Goal: Task Accomplishment & Management: Manage account settings

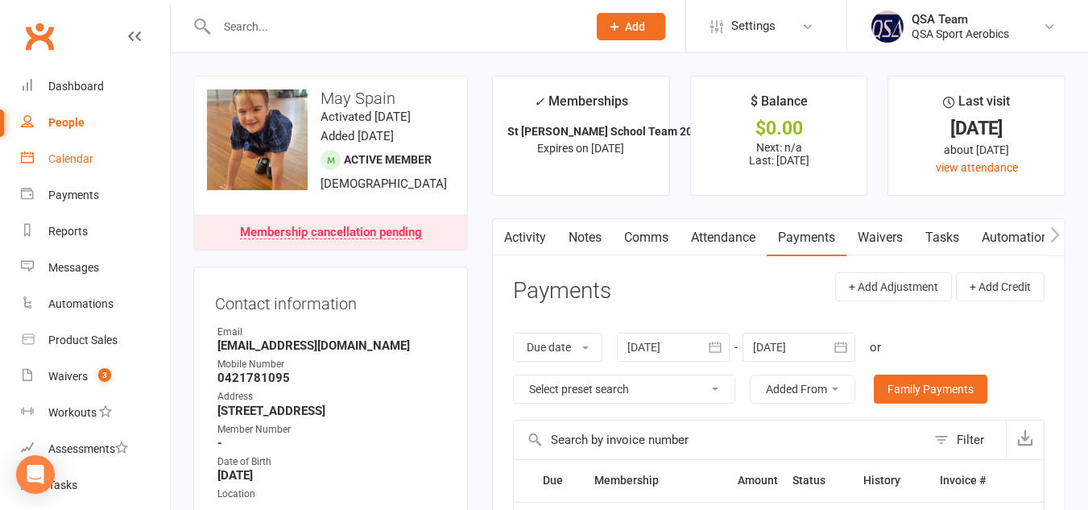
drag, startPoint x: 0, startPoint y: 0, endPoint x: 85, endPoint y: 150, distance: 172.5
click at [85, 150] on link "Calendar" at bounding box center [95, 159] width 149 height 36
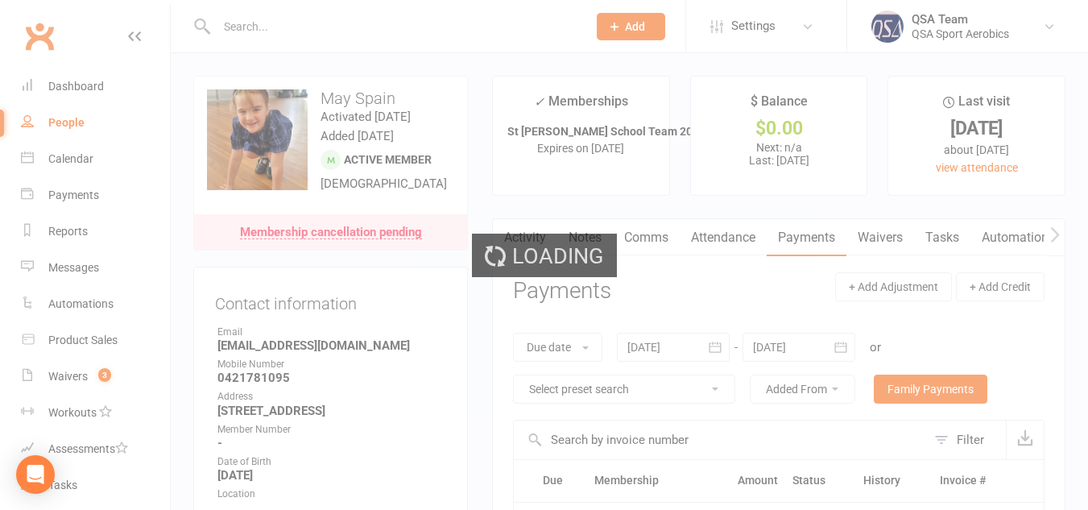
click at [81, 382] on div "Loading" at bounding box center [544, 255] width 1088 height 510
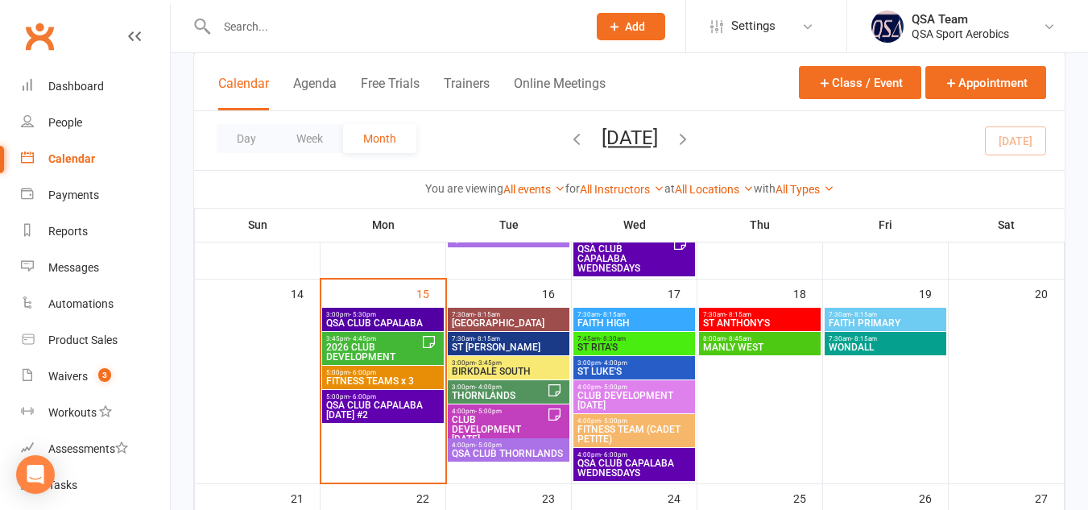
scroll to position [491, 0]
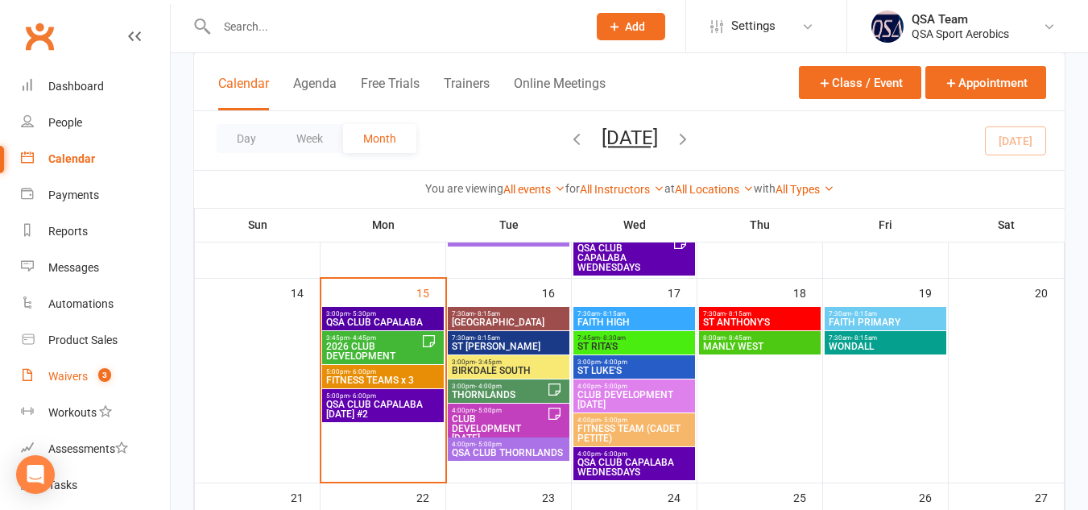
click at [77, 371] on div "Waivers" at bounding box center [67, 376] width 39 height 13
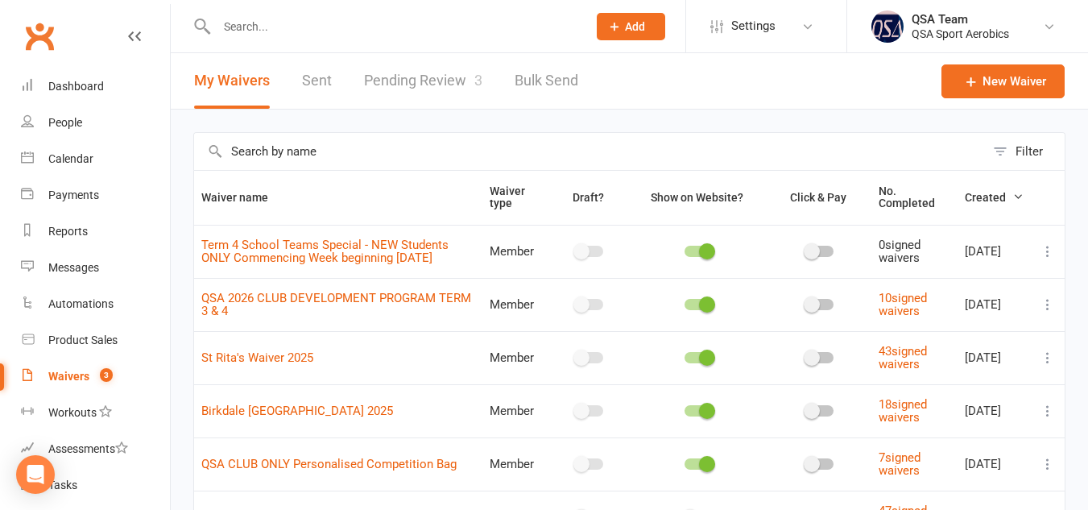
click at [453, 78] on link "Pending Review 3" at bounding box center [423, 81] width 118 height 56
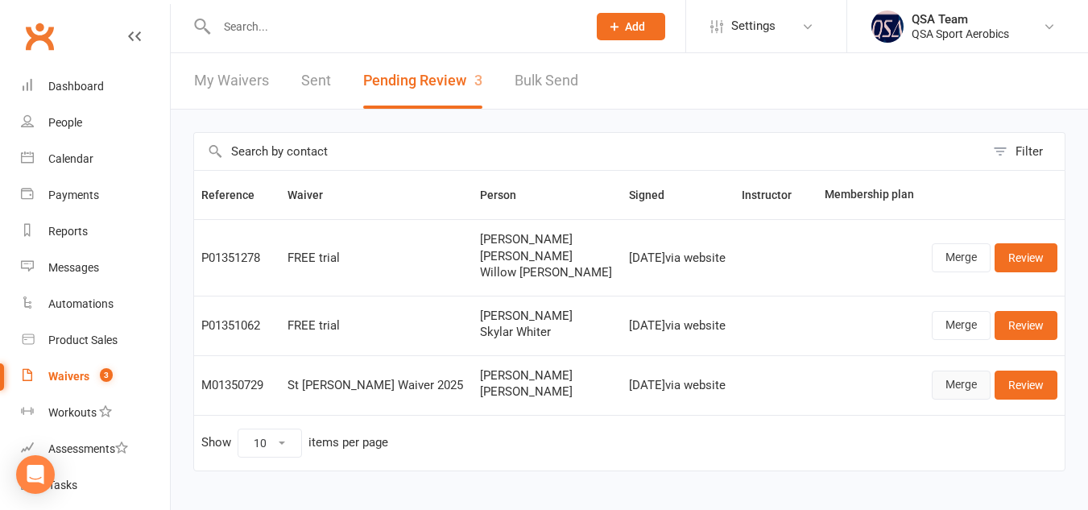
click at [951, 385] on link "Merge" at bounding box center [961, 385] width 59 height 29
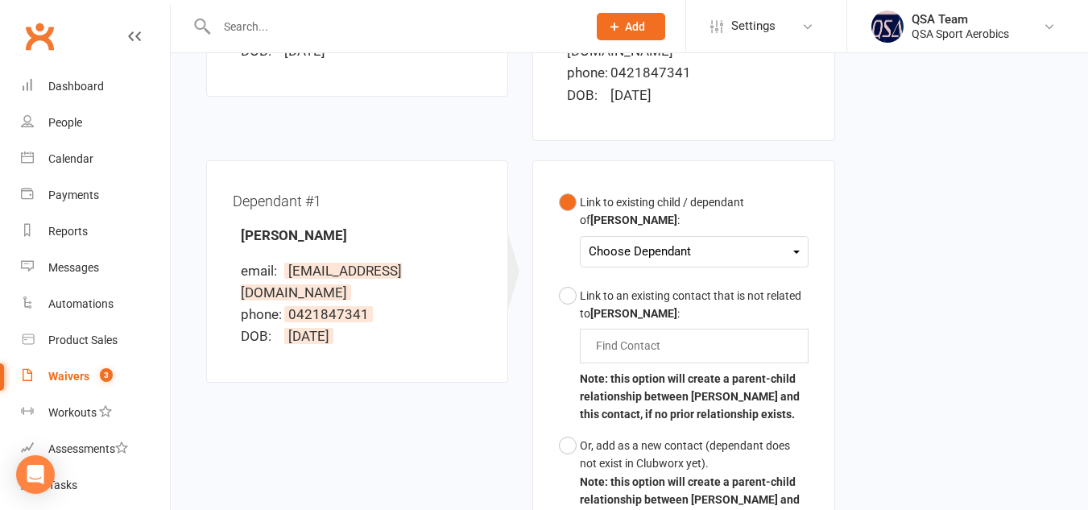
scroll to position [410, 0]
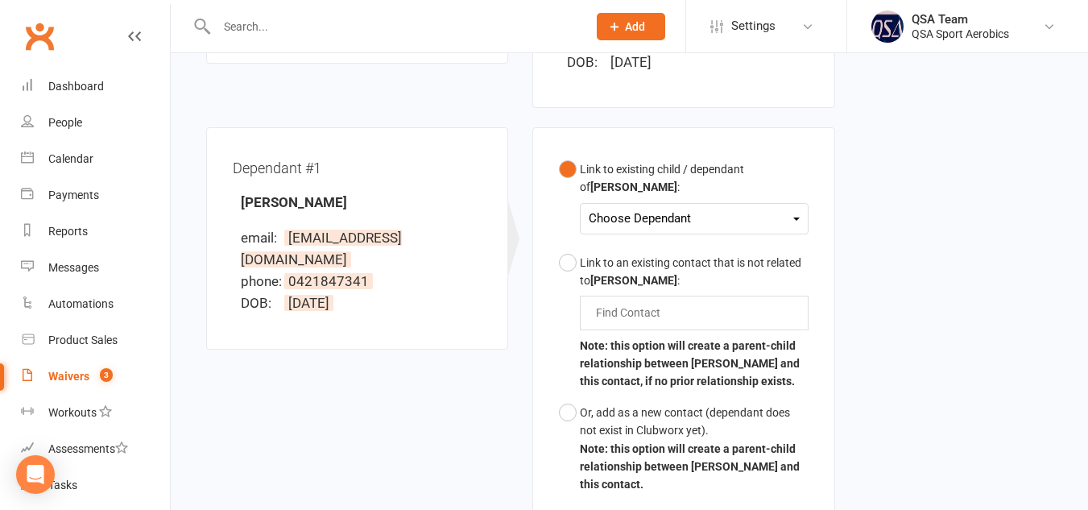
click at [715, 208] on div "Choose Dependant" at bounding box center [694, 219] width 210 height 22
click at [692, 242] on link "[PERSON_NAME]" at bounding box center [669, 256] width 159 height 35
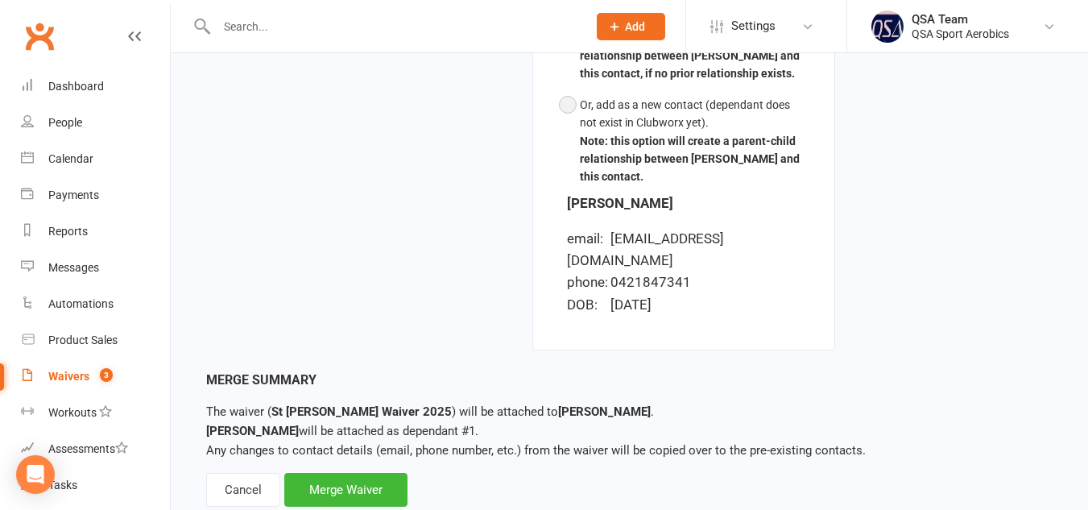
scroll to position [720, 0]
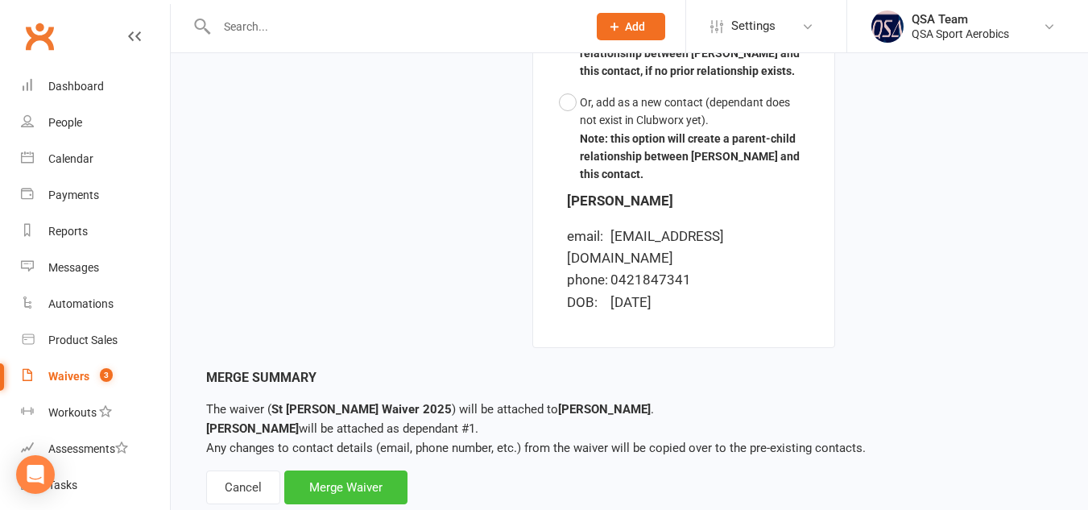
click at [345, 470] on div "Merge Waiver" at bounding box center [345, 487] width 123 height 34
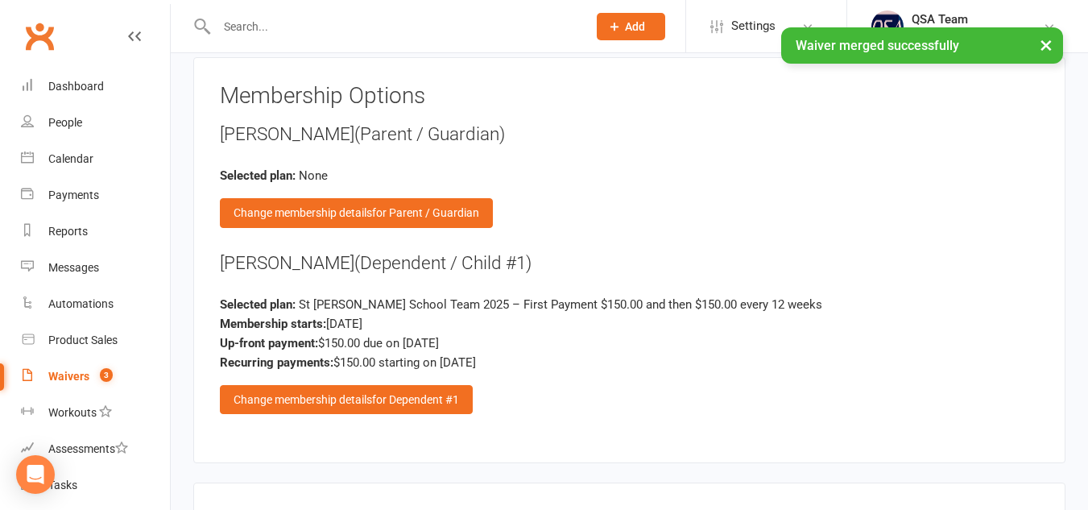
scroll to position [1688, 0]
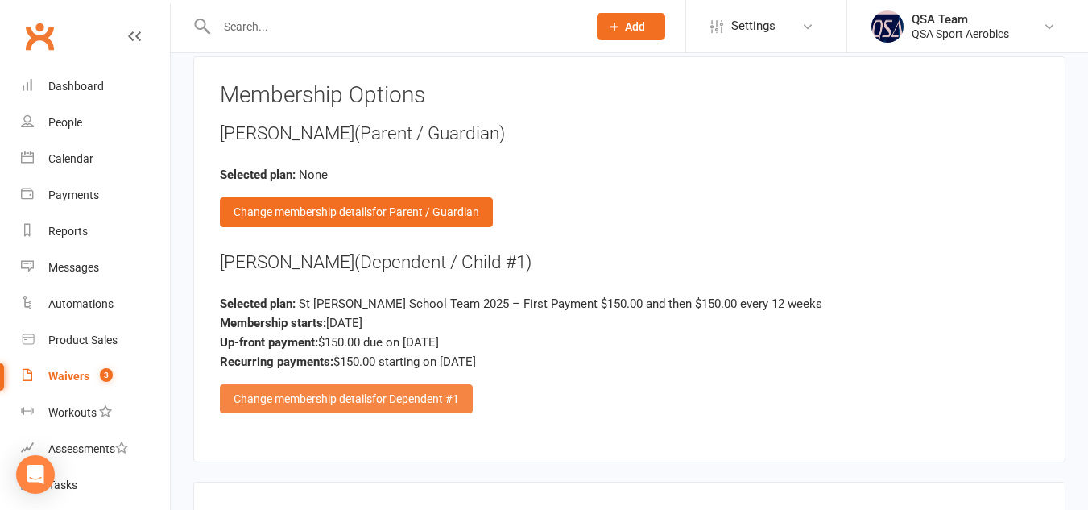
click at [363, 400] on div "Change membership details for Dependent #1" at bounding box center [346, 398] width 253 height 29
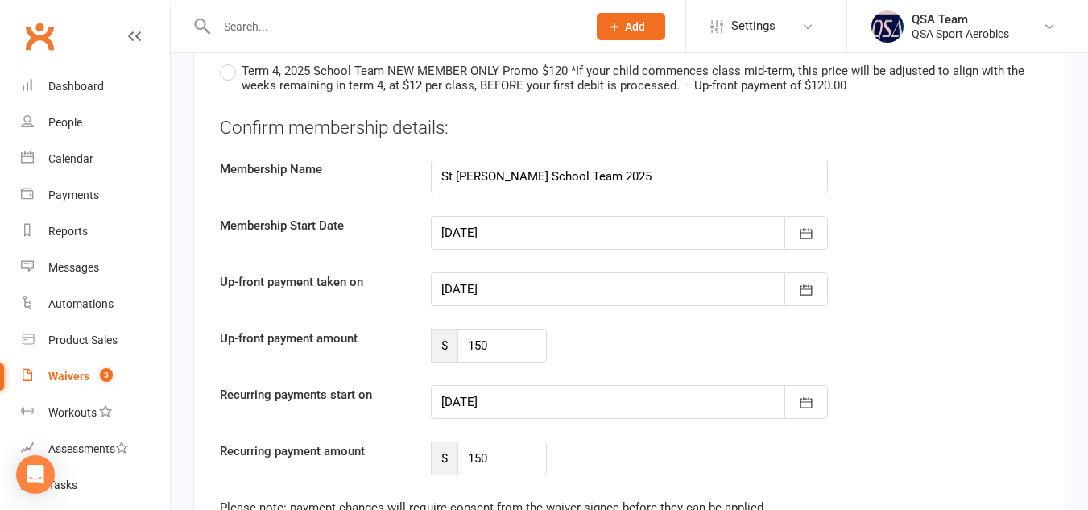
scroll to position [3820, 0]
click at [810, 293] on icon "button" at bounding box center [806, 289] width 16 height 16
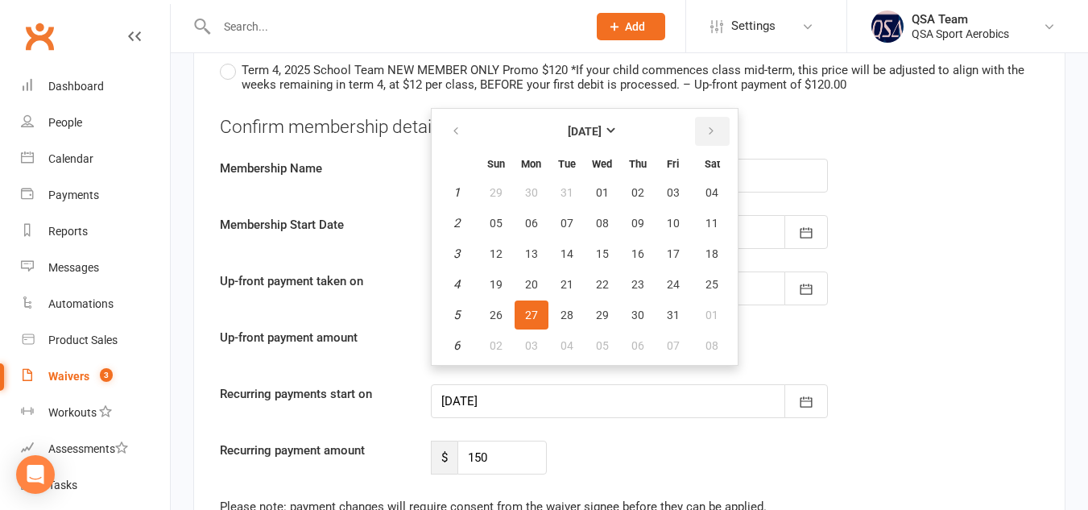
click at [706, 135] on icon "button" at bounding box center [711, 131] width 11 height 13
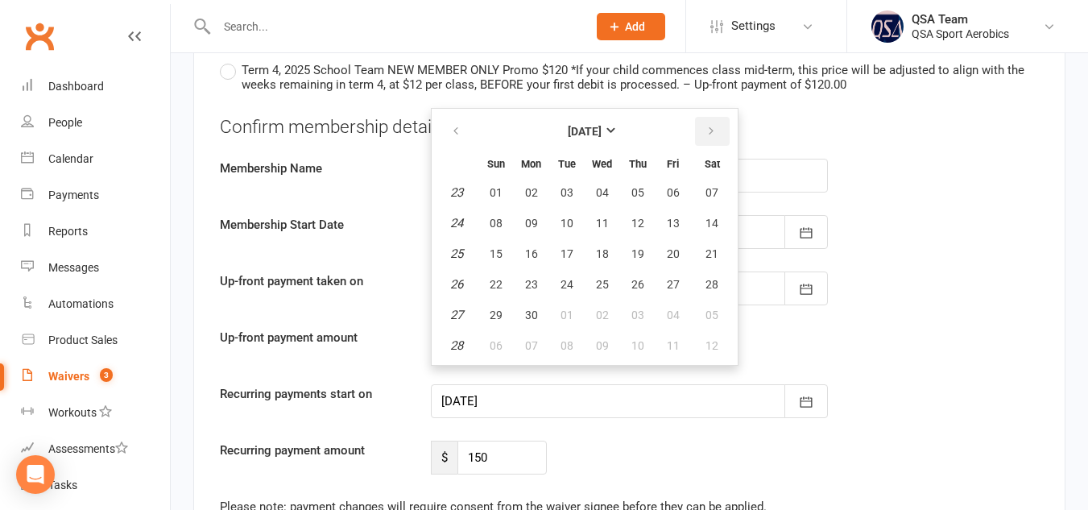
click at [706, 135] on icon "button" at bounding box center [711, 131] width 11 height 13
click at [704, 135] on button "button" at bounding box center [712, 131] width 35 height 29
click at [462, 134] on button "button" at bounding box center [457, 131] width 35 height 29
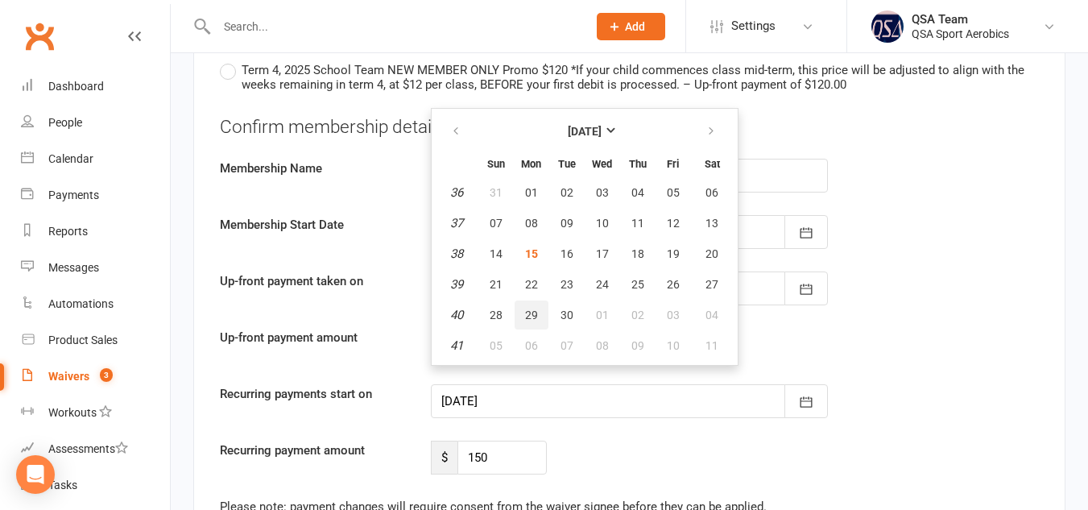
click at [533, 316] on span "29" at bounding box center [531, 315] width 13 height 13
type input "[DATE]"
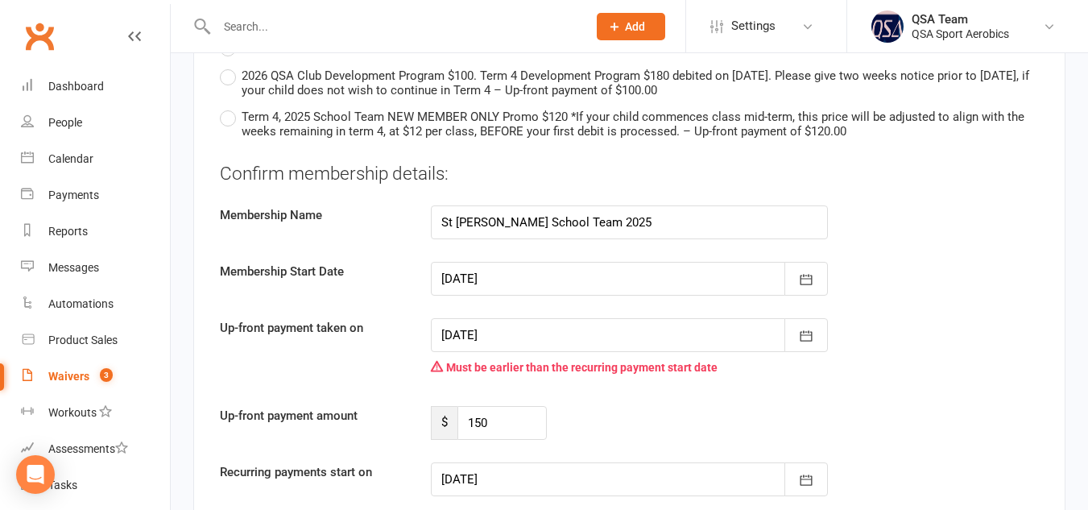
scroll to position [3772, 0]
click at [482, 423] on input "150" at bounding box center [503, 424] width 90 height 34
click at [523, 429] on input "150" at bounding box center [503, 424] width 90 height 34
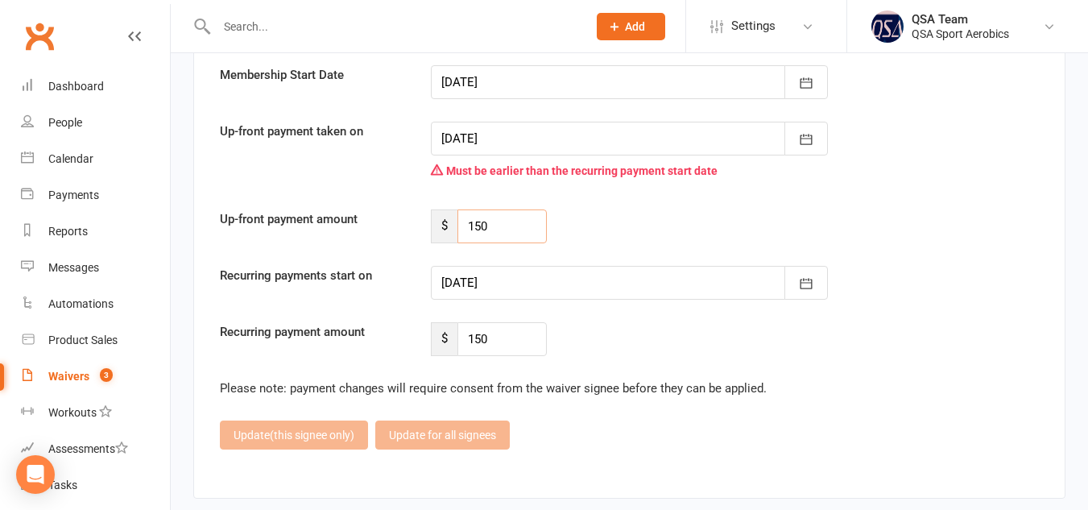
scroll to position [3971, 0]
click at [483, 337] on input "150" at bounding box center [503, 338] width 90 height 34
type input "0"
click at [804, 292] on button "button" at bounding box center [806, 282] width 43 height 34
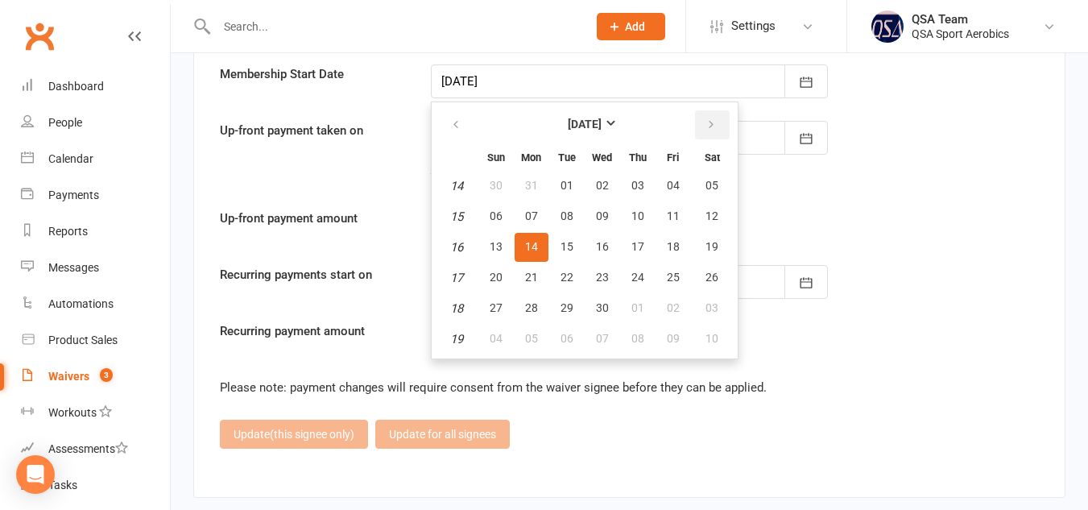
click at [707, 130] on icon "button" at bounding box center [711, 124] width 11 height 13
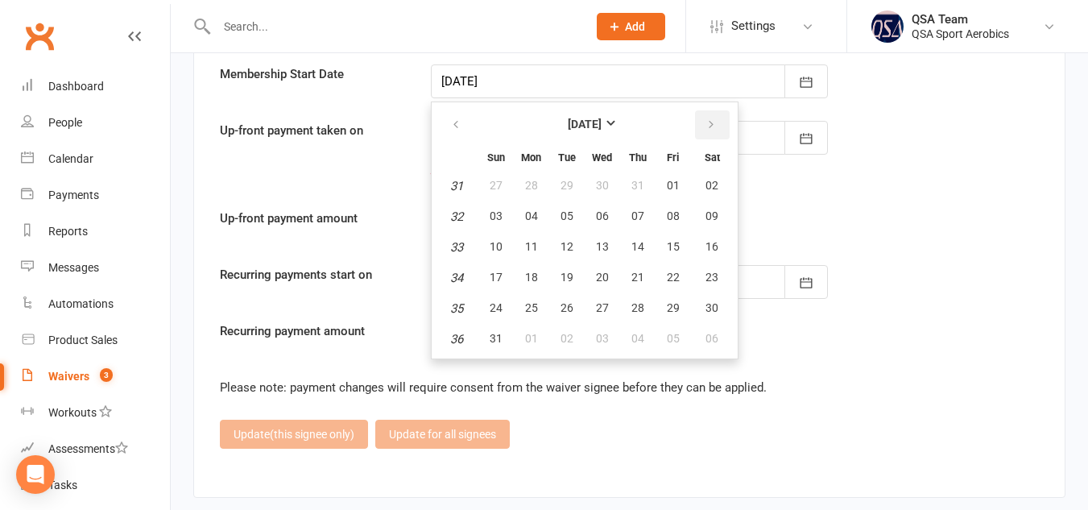
click at [707, 130] on icon "button" at bounding box center [711, 124] width 11 height 13
click at [634, 255] on button "18" at bounding box center [638, 247] width 34 height 29
type input "[DATE]"
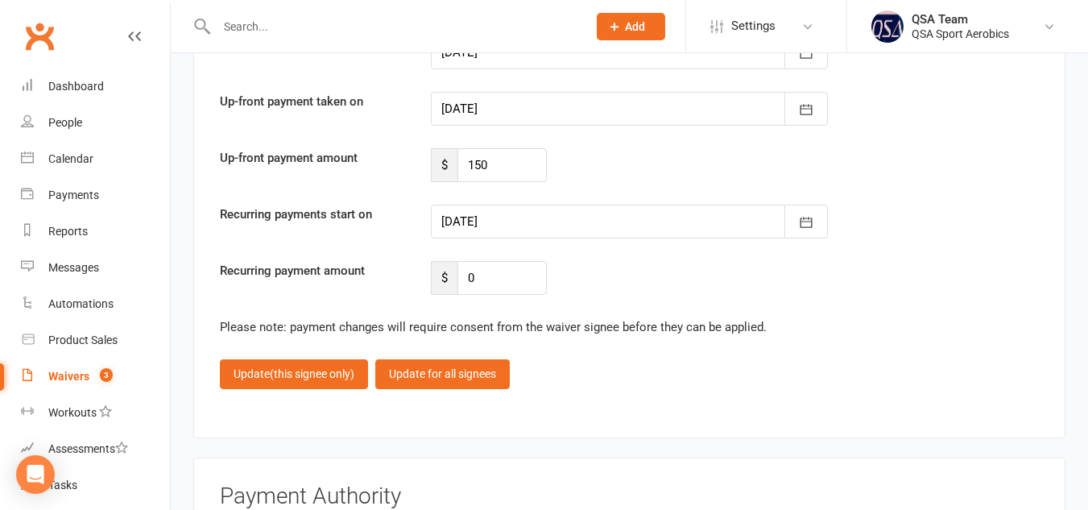
scroll to position [4015, 0]
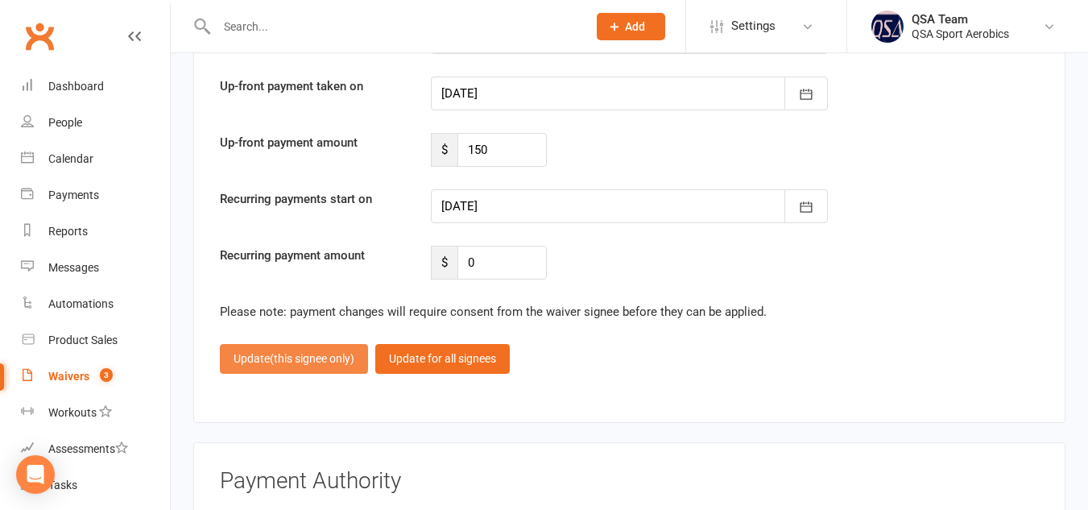
click at [335, 350] on button "Update (this signee only)" at bounding box center [294, 358] width 148 height 29
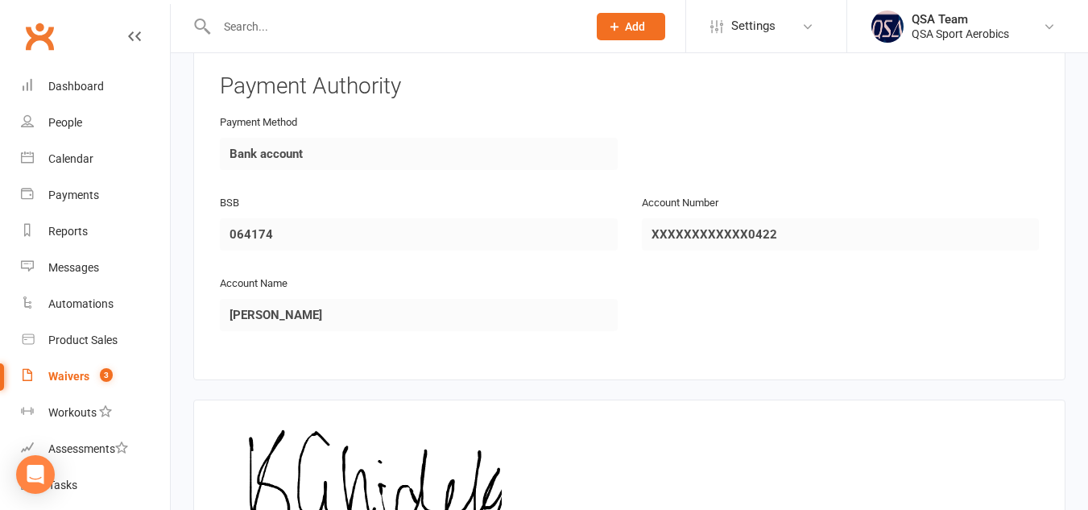
scroll to position [2317, 0]
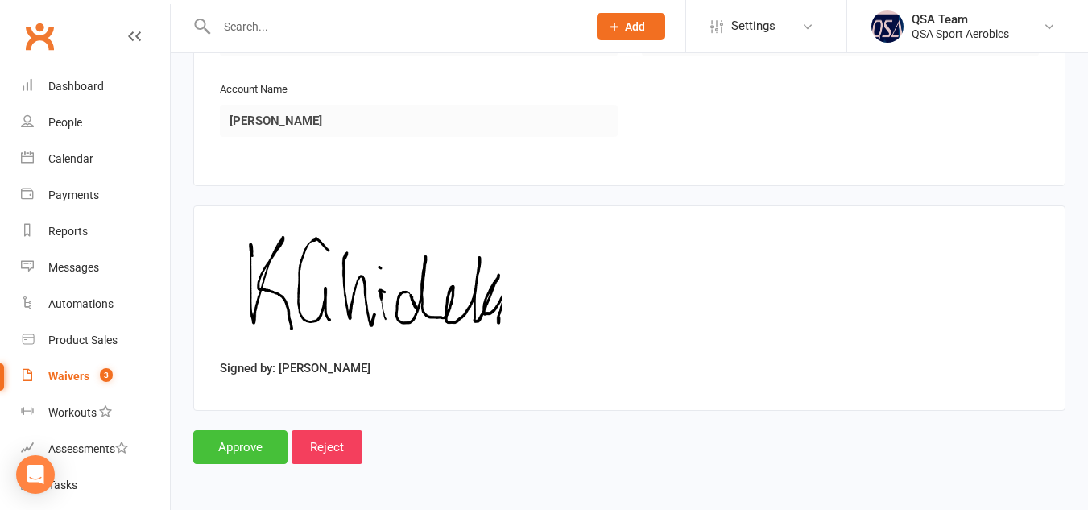
click at [246, 453] on input "Approve" at bounding box center [240, 447] width 94 height 34
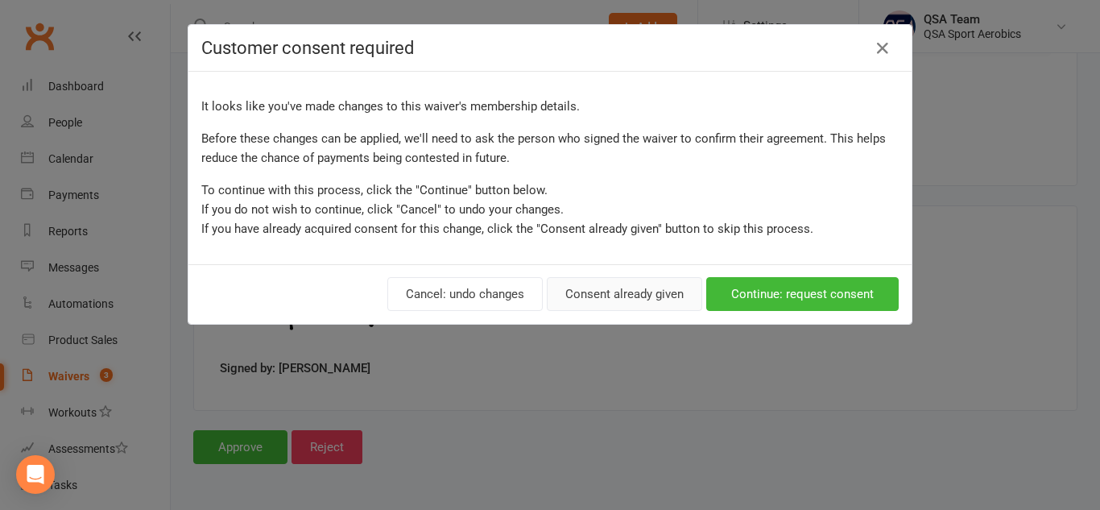
click at [640, 295] on button "Consent already given" at bounding box center [624, 294] width 155 height 34
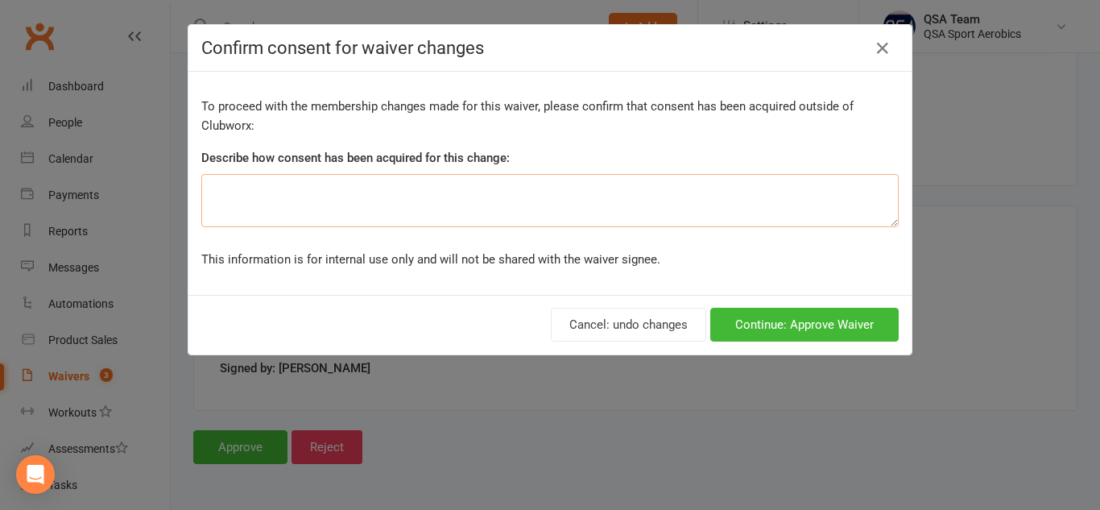
click at [400, 193] on textarea at bounding box center [550, 200] width 698 height 53
type textarea "Via email and verbally"
click at [826, 317] on button "Continue: Approve Waiver" at bounding box center [804, 325] width 188 height 34
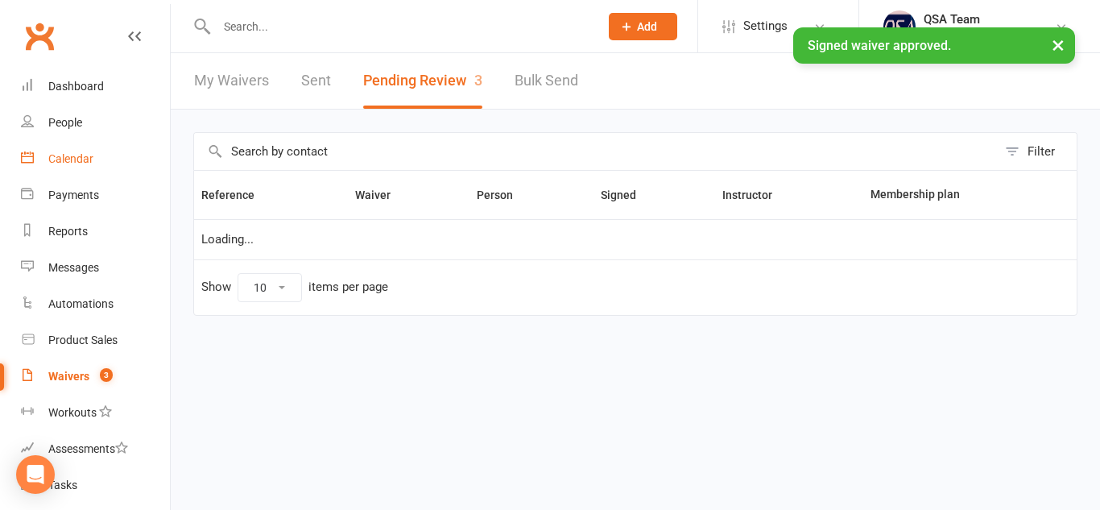
click at [81, 164] on div "Calendar" at bounding box center [70, 158] width 45 height 13
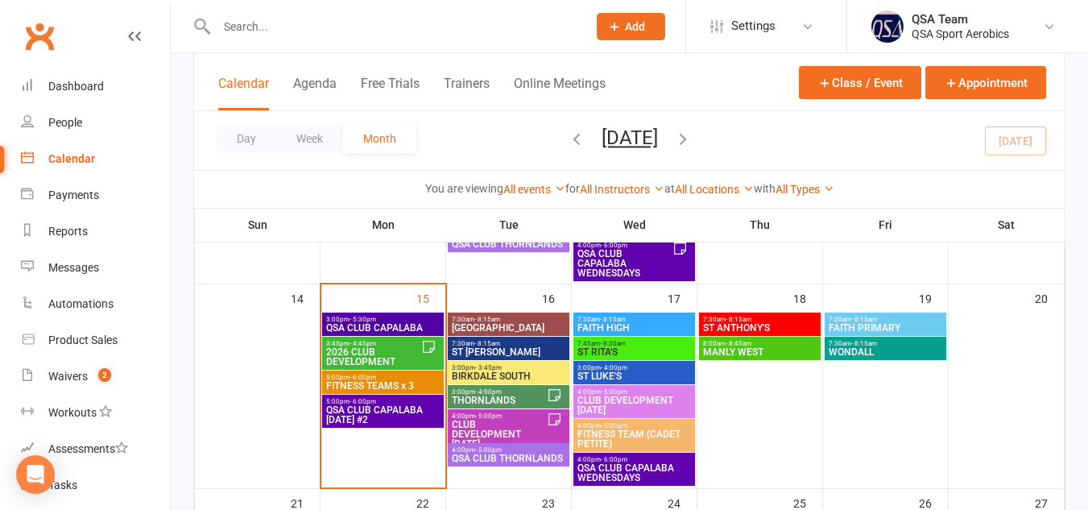
scroll to position [487, 0]
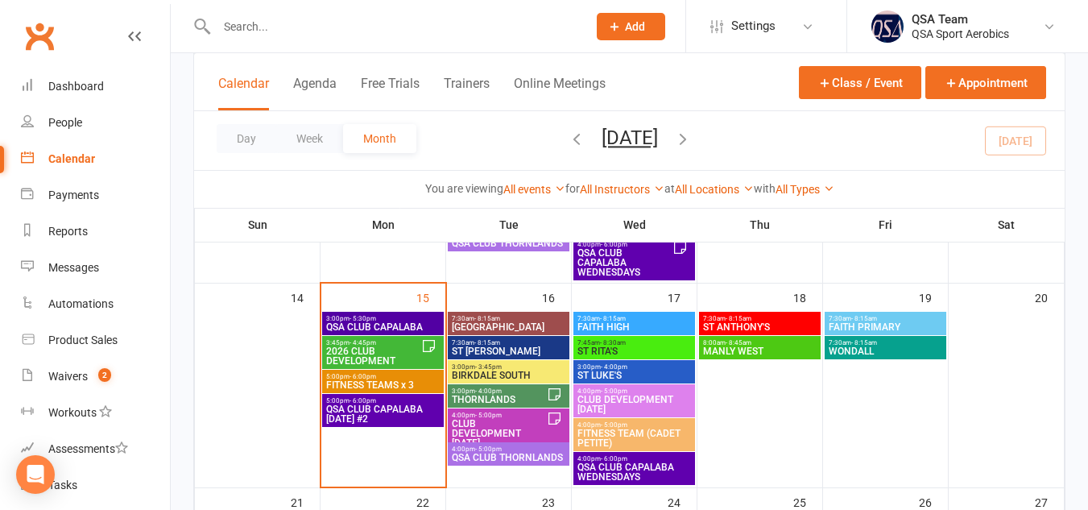
click at [499, 351] on span "ST [PERSON_NAME]" at bounding box center [508, 351] width 115 height 10
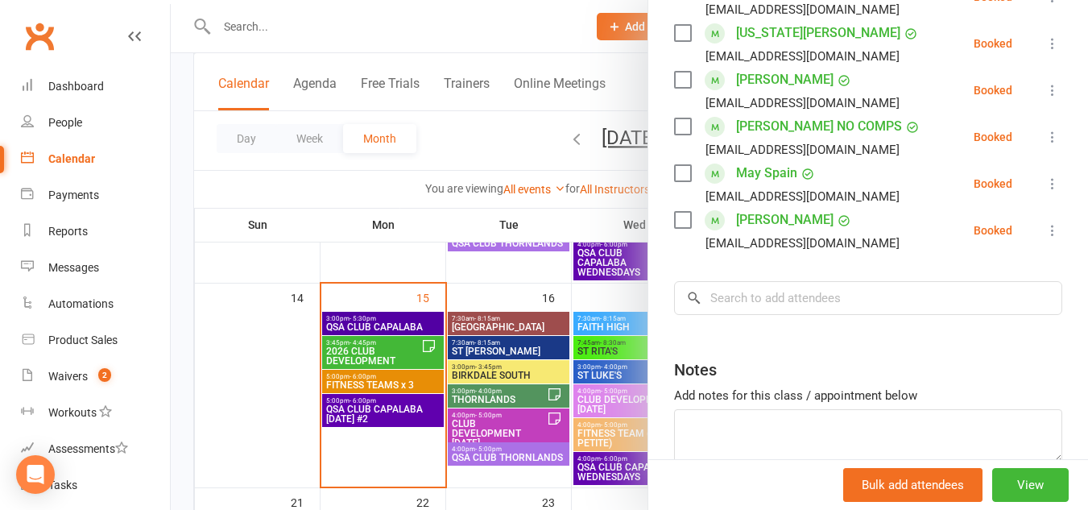
scroll to position [894, 0]
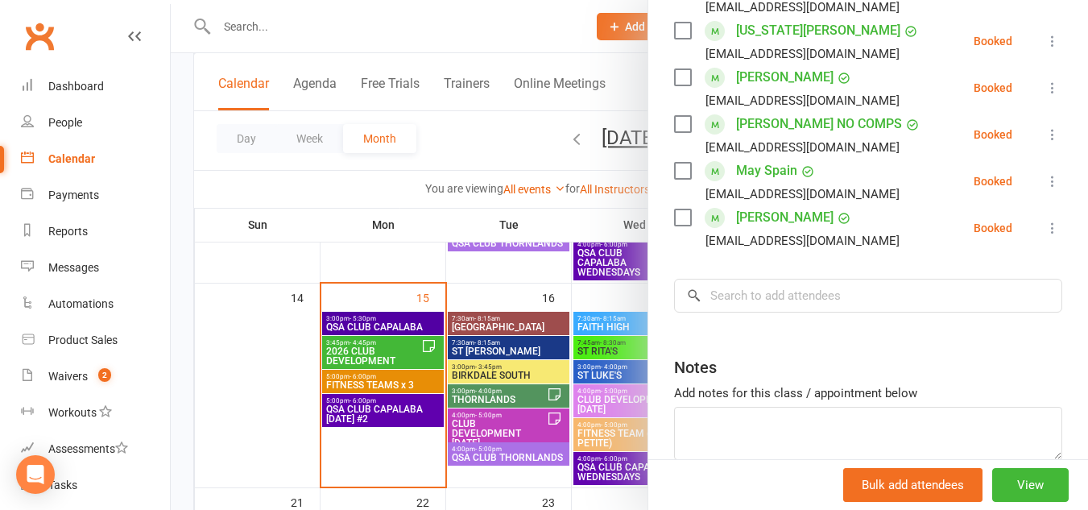
drag, startPoint x: 805, startPoint y: 295, endPoint x: 802, endPoint y: 323, distance: 28.3
click at [802, 313] on input "search" at bounding box center [868, 296] width 388 height 34
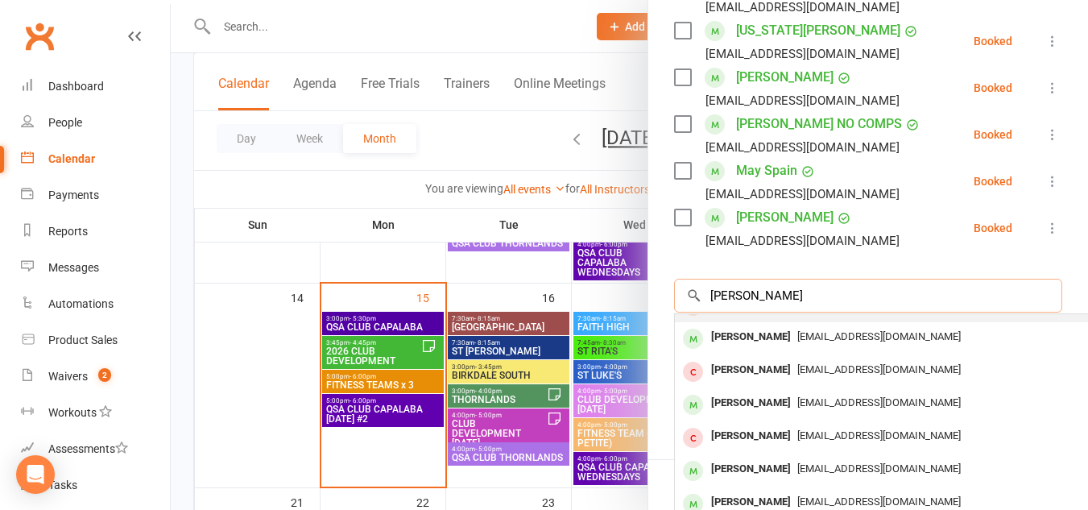
scroll to position [59, 0]
type input "[PERSON_NAME]"
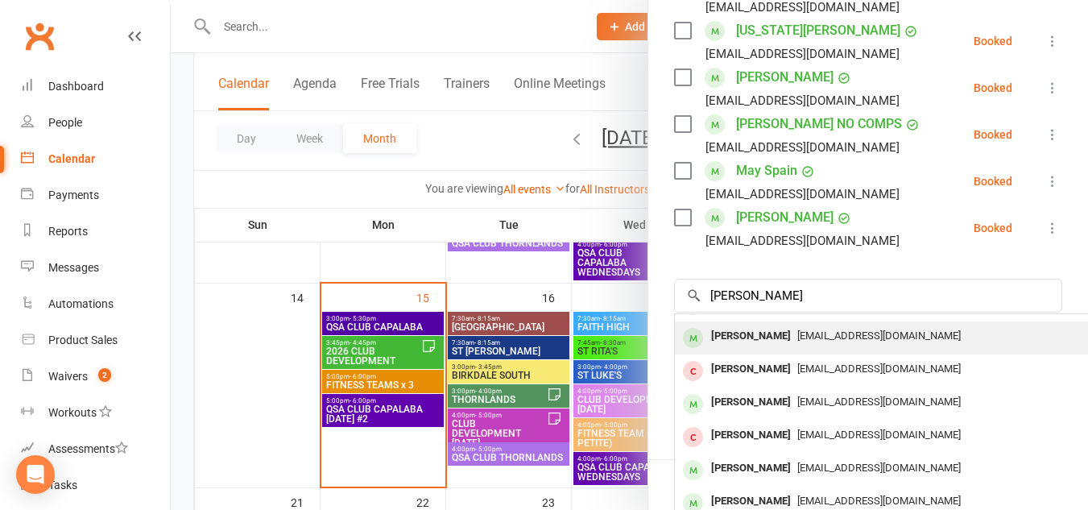
click at [806, 348] on div "[EMAIL_ADDRESS][DOMAIN_NAME]" at bounding box center [915, 336] width 469 height 23
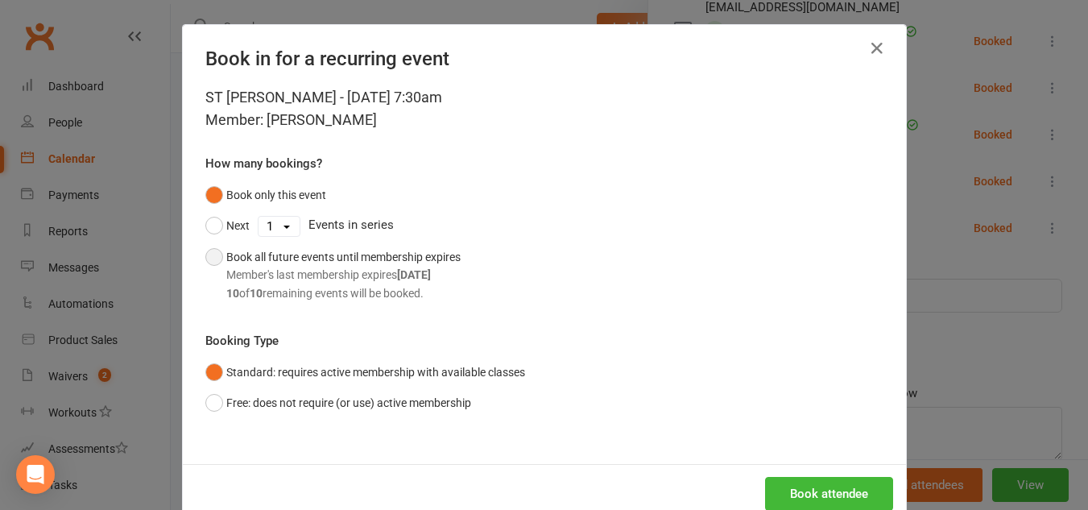
click at [212, 252] on button "Book all future events until membership expires Member's last membership expire…" at bounding box center [332, 275] width 255 height 67
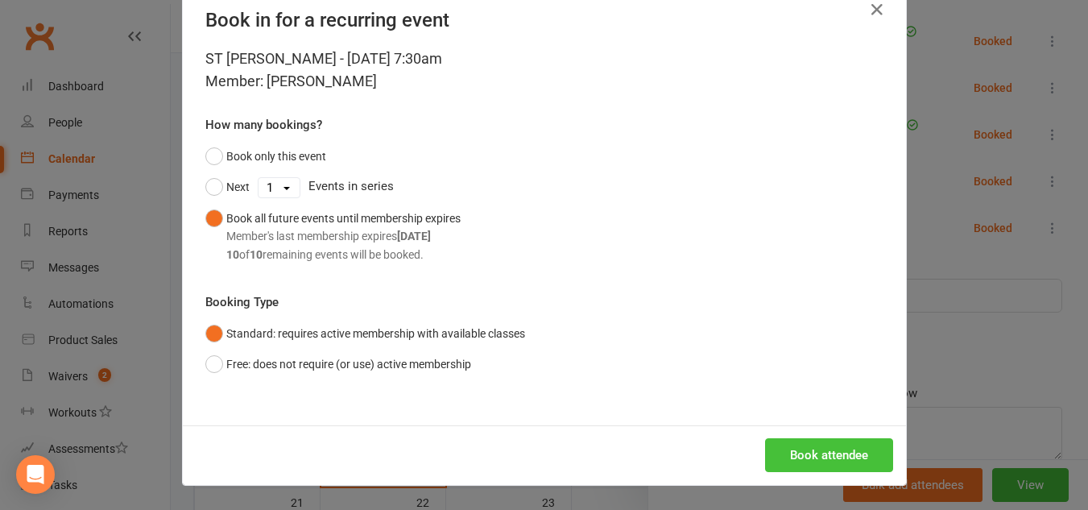
click at [784, 449] on button "Book attendee" at bounding box center [829, 455] width 128 height 34
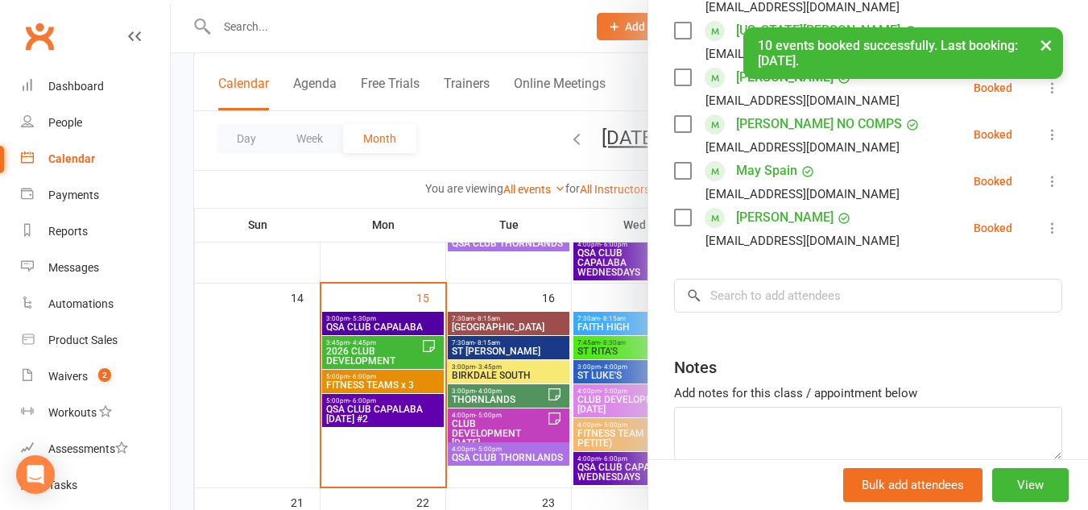
scroll to position [1043, 0]
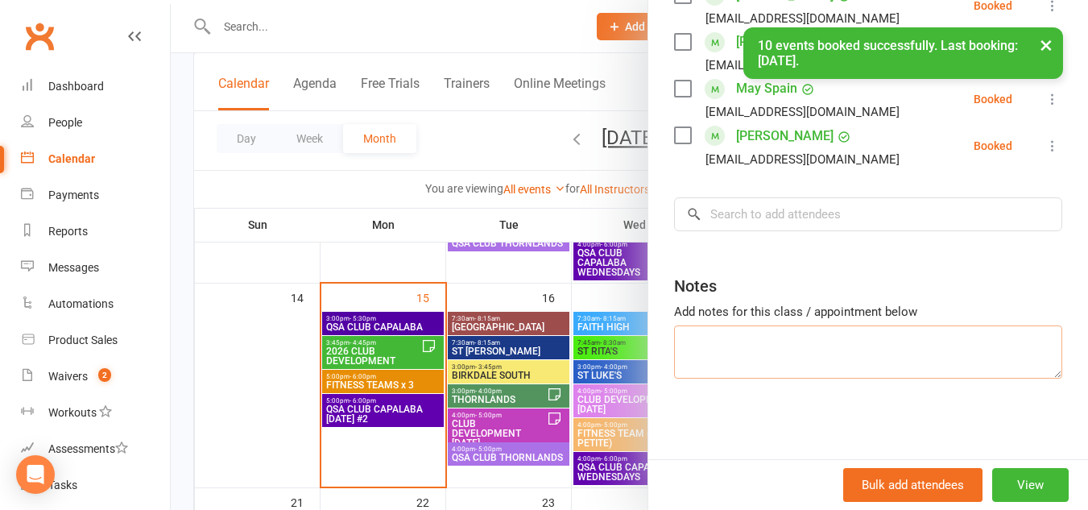
click at [775, 352] on textarea at bounding box center [868, 351] width 388 height 53
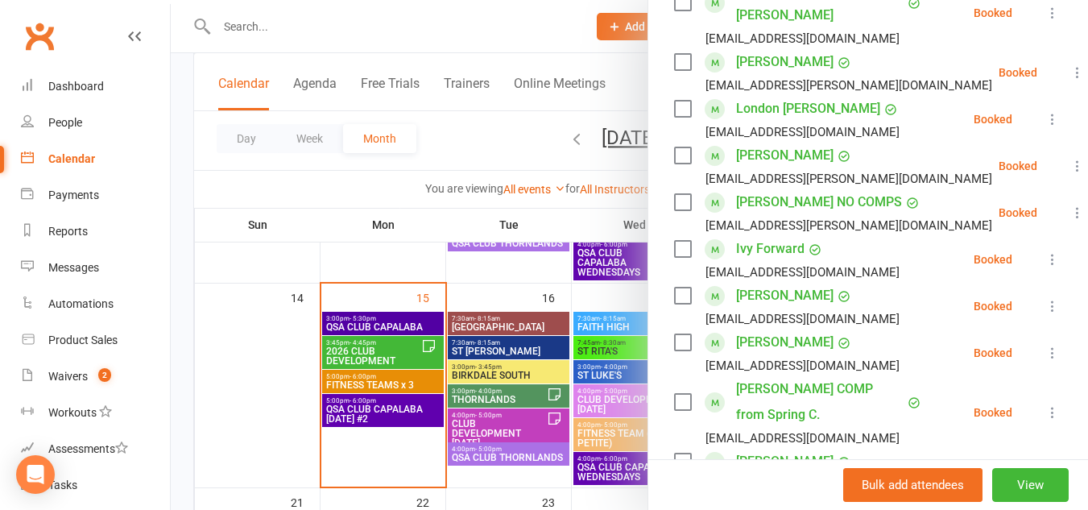
scroll to position [0, 0]
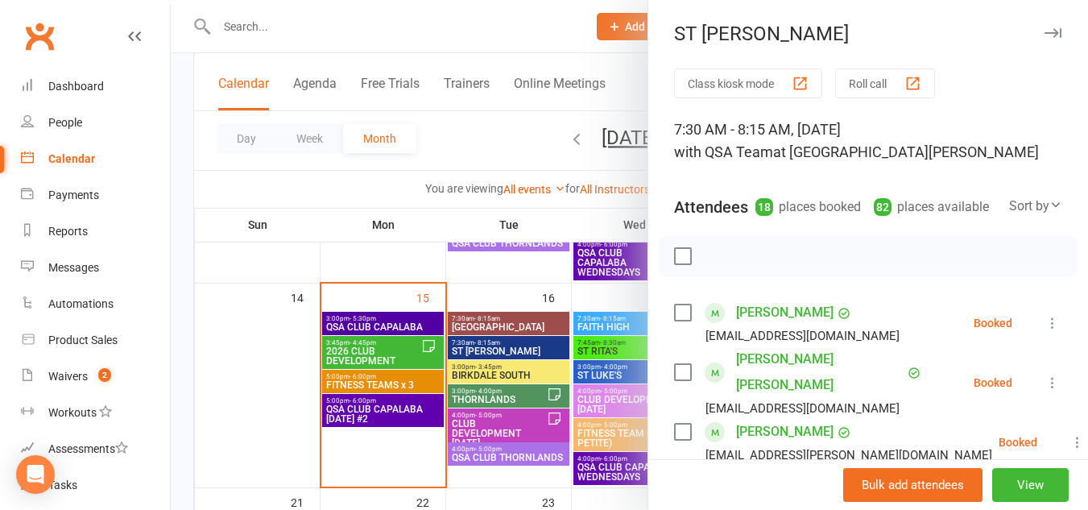
type textarea "[PERSON_NAME] NEW from [DATE] (payments start on 29/9) HP"
click at [1045, 31] on icon "button" at bounding box center [1053, 33] width 17 height 10
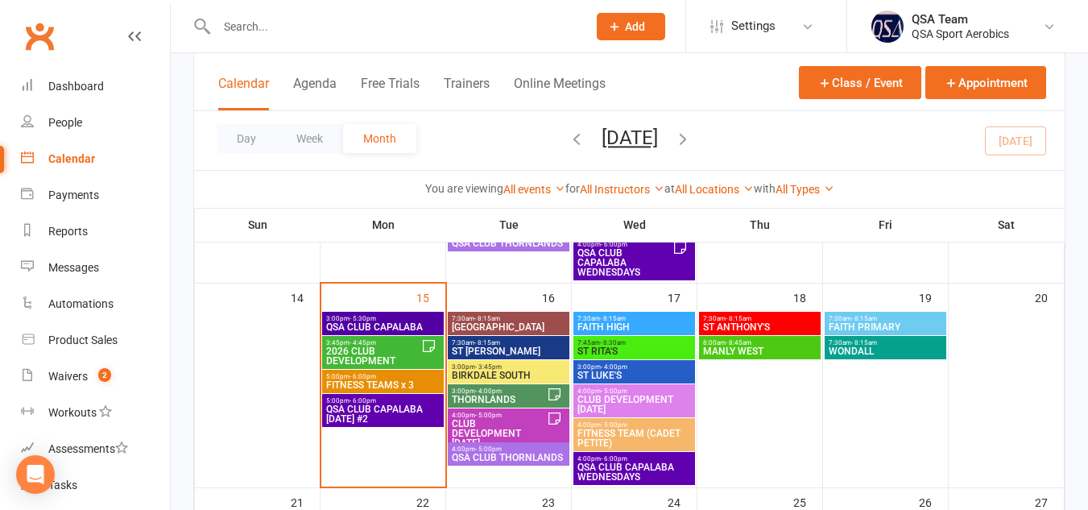
click at [350, 16] on input "text" at bounding box center [394, 26] width 364 height 23
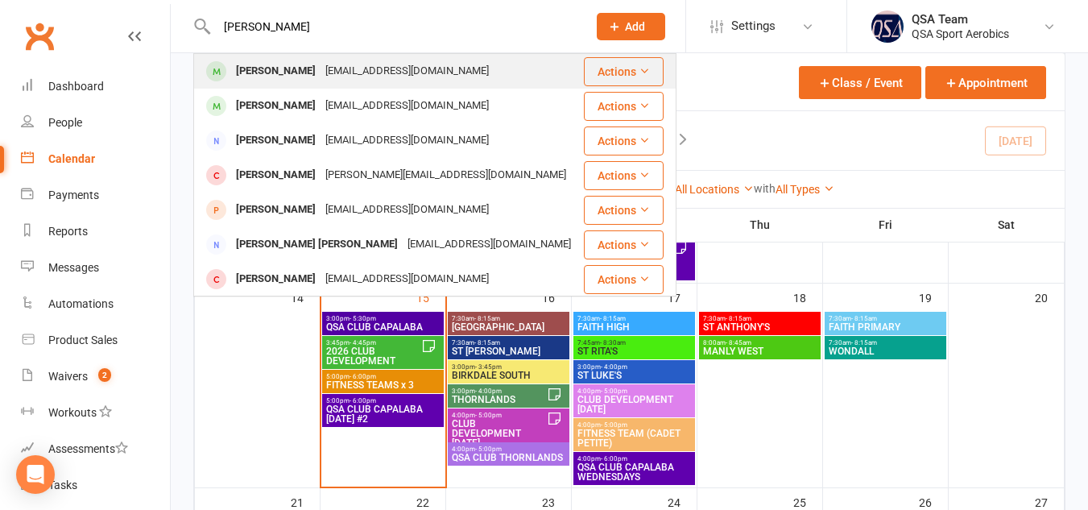
type input "[PERSON_NAME]"
click at [384, 68] on div "[EMAIL_ADDRESS][DOMAIN_NAME]" at bounding box center [407, 71] width 173 height 23
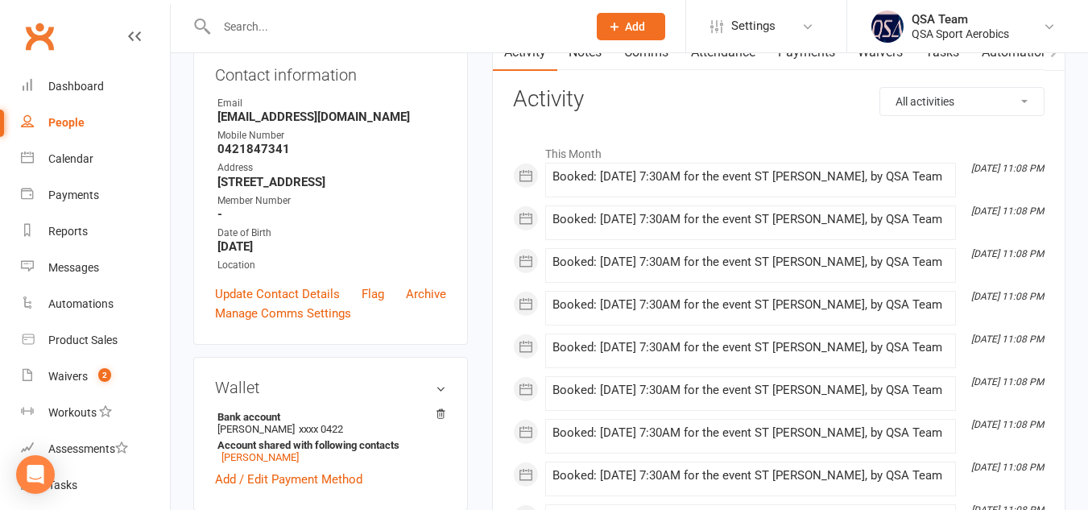
scroll to position [186, 0]
drag, startPoint x: 383, startPoint y: 152, endPoint x: 217, endPoint y: 155, distance: 166.0
click at [217, 123] on strong "[EMAIL_ADDRESS][DOMAIN_NAME]" at bounding box center [331, 116] width 229 height 14
copy strong "[EMAIL_ADDRESS][DOMAIN_NAME]"
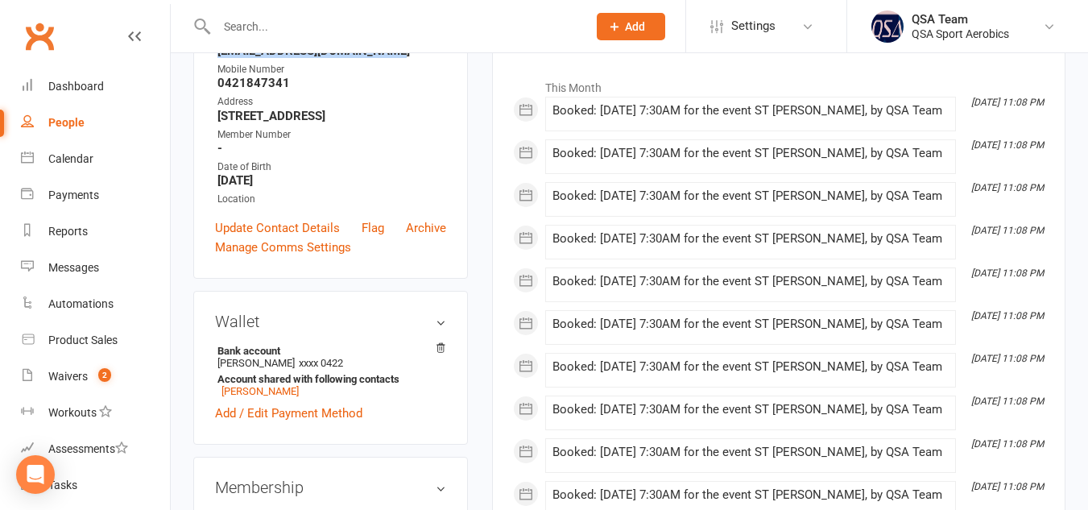
scroll to position [252, 0]
click at [300, 237] on link "Update Contact Details" at bounding box center [277, 226] width 125 height 19
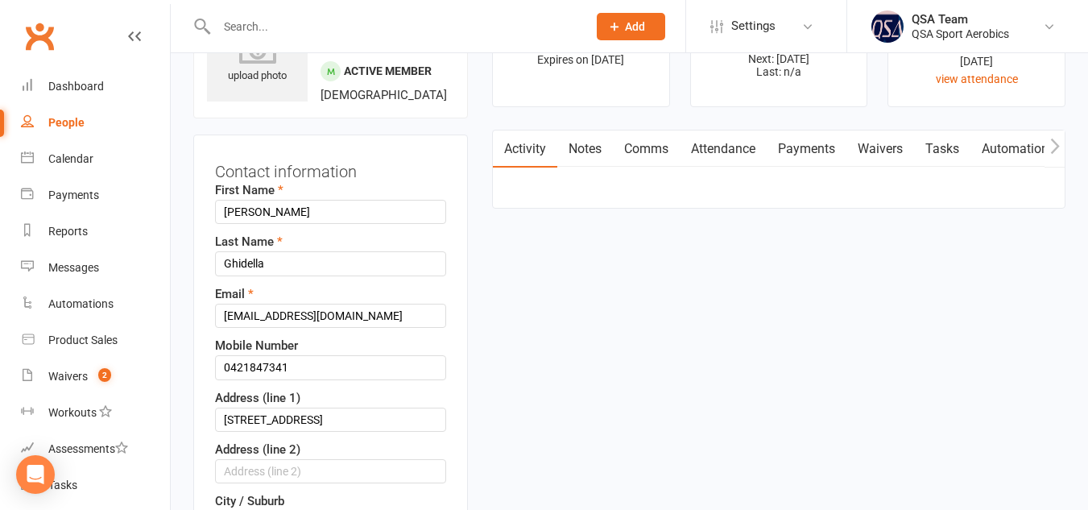
scroll to position [76, 0]
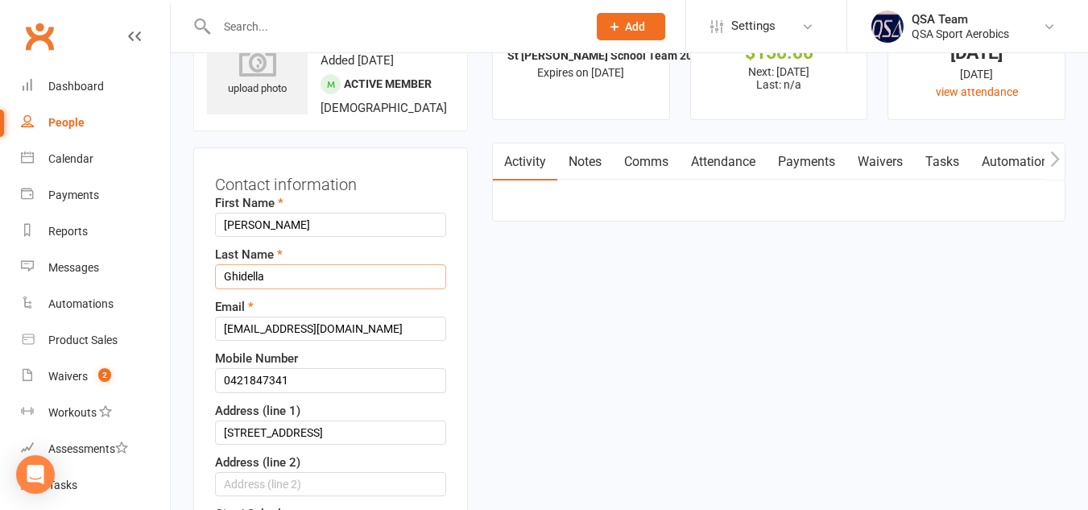
click at [300, 288] on input "Ghidella" at bounding box center [330, 276] width 231 height 24
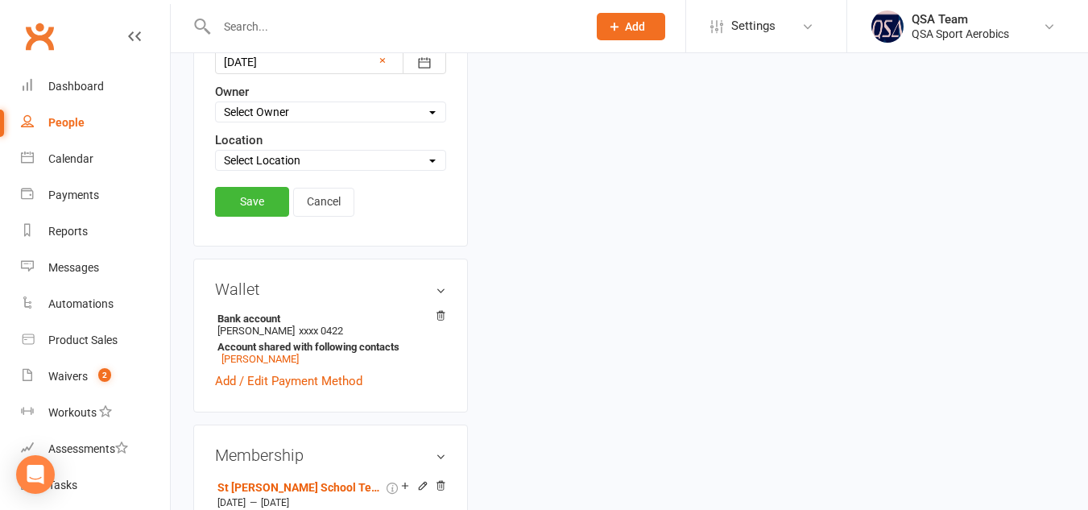
scroll to position [758, 0]
type input "Ghidella NO COMPS"
click at [252, 215] on link "Save" at bounding box center [252, 200] width 74 height 29
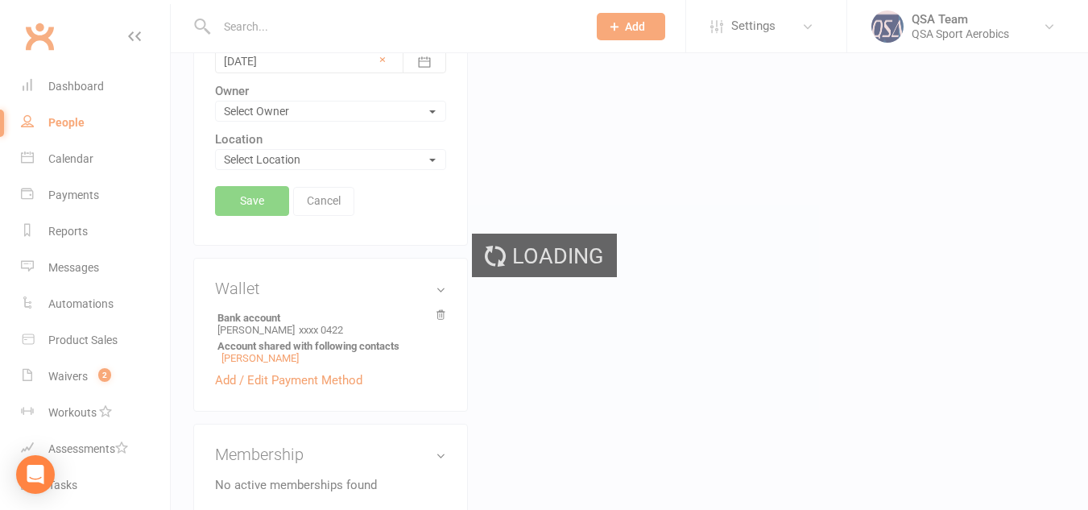
scroll to position [776, 0]
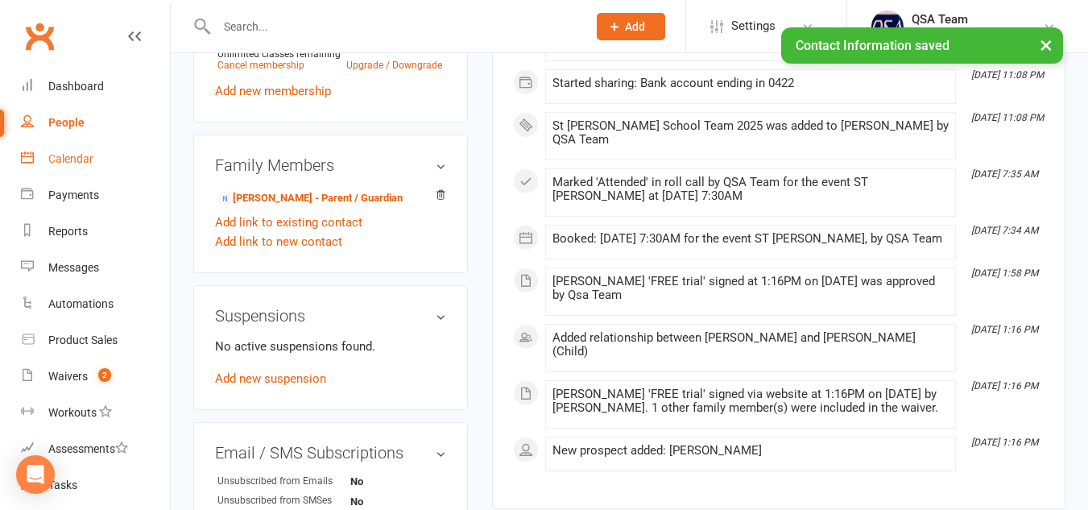
click at [89, 155] on div "Calendar" at bounding box center [70, 158] width 45 height 13
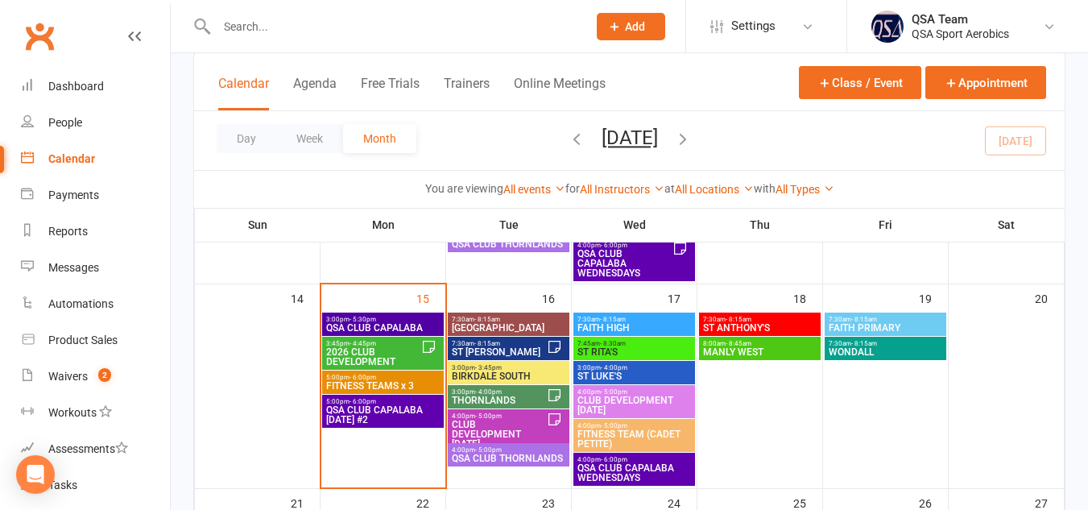
scroll to position [487, 0]
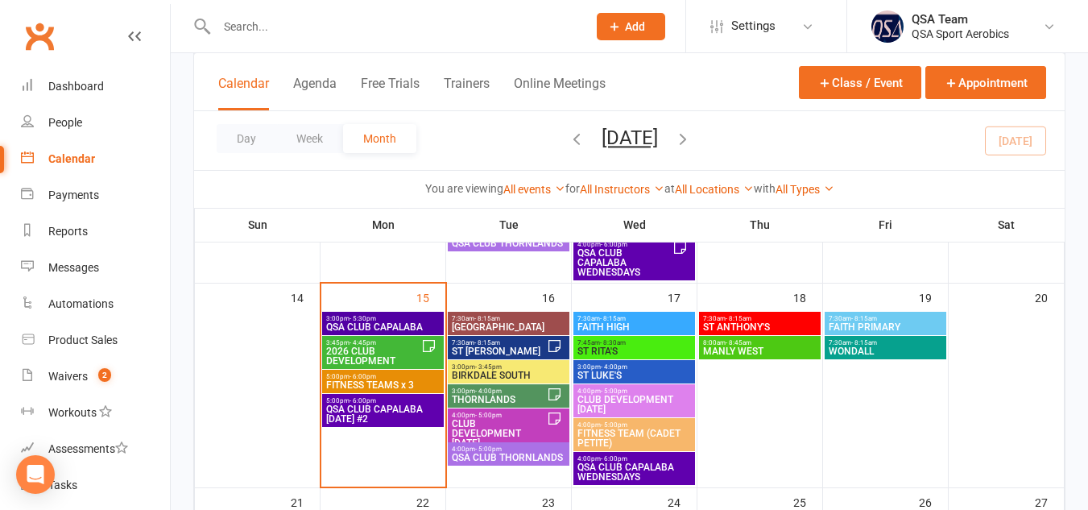
click at [491, 347] on span "ST [PERSON_NAME]" at bounding box center [499, 351] width 96 height 10
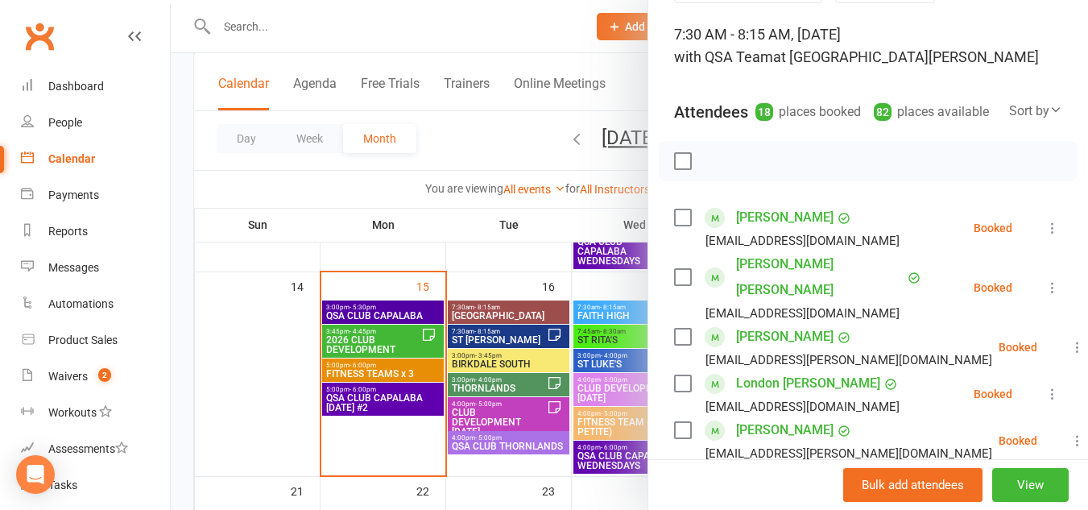
scroll to position [0, 0]
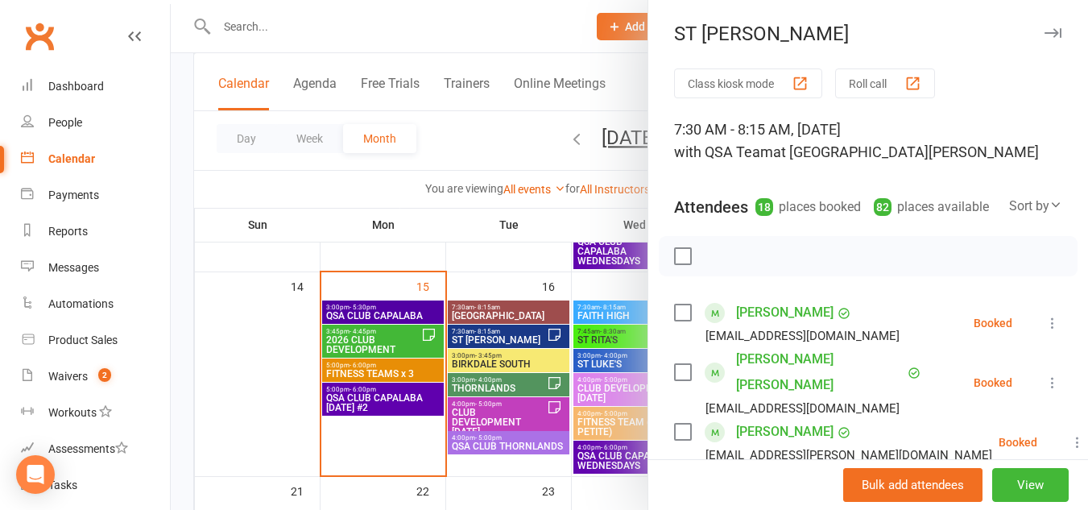
click at [1045, 35] on icon "button" at bounding box center [1053, 33] width 17 height 10
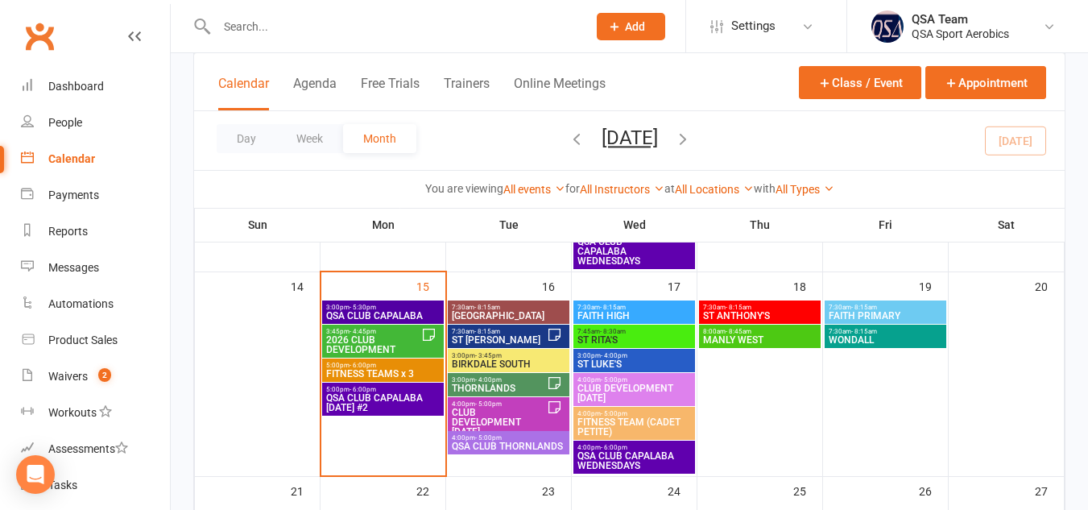
click at [738, 134] on div "Day Week Month [DATE] [DATE] Sun Mon Tue Wed Thu Fri Sat 31 01 02 03 04 05 06 0…" at bounding box center [629, 140] width 871 height 59
click at [692, 142] on div "[DATE] [DATE] Sun Mon Tue Wed Thu Fri Sat 31 01 02 03 04 05 06 07 08 09 10 11 1…" at bounding box center [630, 140] width 124 height 28
click at [692, 142] on icon "button" at bounding box center [683, 139] width 18 height 18
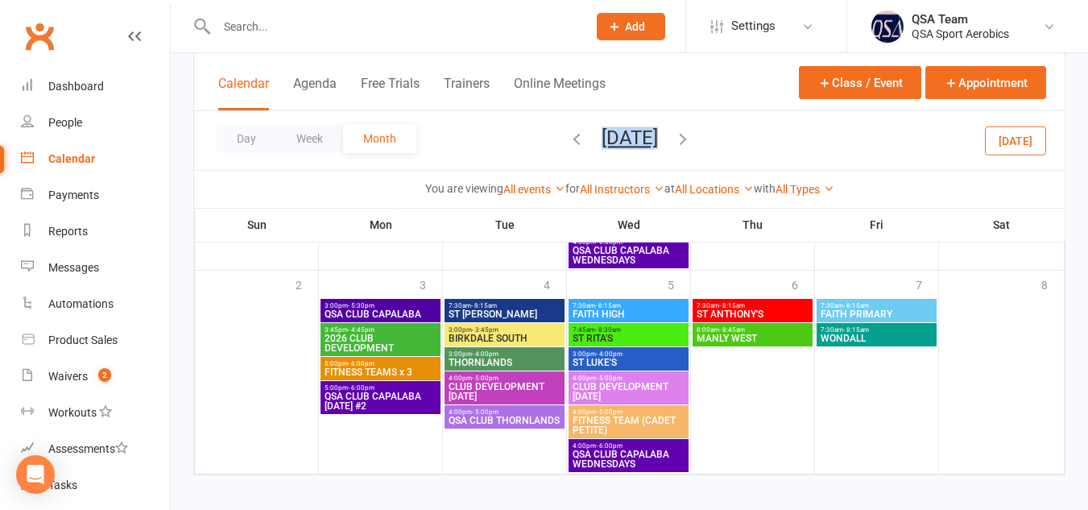
scroll to position [990, 0]
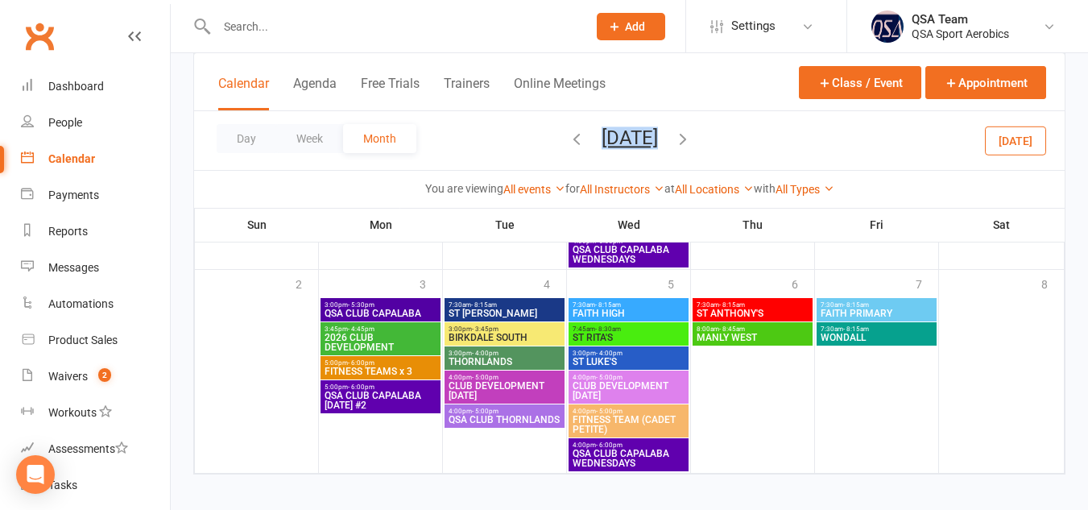
click at [493, 314] on span "ST [PERSON_NAME]" at bounding box center [505, 314] width 114 height 10
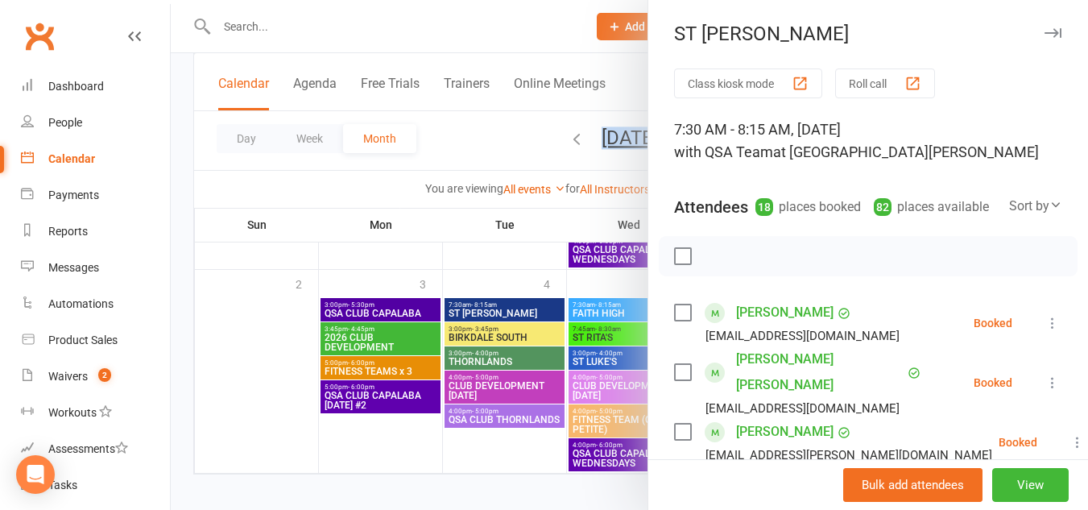
click at [1045, 35] on icon "button" at bounding box center [1053, 33] width 17 height 10
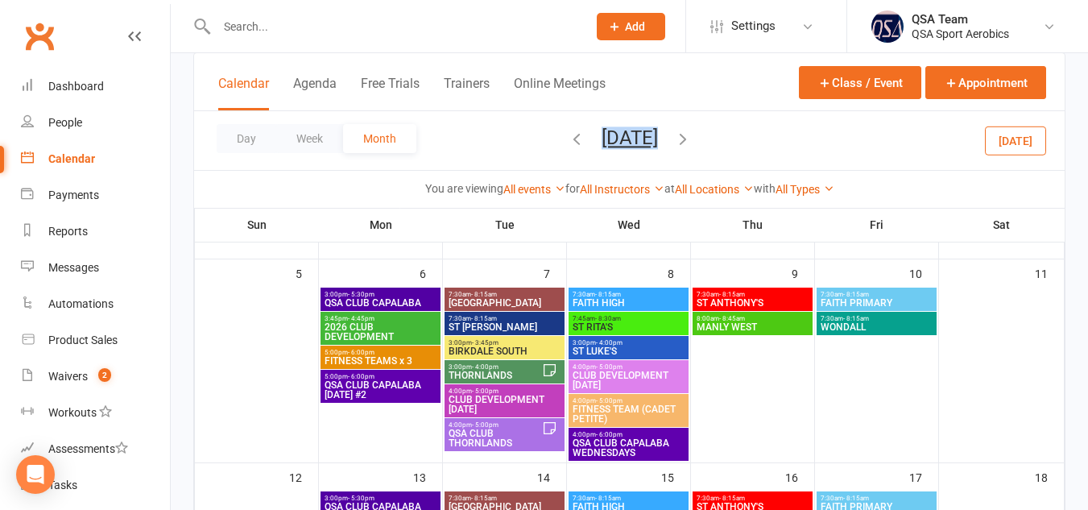
scroll to position [186, 0]
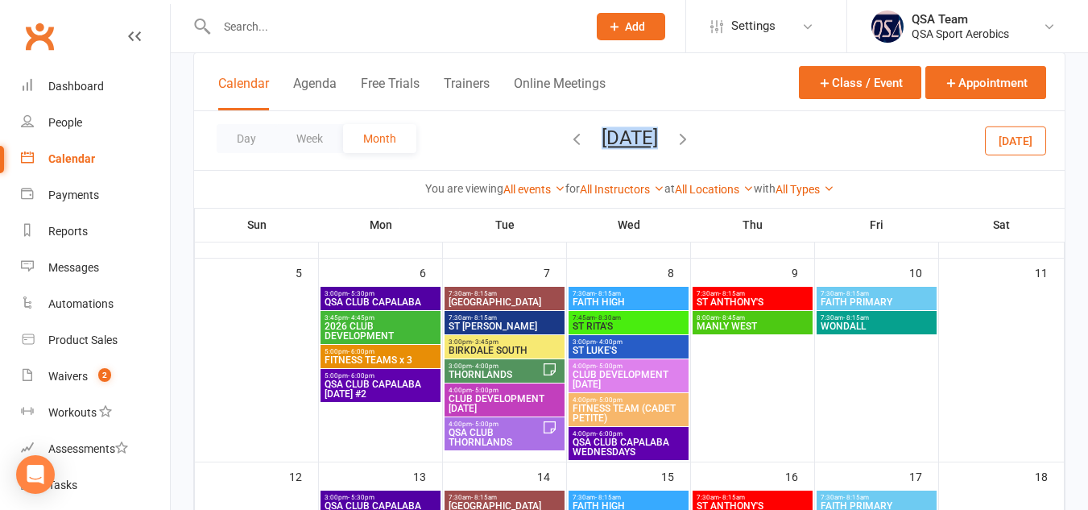
click at [460, 321] on span "ST [PERSON_NAME]" at bounding box center [505, 326] width 114 height 10
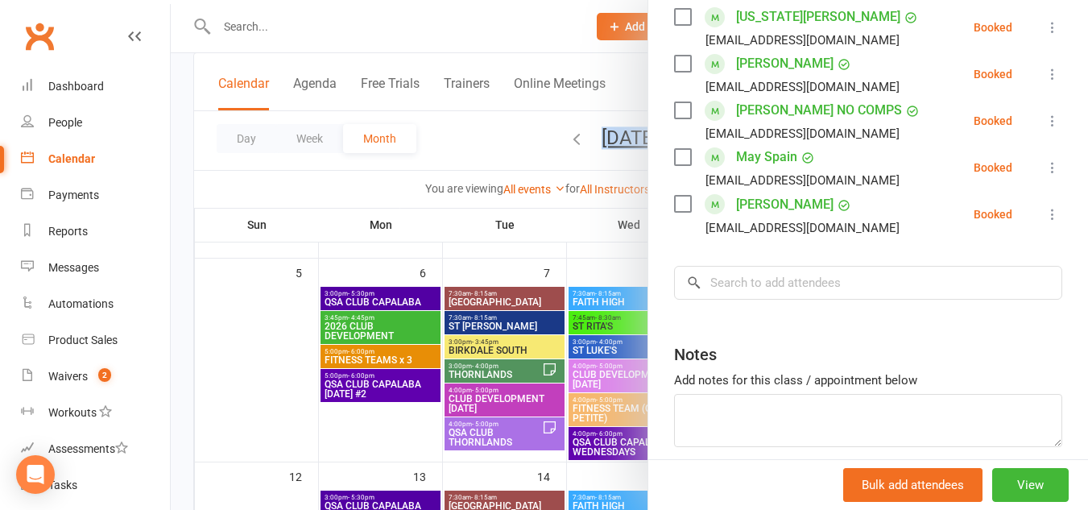
scroll to position [956, 0]
click at [675, 164] on label at bounding box center [682, 155] width 16 height 16
click at [1045, 174] on icon at bounding box center [1053, 166] width 16 height 16
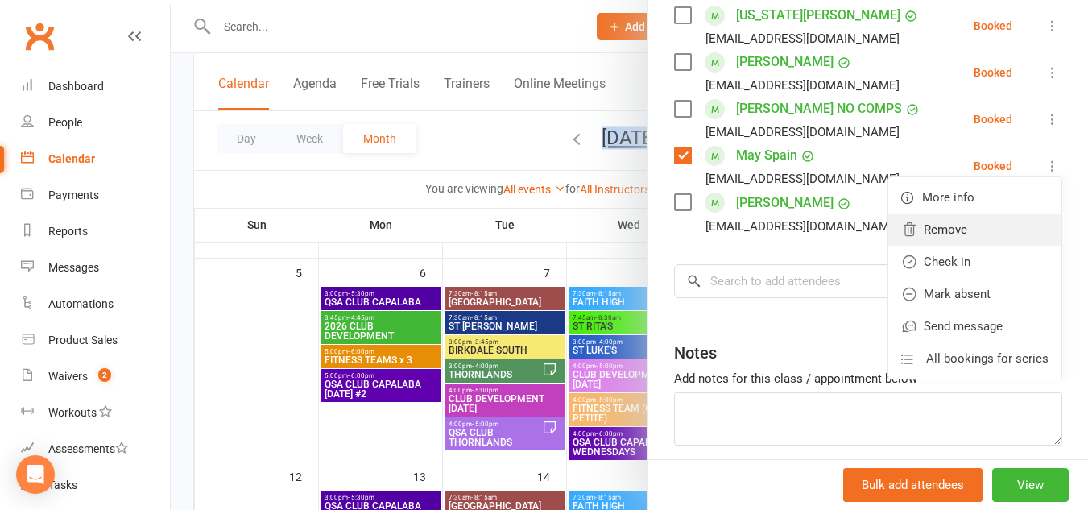
click at [919, 246] on link "Remove" at bounding box center [975, 229] width 173 height 32
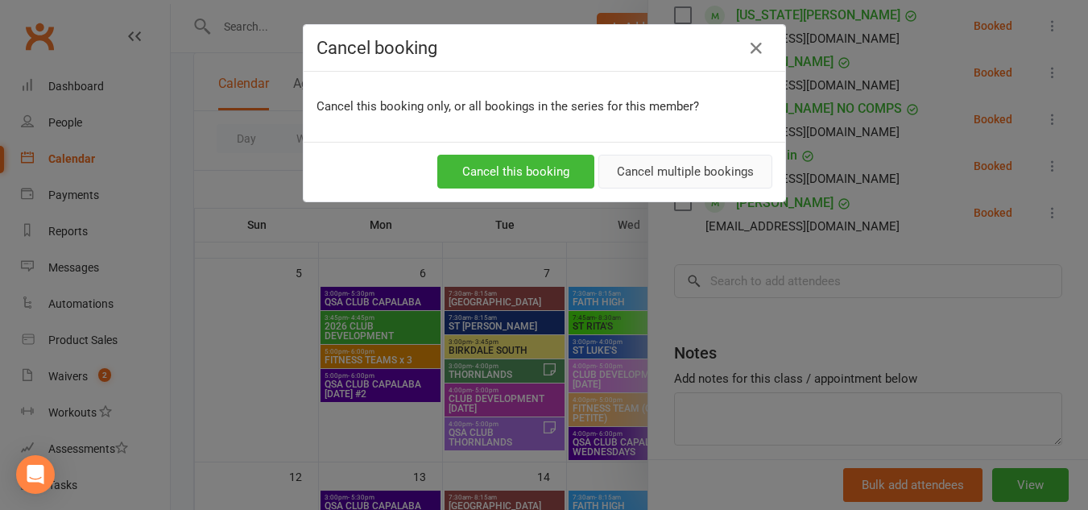
click at [643, 171] on button "Cancel multiple bookings" at bounding box center [686, 172] width 174 height 34
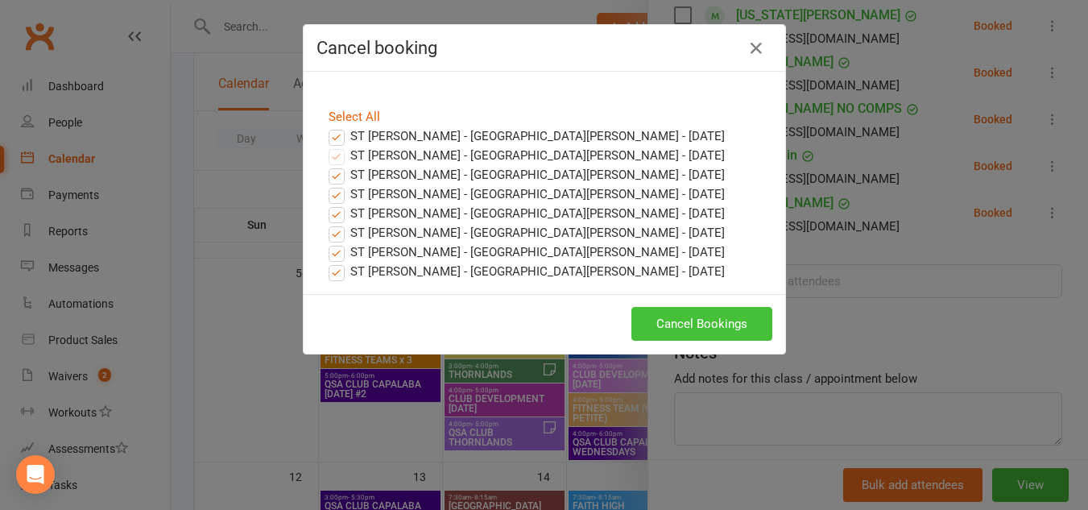
click at [685, 323] on button "Cancel Bookings" at bounding box center [702, 324] width 141 height 34
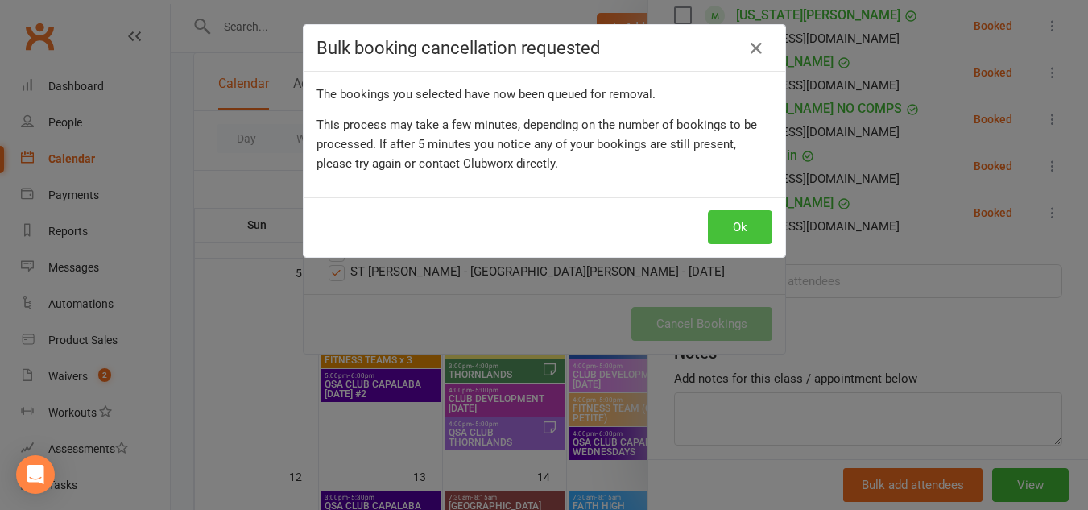
click at [735, 230] on button "Ok" at bounding box center [740, 227] width 64 height 34
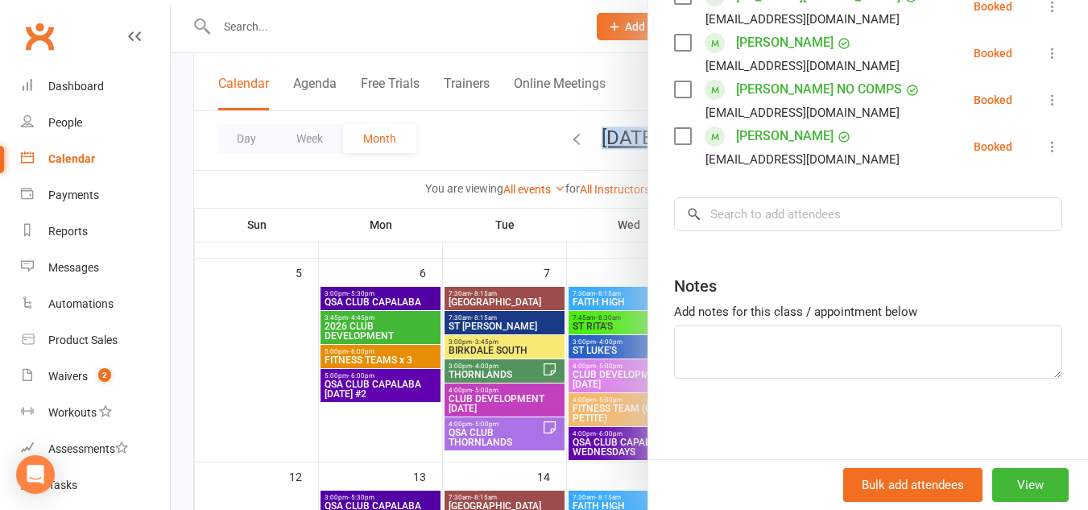
scroll to position [1022, 0]
click at [922, 358] on textarea at bounding box center [868, 351] width 388 height 53
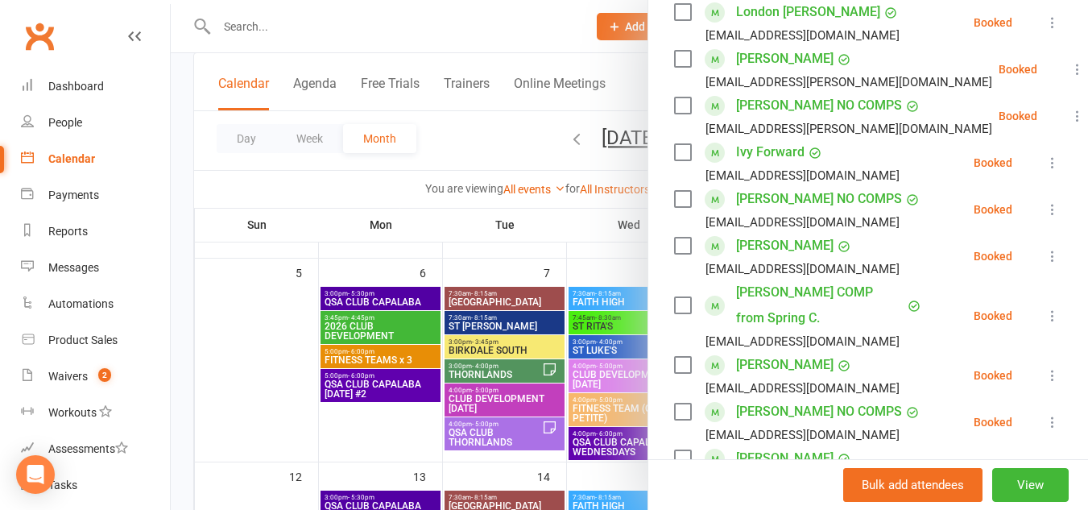
scroll to position [0, 0]
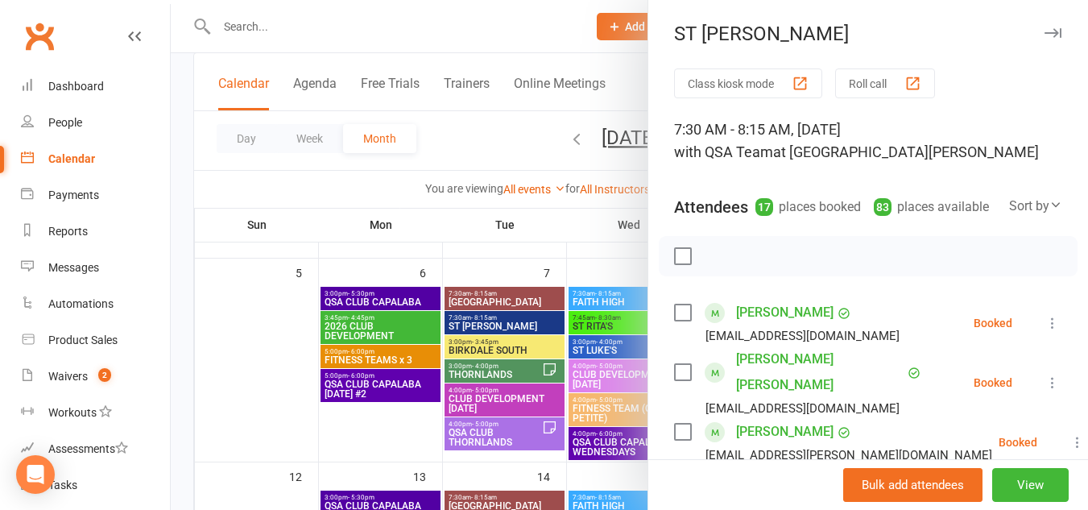
type textarea "May Spain cancelled this term"
click at [1045, 34] on icon "button" at bounding box center [1053, 33] width 17 height 10
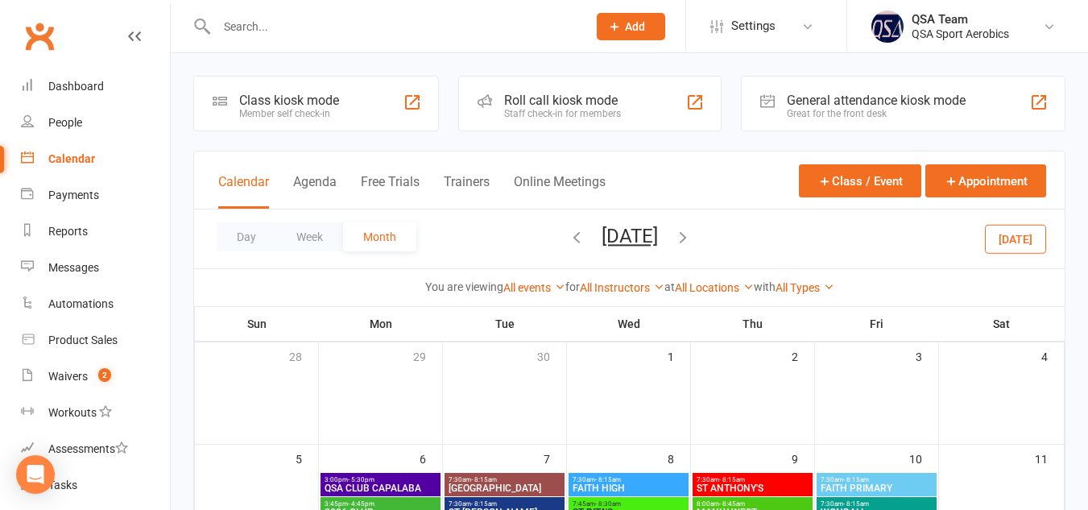
click at [568, 232] on icon "button" at bounding box center [577, 237] width 18 height 18
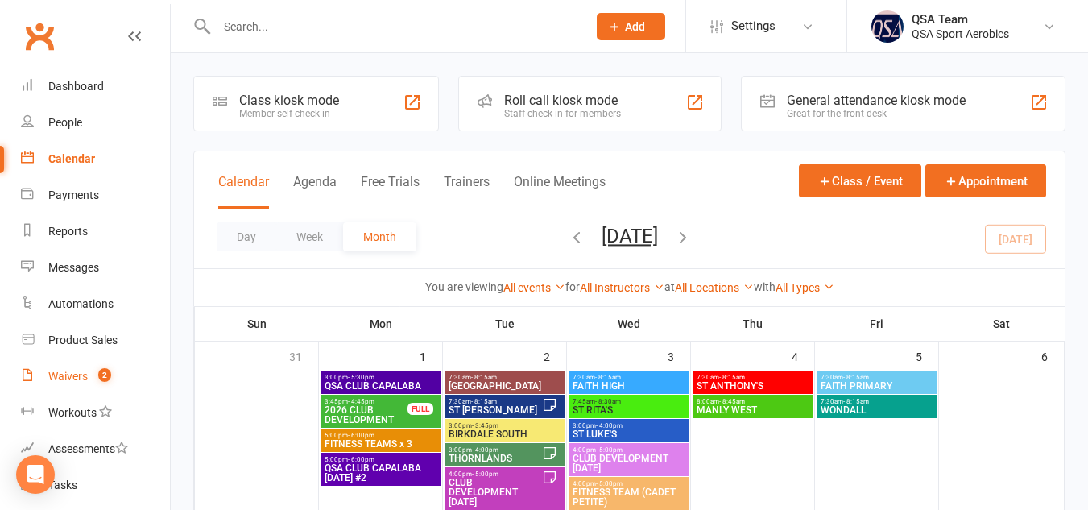
click at [76, 370] on div "Waivers" at bounding box center [67, 376] width 39 height 13
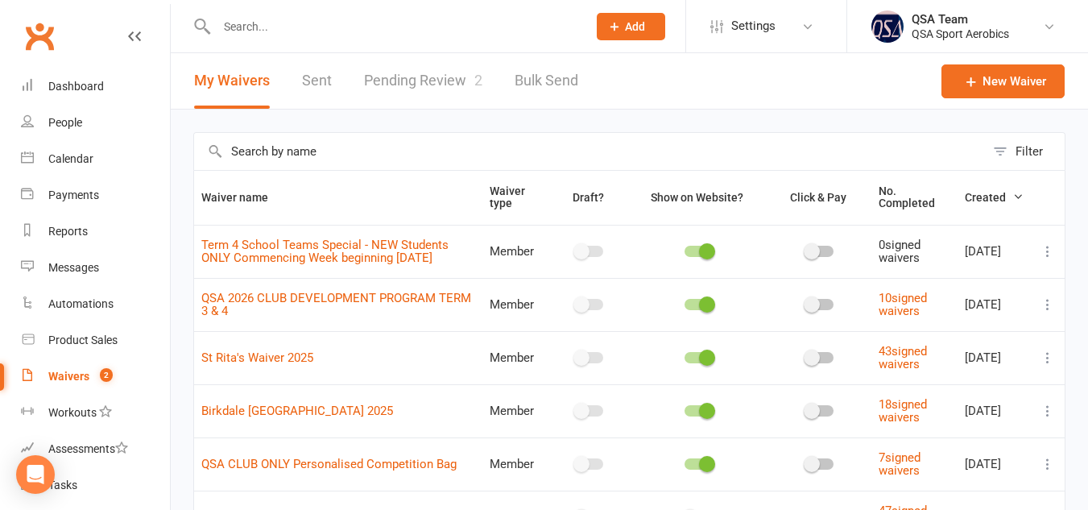
click at [431, 82] on link "Pending Review 2" at bounding box center [423, 81] width 118 height 56
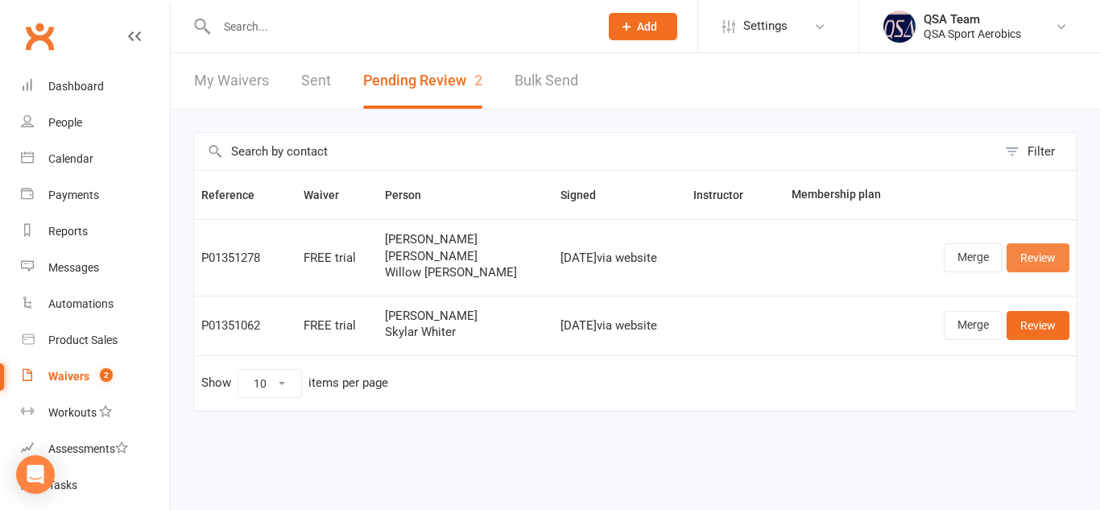
click at [1042, 261] on link "Review" at bounding box center [1038, 257] width 63 height 29
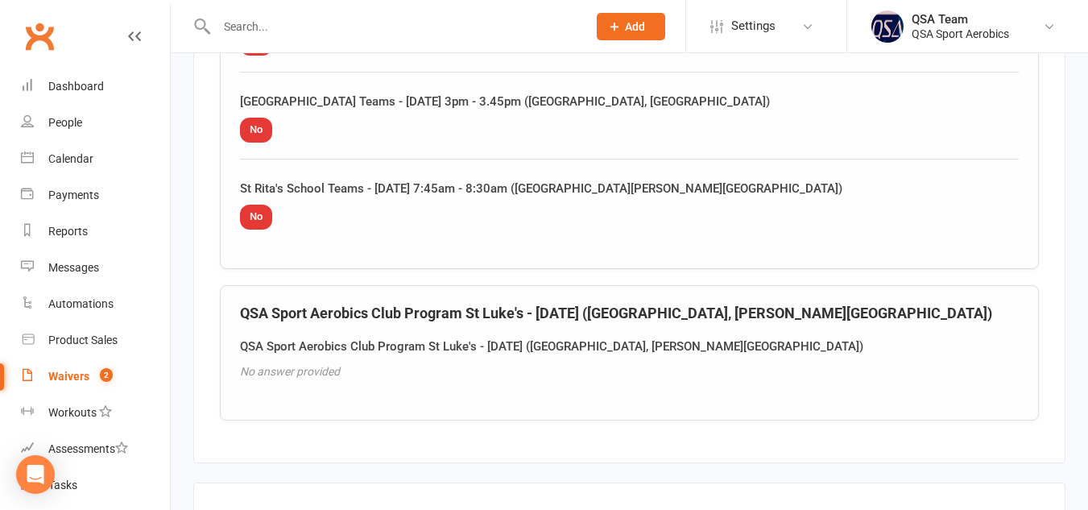
scroll to position [3622, 0]
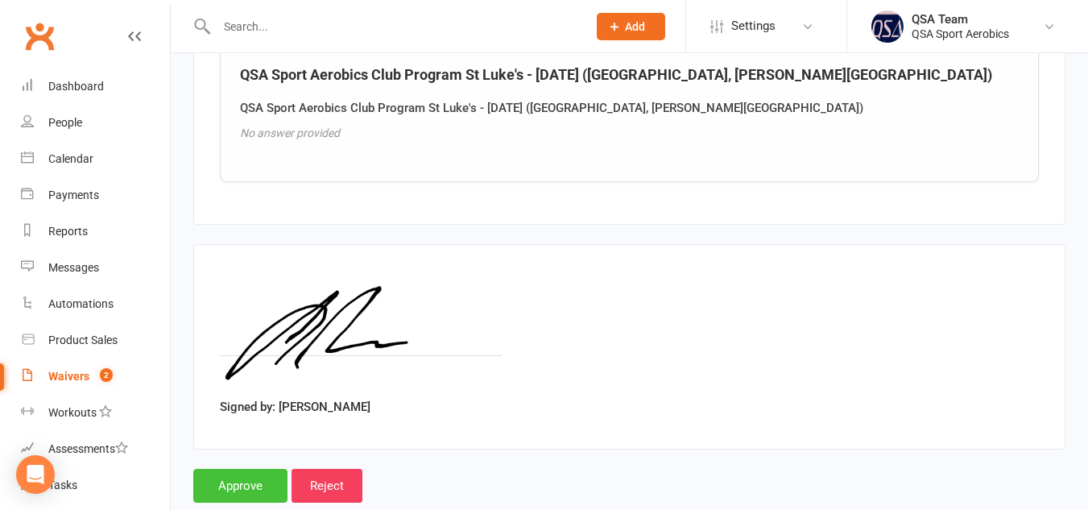
click at [264, 469] on input "Approve" at bounding box center [240, 486] width 94 height 34
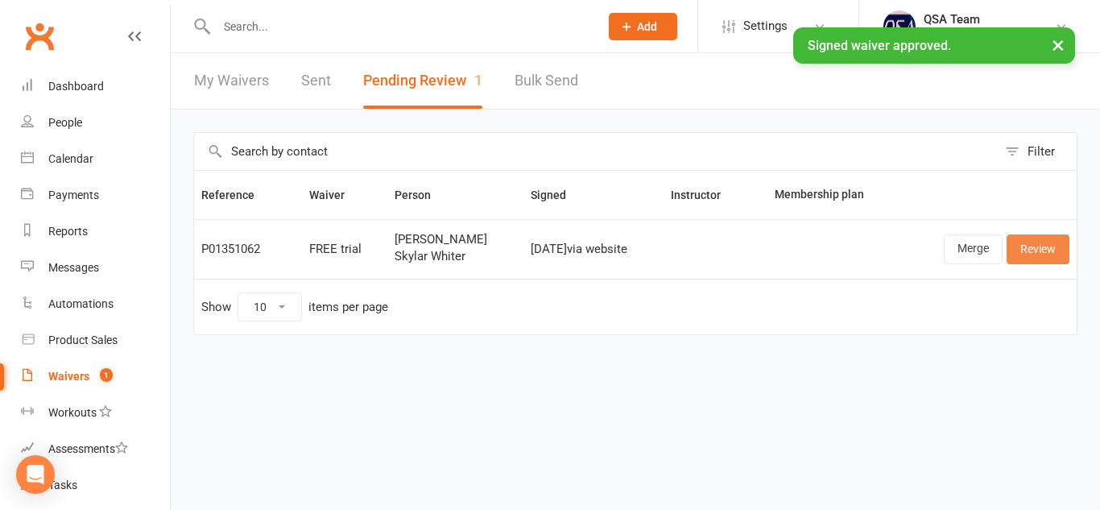
click at [1040, 245] on link "Review" at bounding box center [1038, 248] width 63 height 29
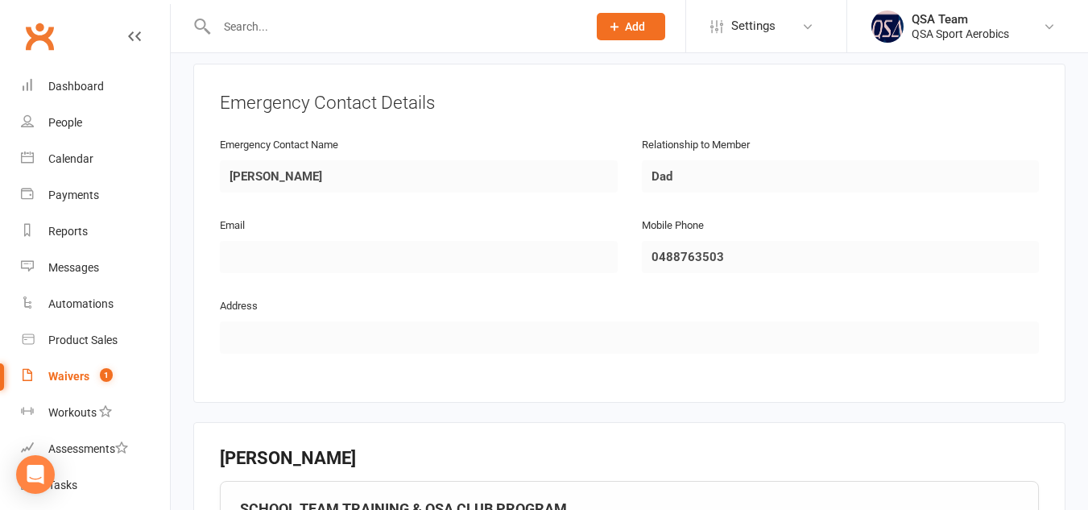
scroll to position [1272, 0]
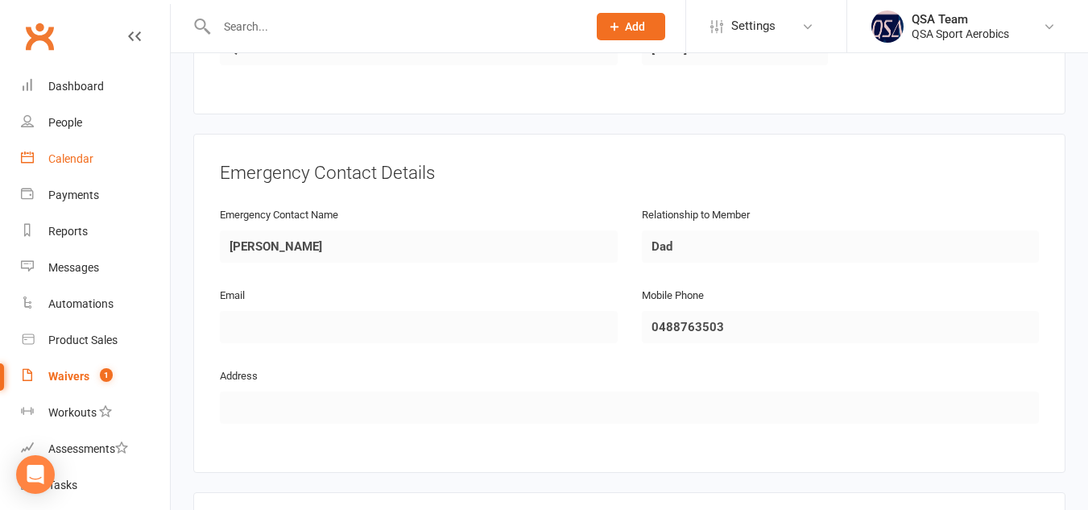
click at [68, 161] on div "Calendar" at bounding box center [70, 158] width 45 height 13
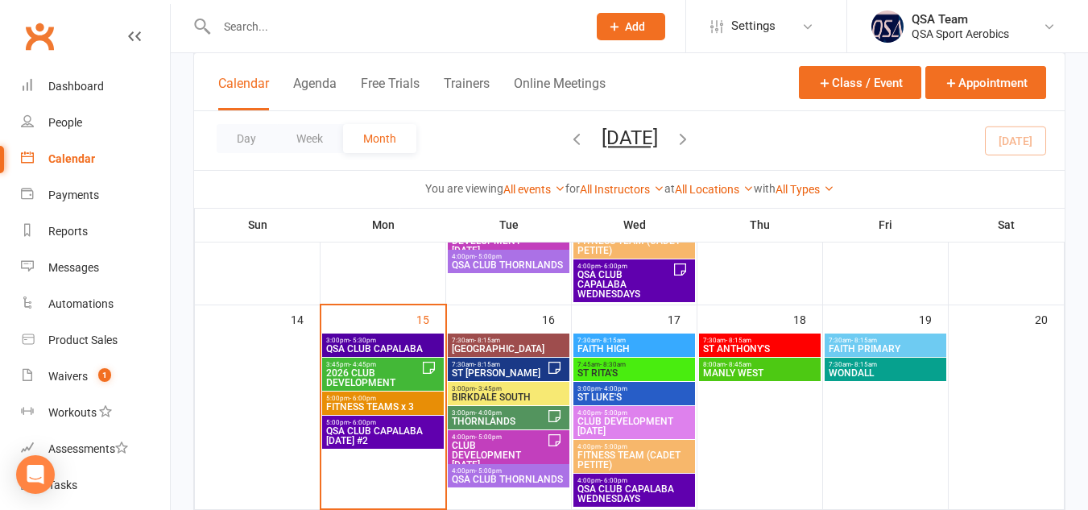
scroll to position [510, 0]
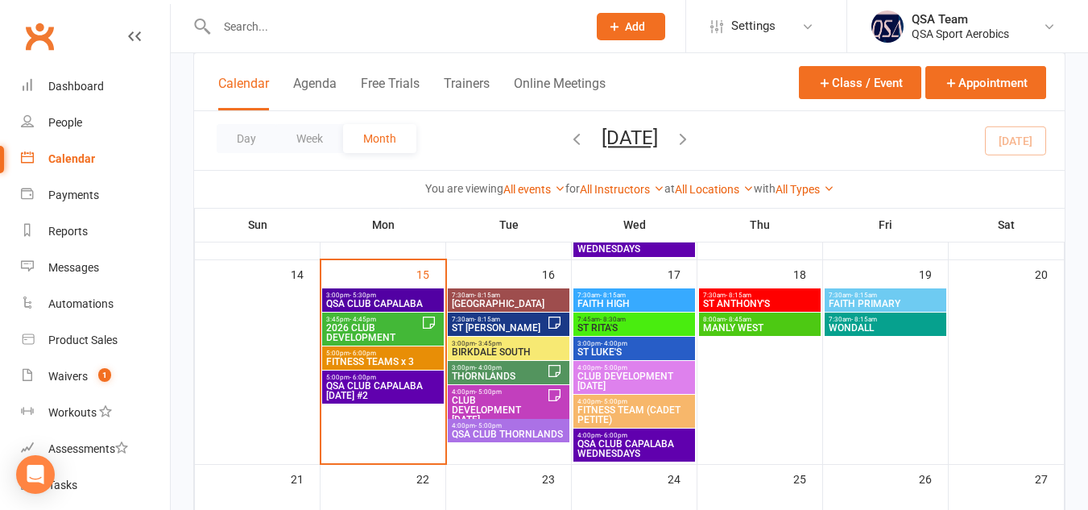
click at [498, 329] on span "ST [PERSON_NAME]" at bounding box center [499, 328] width 96 height 10
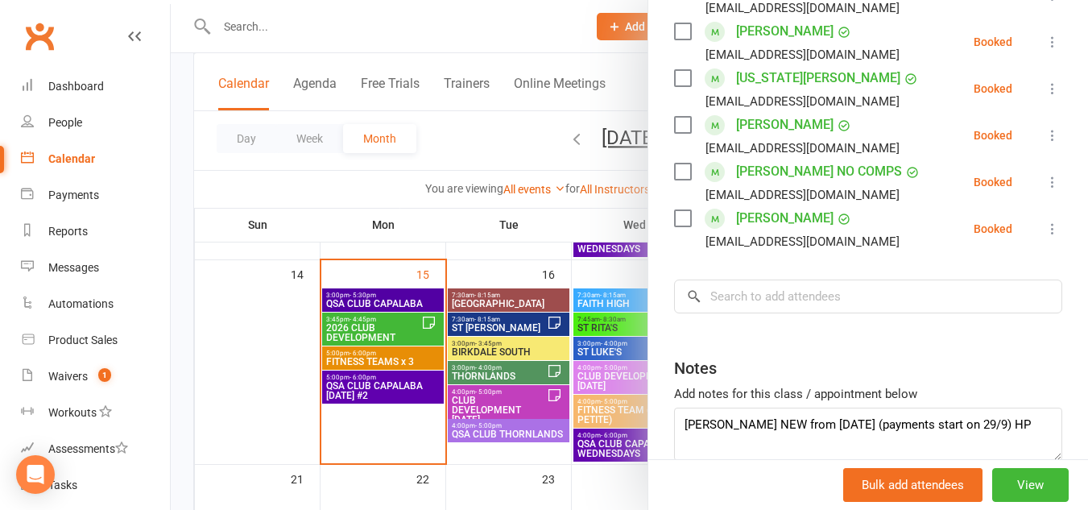
scroll to position [1022, 0]
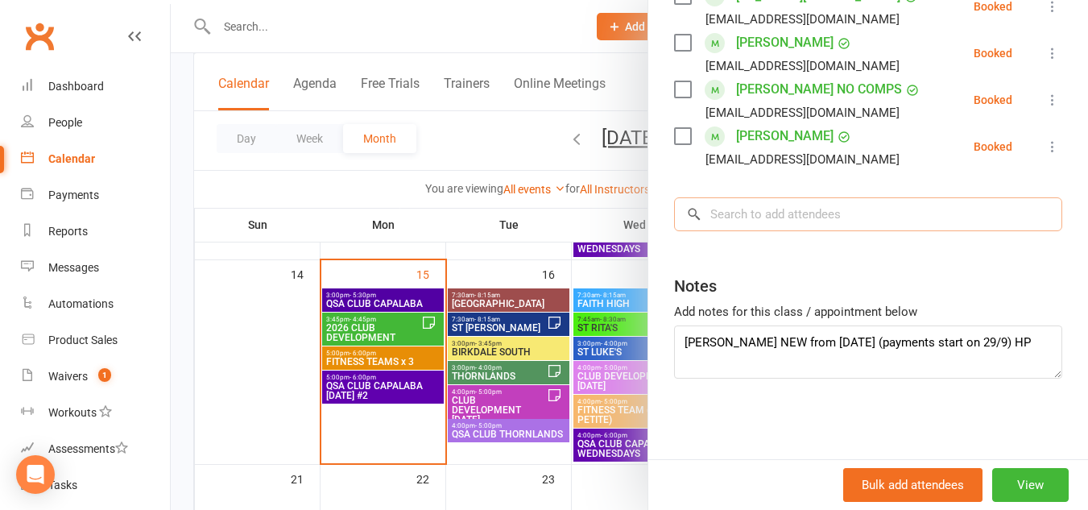
click at [814, 220] on input "search" at bounding box center [868, 214] width 388 height 34
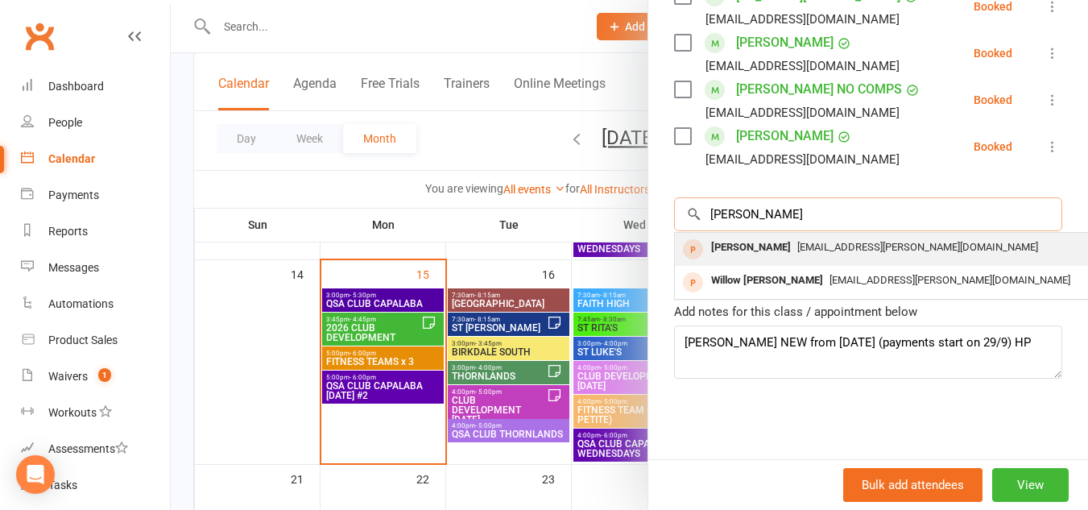
type input "[PERSON_NAME]"
click at [811, 241] on span "[EMAIL_ADDRESS][PERSON_NAME][DOMAIN_NAME]" at bounding box center [917, 247] width 241 height 12
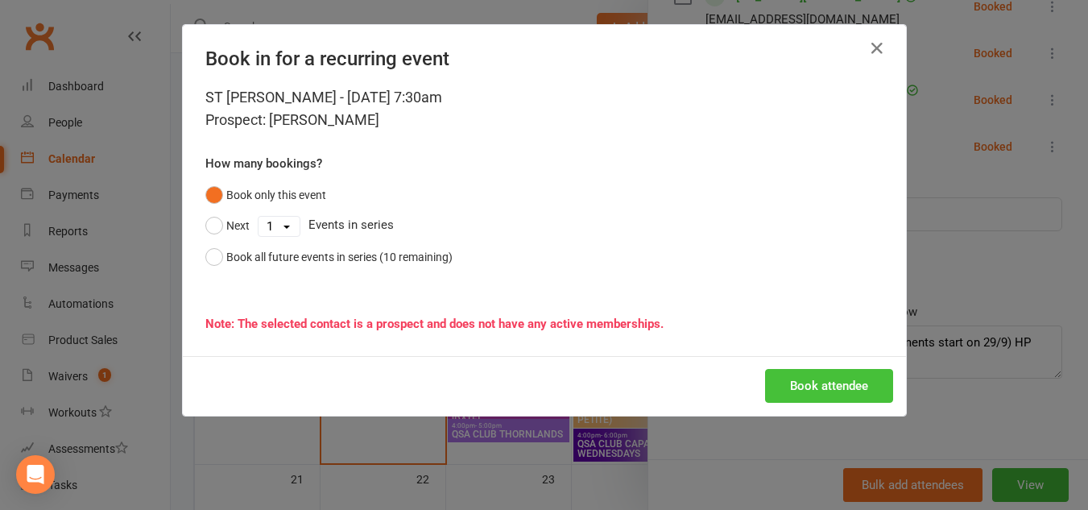
click at [820, 388] on button "Book attendee" at bounding box center [829, 386] width 128 height 34
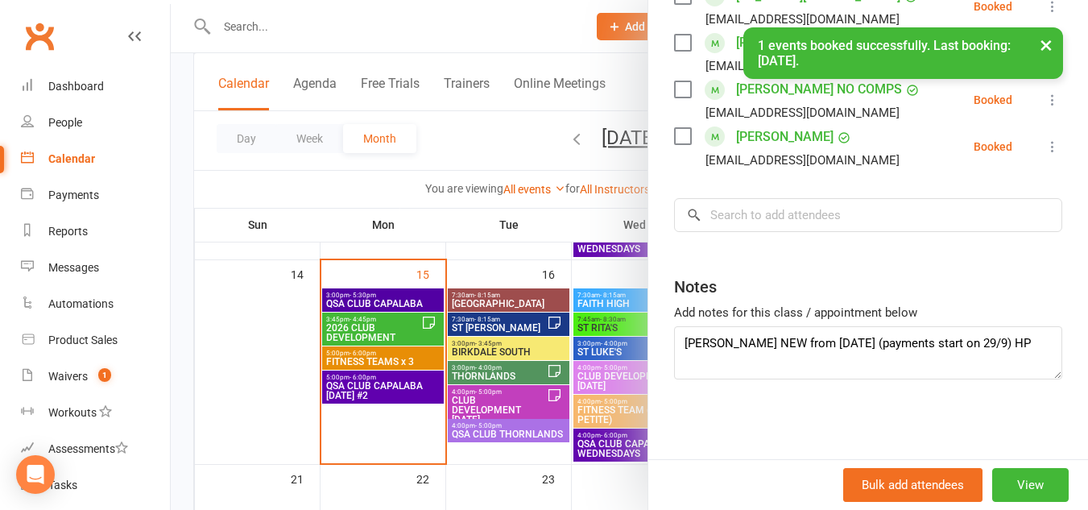
scroll to position [1069, 0]
click at [768, 218] on input "search" at bounding box center [868, 214] width 388 height 34
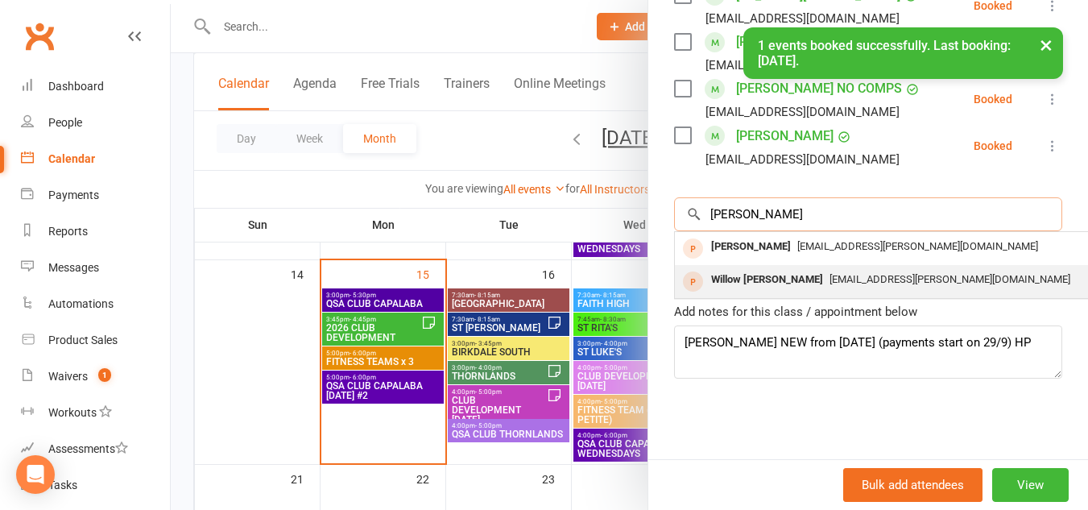
type input "[PERSON_NAME]"
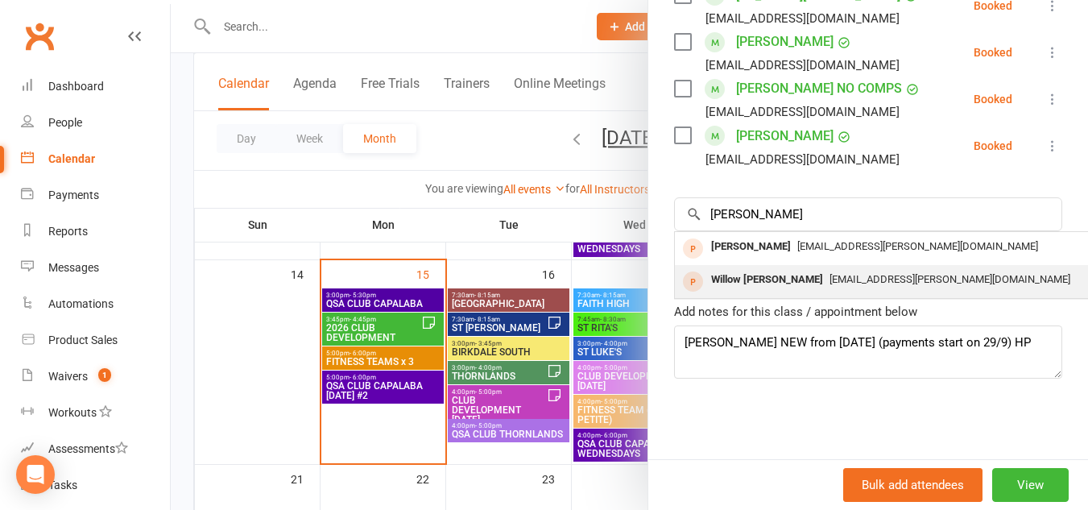
click at [830, 284] on span "[EMAIL_ADDRESS][PERSON_NAME][DOMAIN_NAME]" at bounding box center [950, 279] width 241 height 12
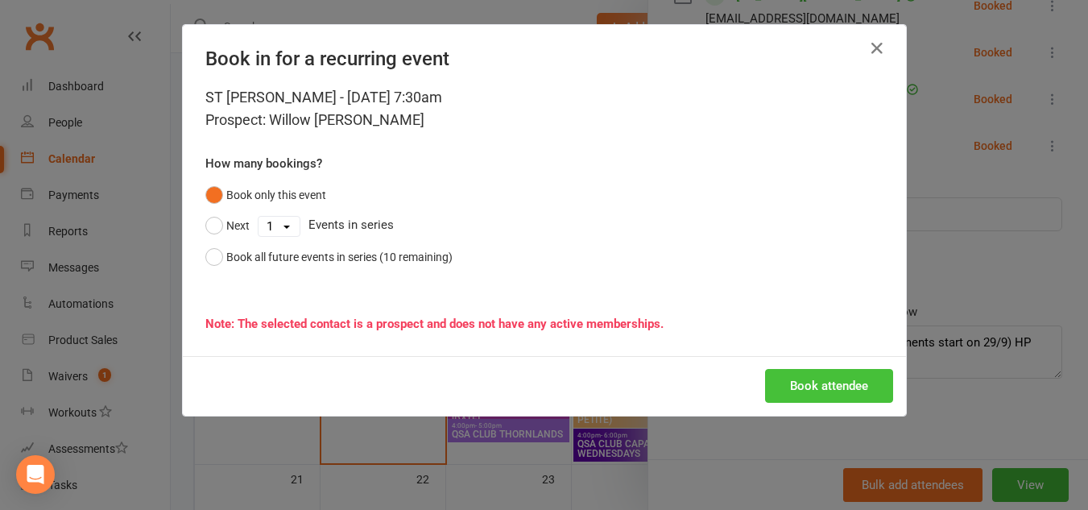
click at [800, 379] on button "Book attendee" at bounding box center [829, 386] width 128 height 34
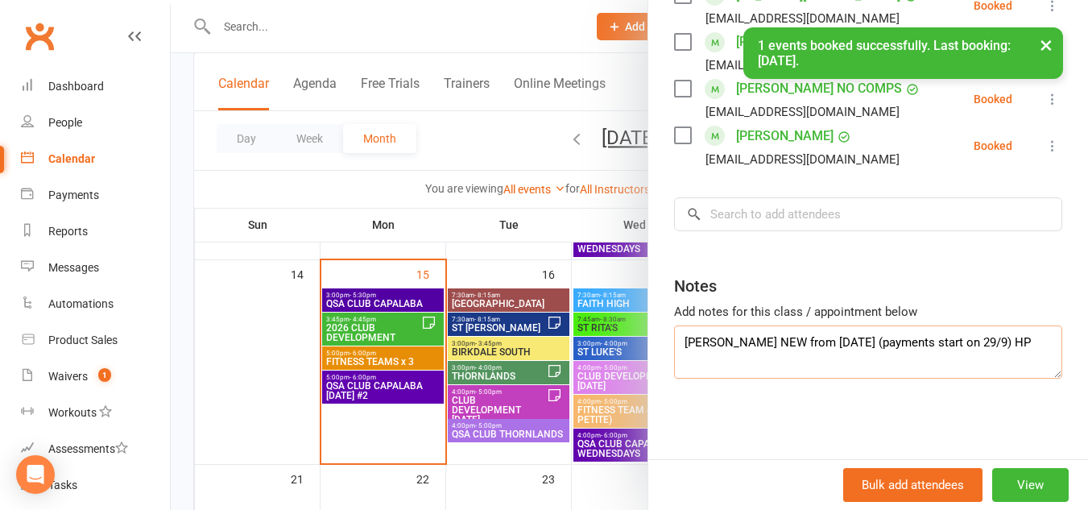
click at [735, 360] on textarea "[PERSON_NAME] NEW from [DATE] (payments start on 29/9) HP" at bounding box center [868, 351] width 388 height 53
click at [698, 356] on textarea "[PERSON_NAME] NEW from [DATE] (payments start on 29/9) HP" at bounding box center [868, 351] width 388 height 53
click at [1029, 347] on textarea "[PERSON_NAME] NEW from [DATE] (payments start on 29/9) HP" at bounding box center [868, 351] width 388 height 53
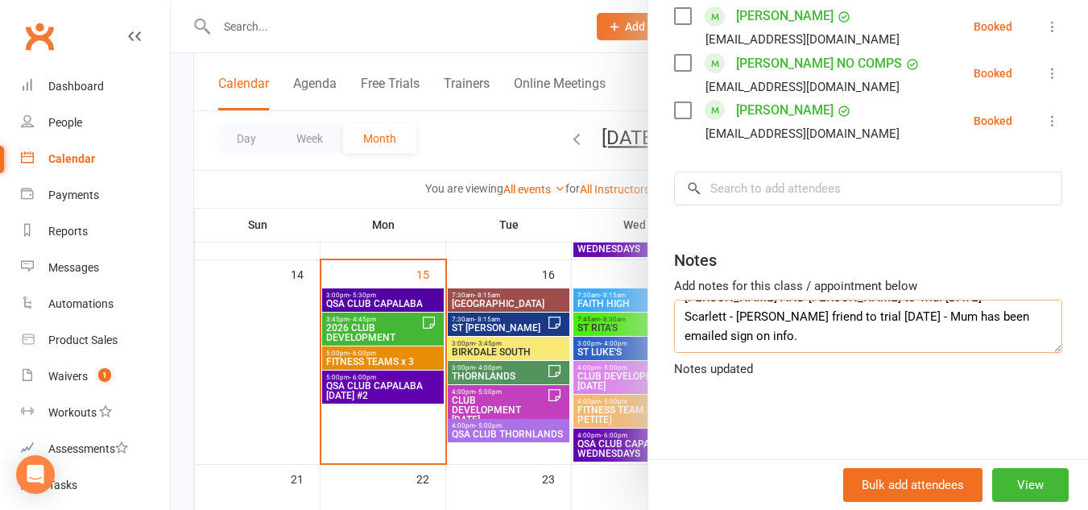
scroll to position [20, 0]
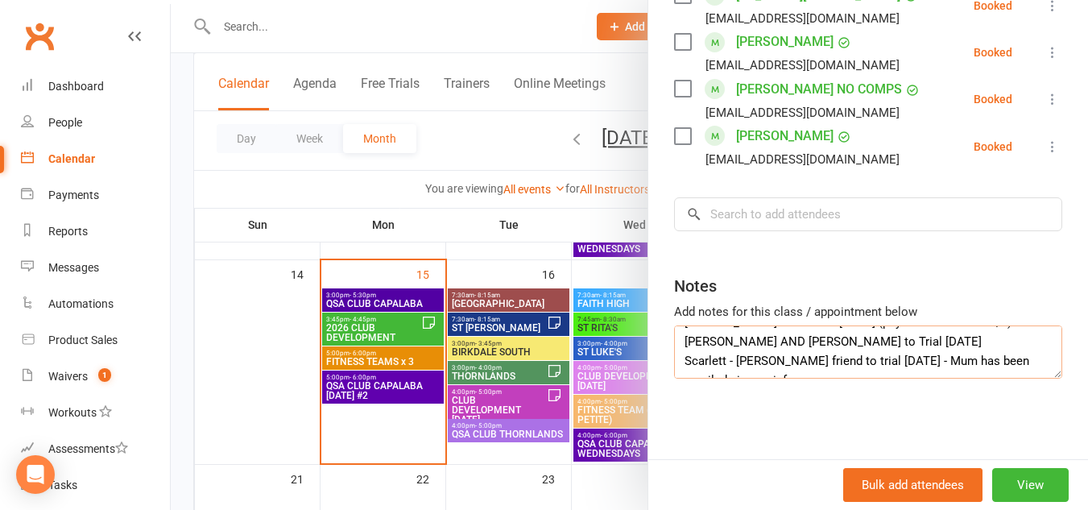
click at [908, 361] on textarea "[PERSON_NAME] NEW from [DATE] (payments start on 29/9) HP [PERSON_NAME] AND [PE…" at bounding box center [868, 351] width 388 height 53
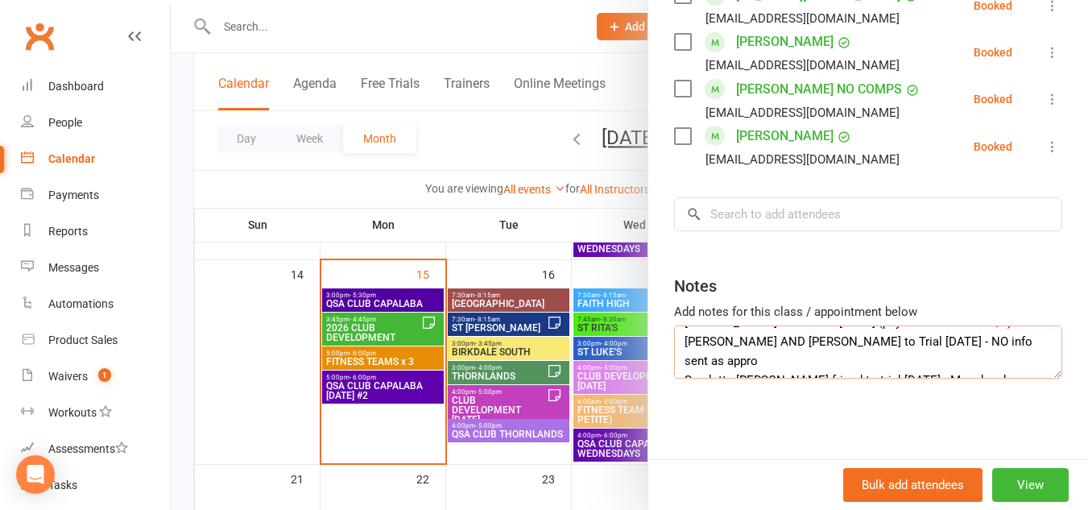
scroll to position [31, 0]
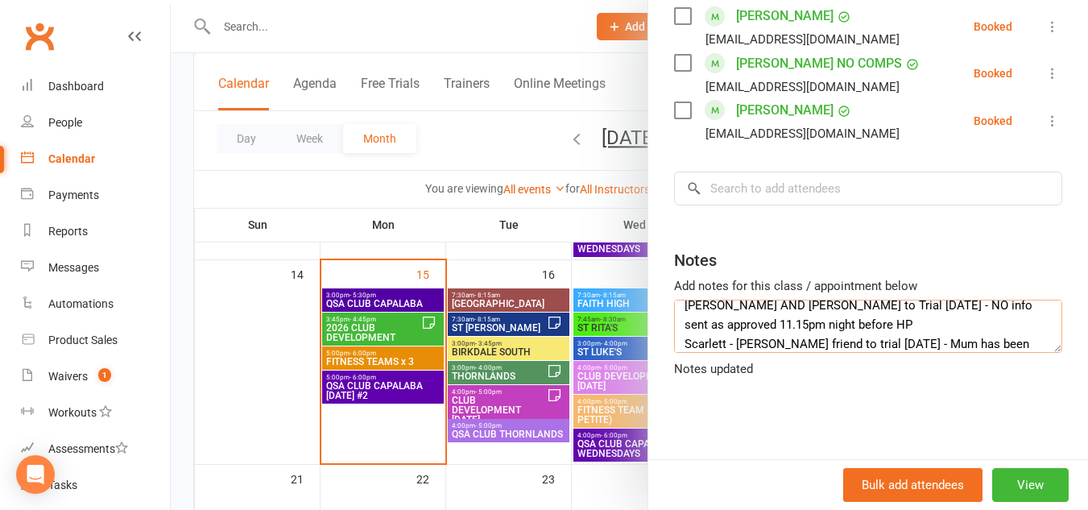
click at [847, 353] on textarea "[PERSON_NAME] NEW from [DATE] (payments start on 29/9) HP [PERSON_NAME] AND [PE…" at bounding box center [868, 326] width 388 height 53
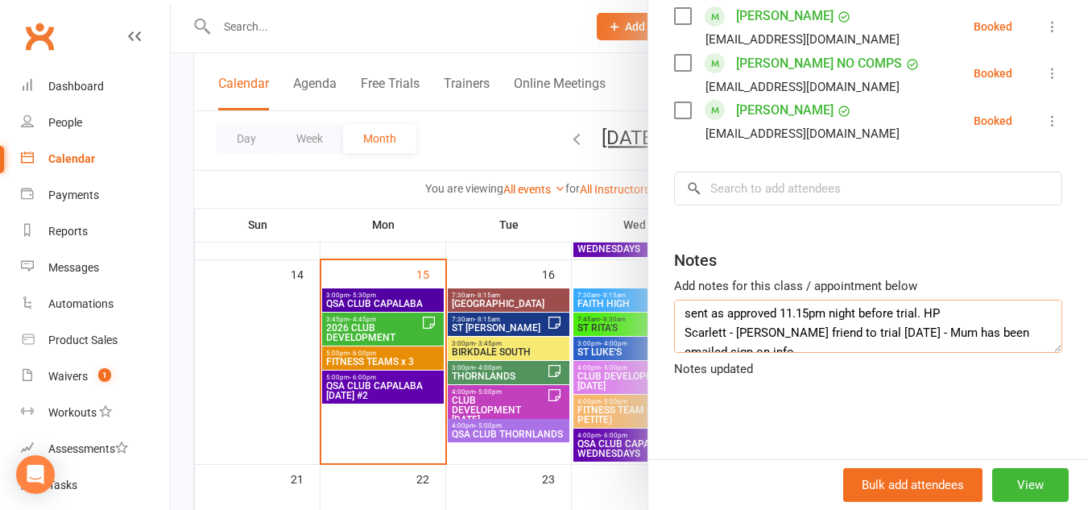
scroll to position [0, 0]
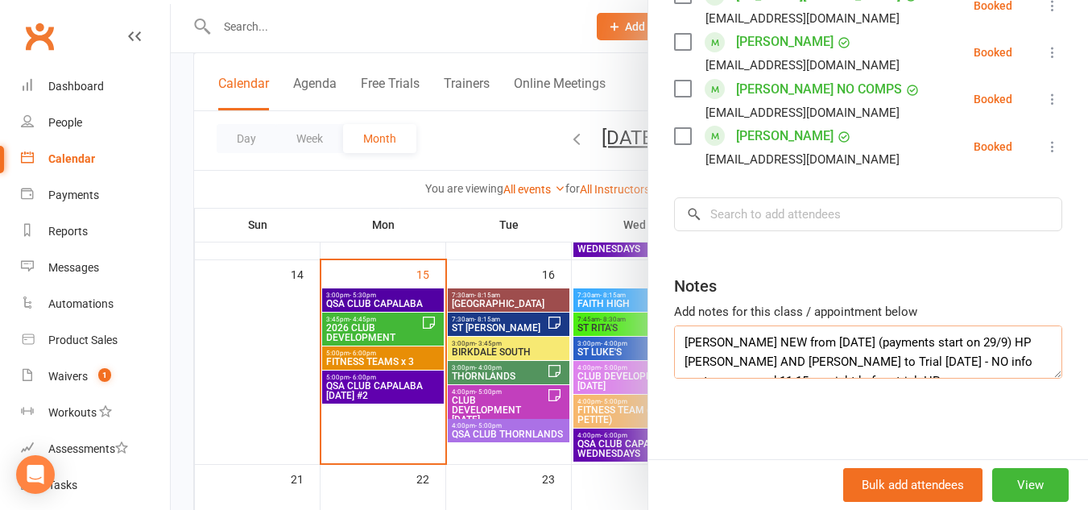
click at [819, 362] on textarea "[PERSON_NAME] NEW from [DATE] (payments start on 29/9) HP [PERSON_NAME] AND [PE…" at bounding box center [868, 351] width 388 height 53
click at [873, 342] on textarea "[PERSON_NAME] NEW from [DATE] (payments start on 29/9) HP [PERSON_NAME] AND [PE…" at bounding box center [868, 351] width 388 height 53
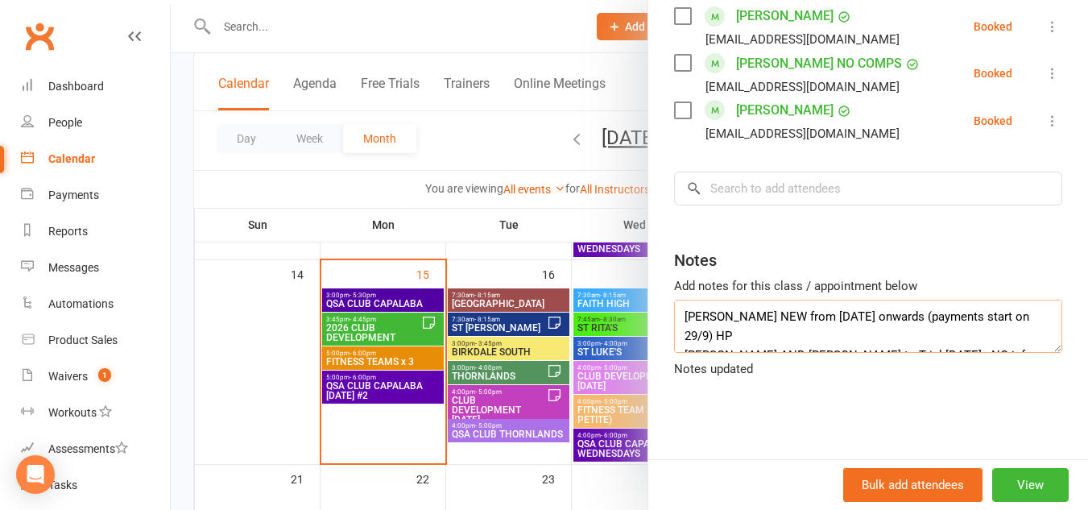
click at [779, 350] on textarea "[PERSON_NAME] NEW from [DATE] onwards (payments start on 29/9) HP [PERSON_NAME]…" at bounding box center [868, 326] width 388 height 53
click at [742, 353] on textarea "[PERSON_NAME] NEW from [DATE] onwards (payments start on 29/9) HP [PERSON_NAME]…" at bounding box center [868, 326] width 388 height 53
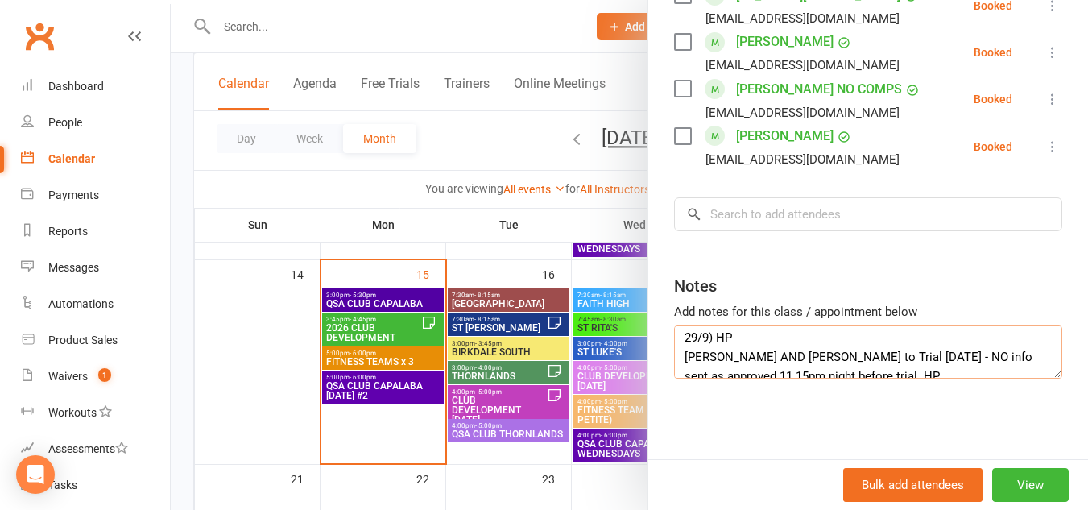
scroll to position [25, 0]
click at [930, 377] on textarea "[PERSON_NAME] NEW from [DATE] onwards (payments start on 29/9) HP [PERSON_NAME]…" at bounding box center [868, 351] width 388 height 53
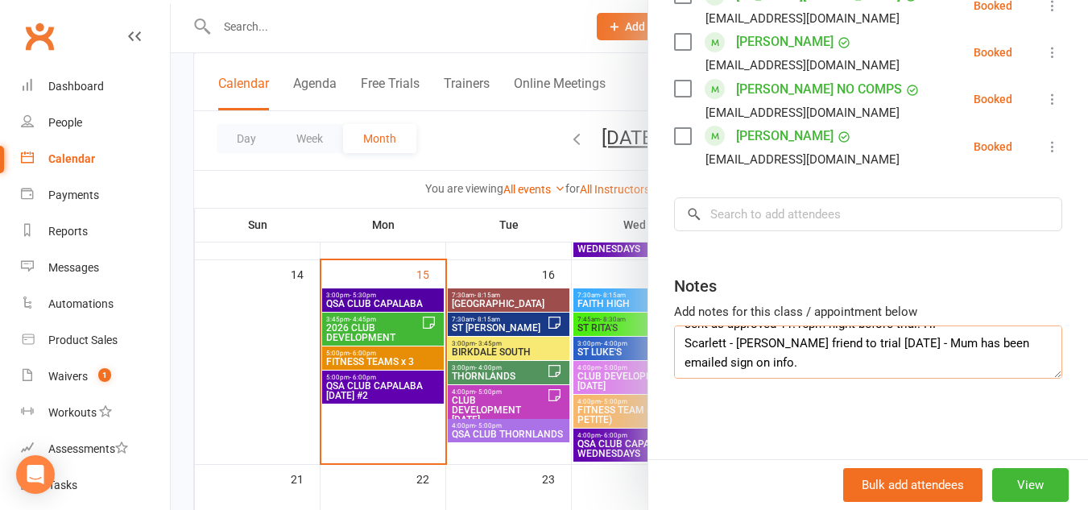
scroll to position [77, 0]
click at [834, 362] on textarea "[PERSON_NAME] NEW from [DATE] onwards (payments start on 29/9) HP [PERSON_NAME]…" at bounding box center [868, 351] width 388 height 53
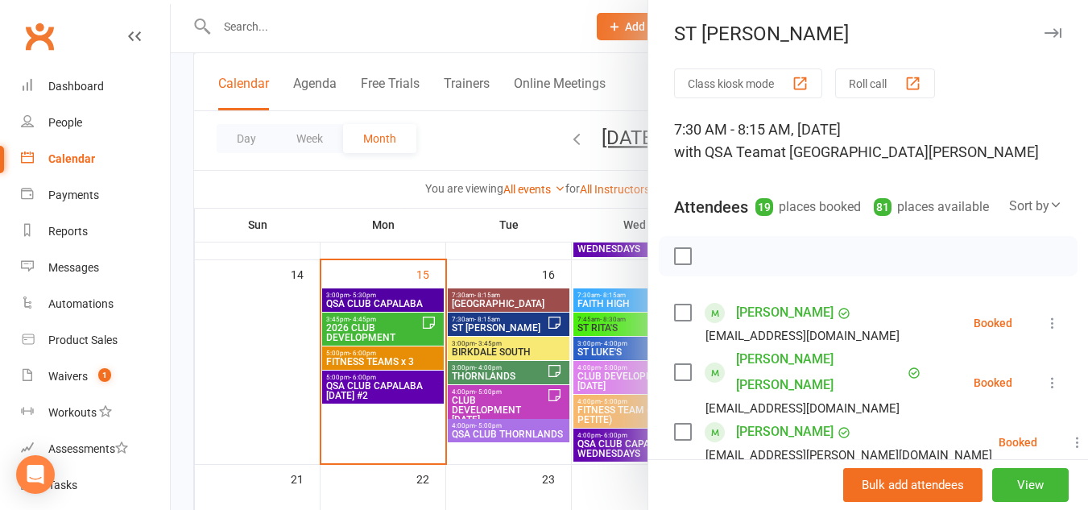
type textarea "[PERSON_NAME] NEW from [DATE] onwards (payments start on 29/9) HP [PERSON_NAME]…"
click at [1043, 39] on button "button" at bounding box center [1052, 32] width 19 height 19
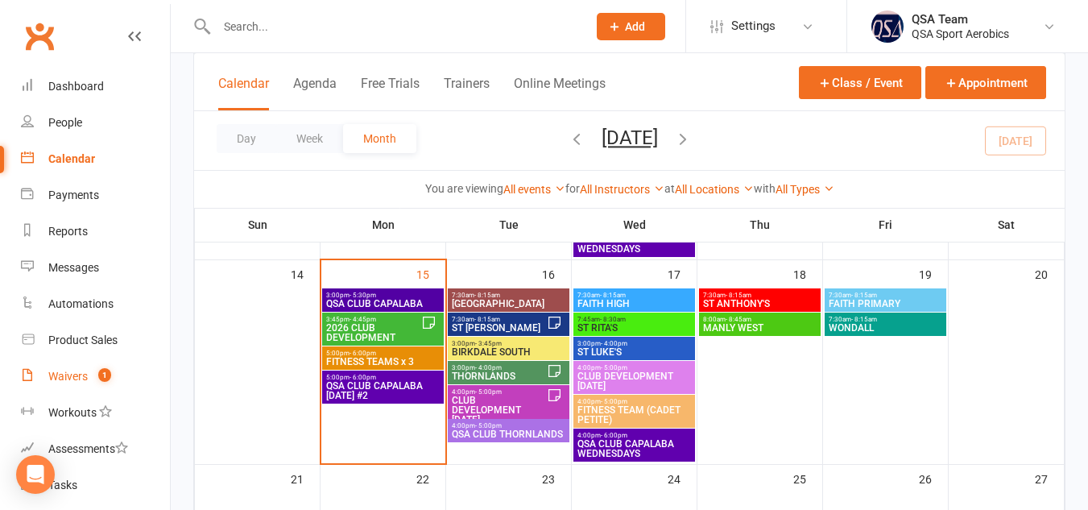
click at [70, 374] on div "Waivers" at bounding box center [67, 376] width 39 height 13
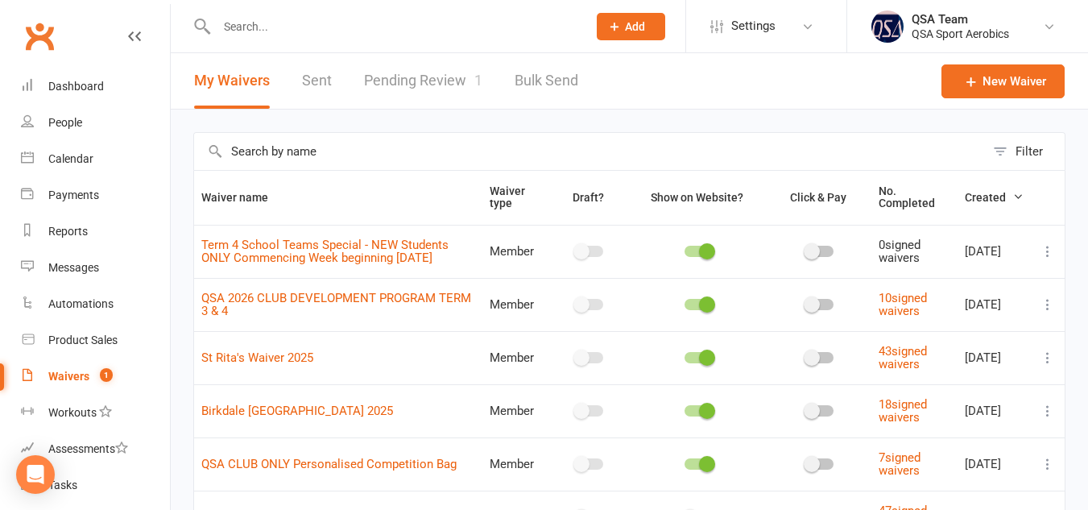
click at [445, 85] on link "Pending Review 1" at bounding box center [423, 81] width 118 height 56
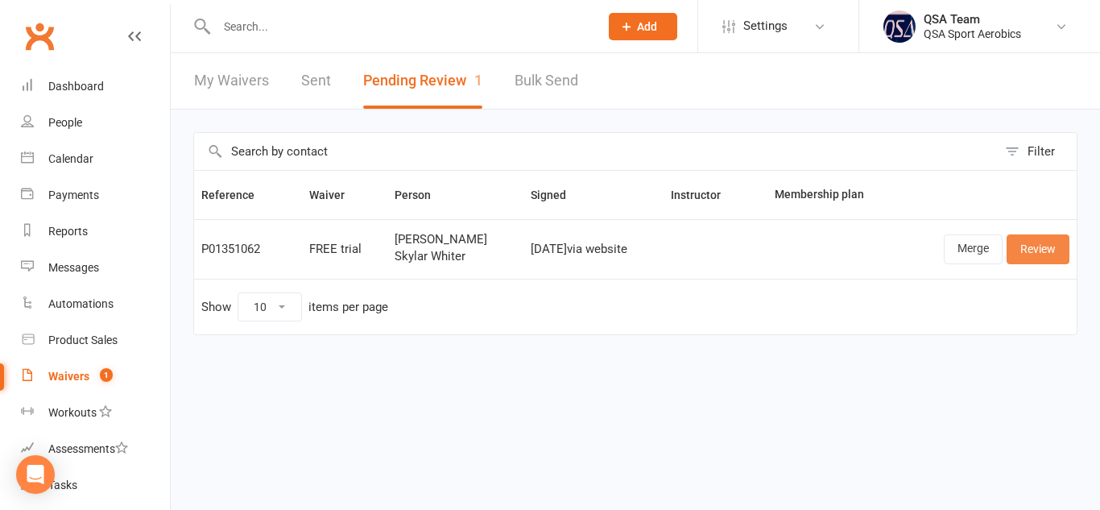
click at [1032, 248] on link "Review" at bounding box center [1038, 248] width 63 height 29
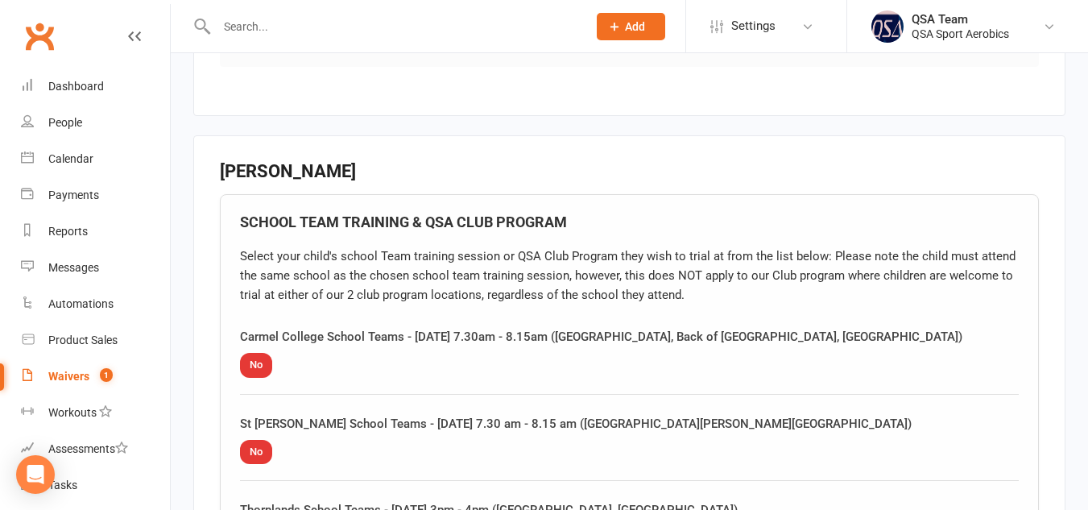
scroll to position [1475, 0]
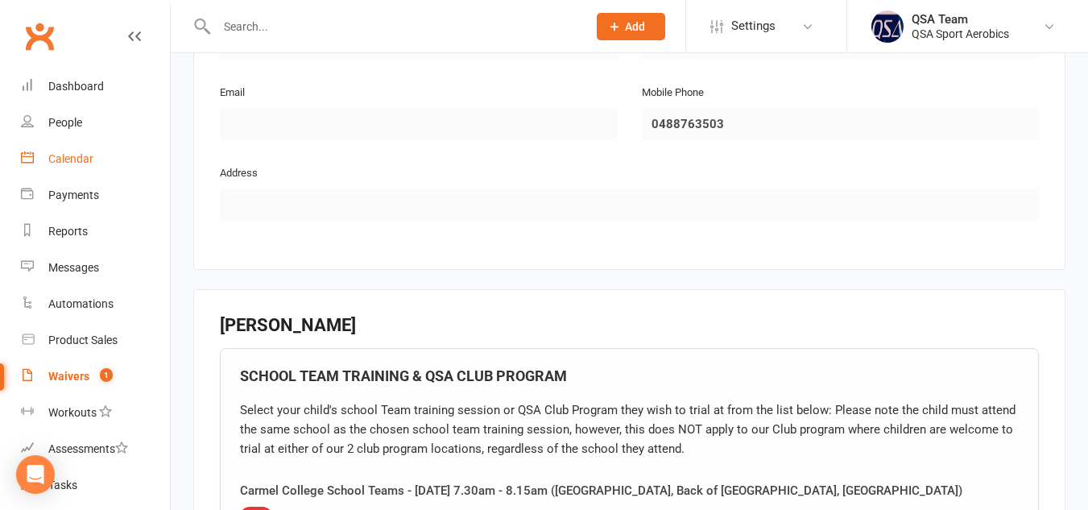
click at [79, 155] on div "Calendar" at bounding box center [70, 158] width 45 height 13
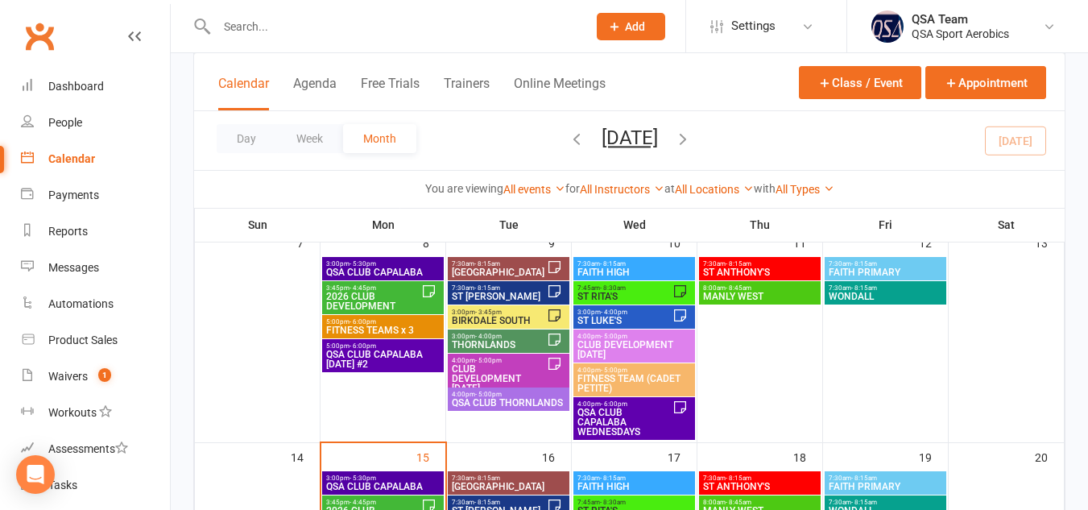
scroll to position [321, 0]
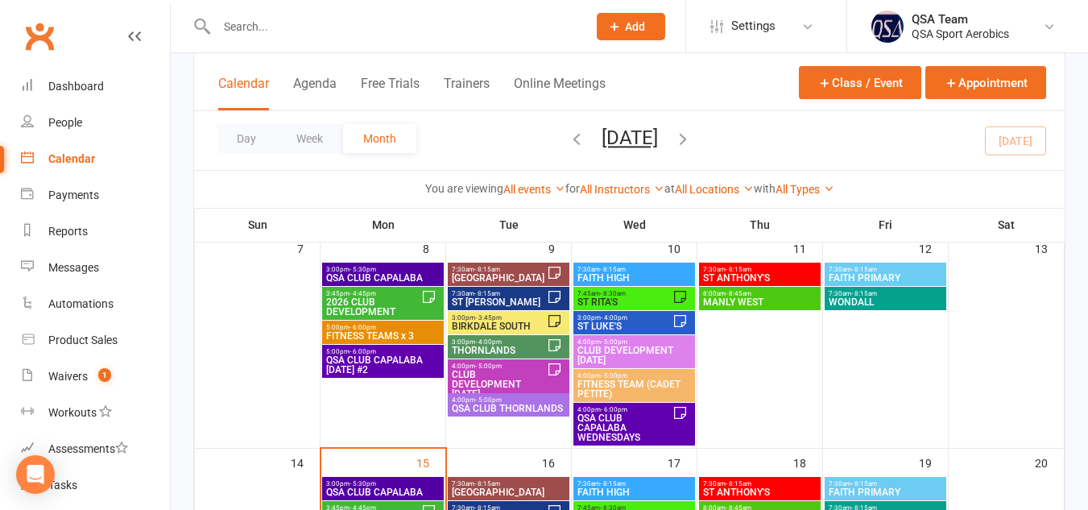
click at [494, 350] on span "THORNLANDS" at bounding box center [499, 351] width 96 height 10
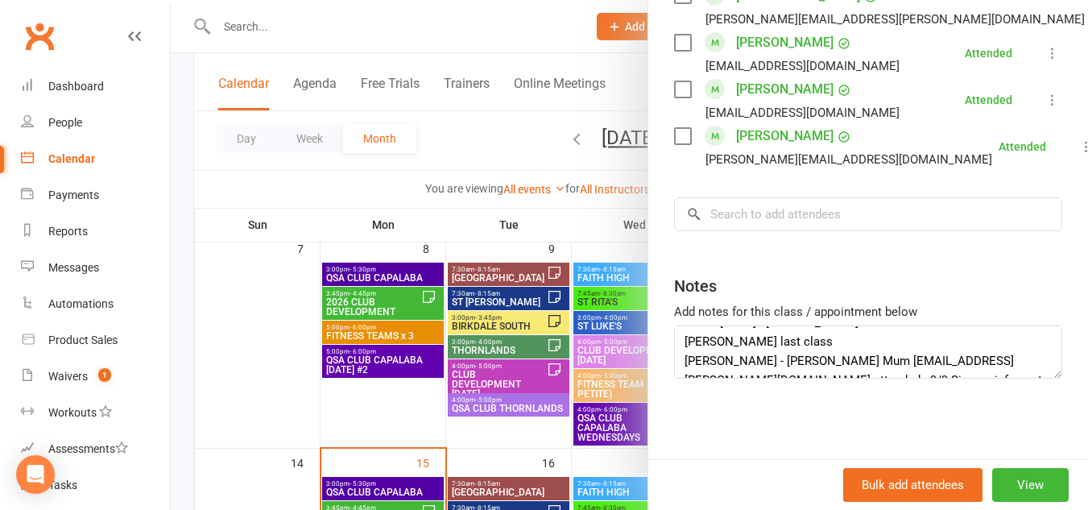
scroll to position [39, 0]
click at [946, 350] on textarea "COACHES - [PERSON_NAME] & [PERSON_NAME] *[PERSON_NAME] AWAY [DATE] - [PERSON_NA…" at bounding box center [868, 351] width 388 height 53
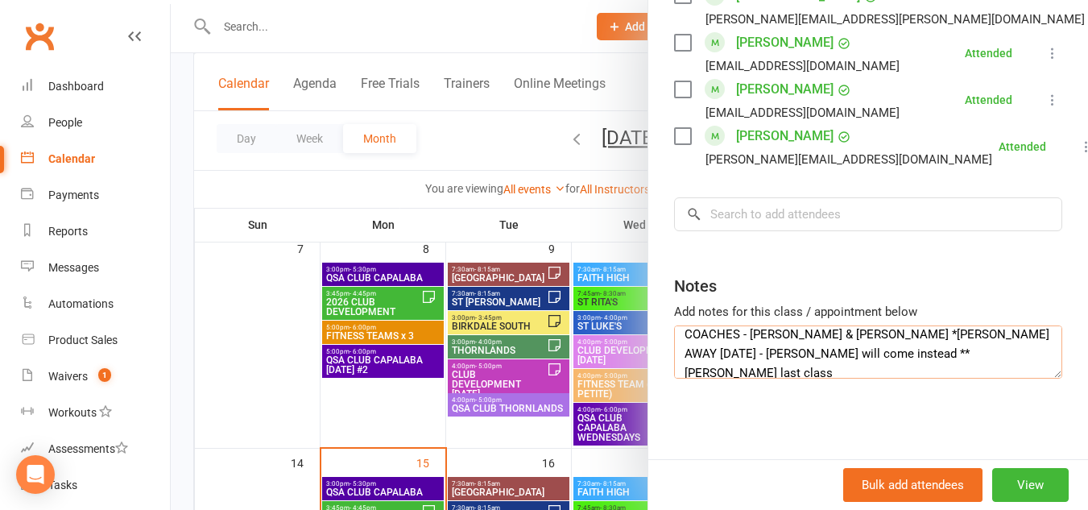
scroll to position [0, 0]
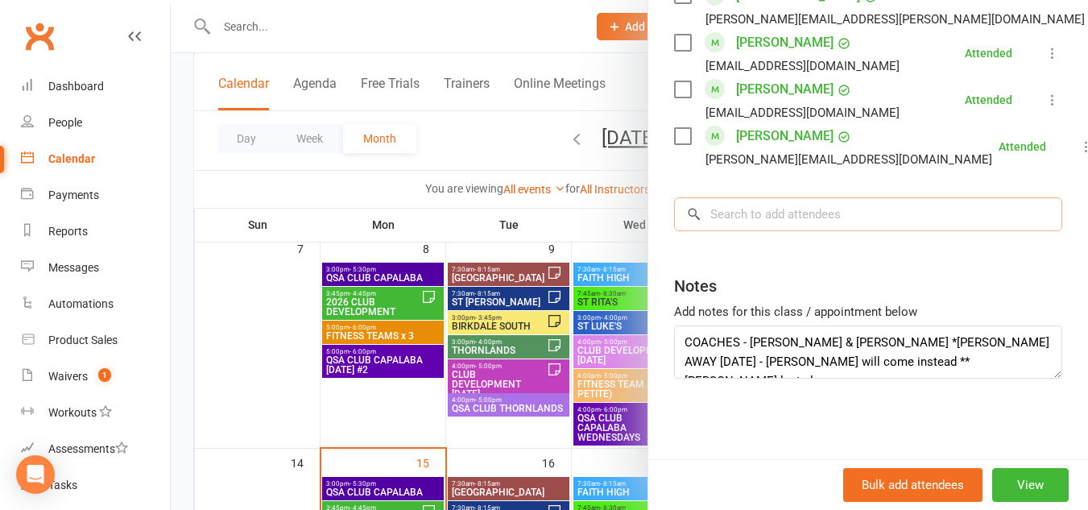
click at [884, 212] on input "search" at bounding box center [868, 214] width 388 height 34
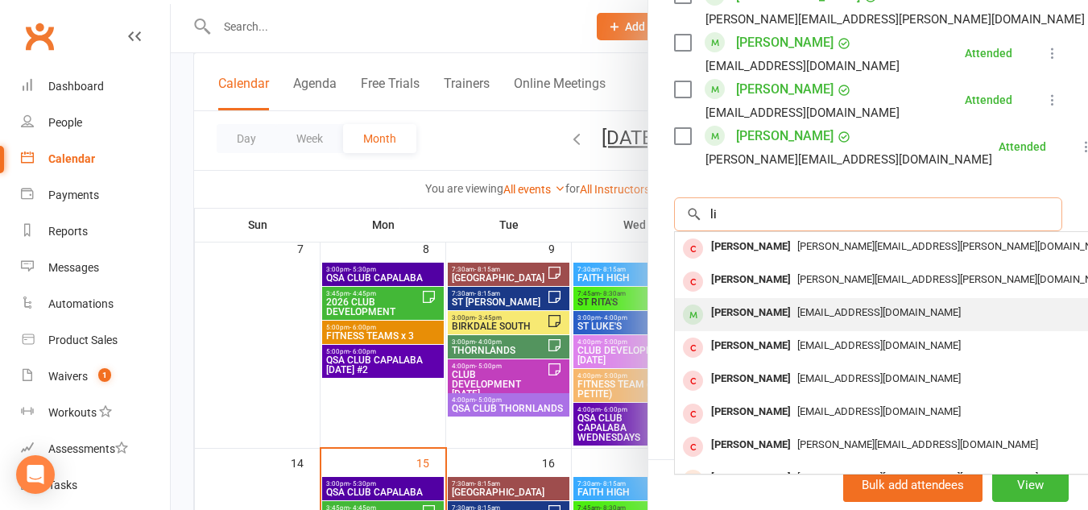
type input "l"
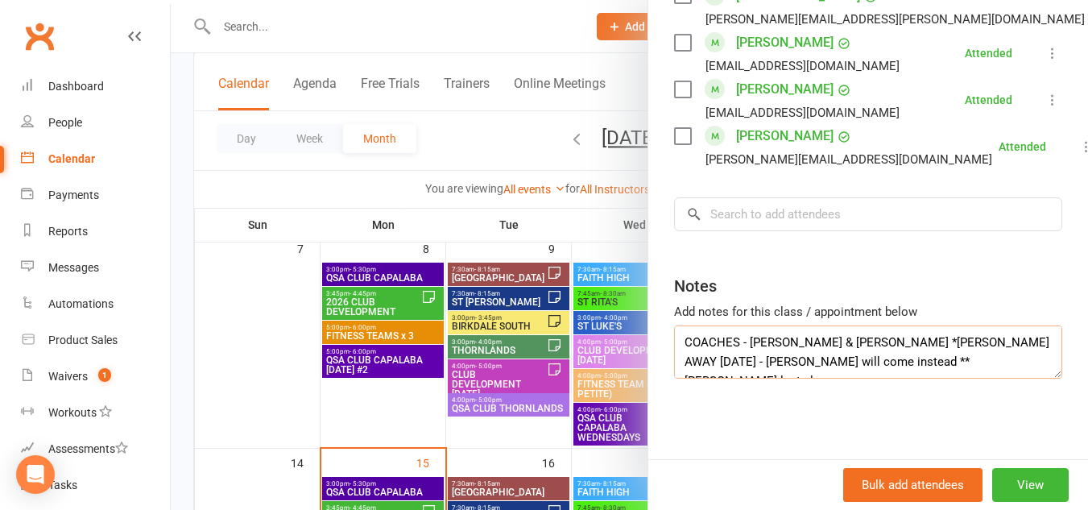
click at [952, 360] on textarea "COACHES - [PERSON_NAME] & [PERSON_NAME] *[PERSON_NAME] AWAY [DATE] - [PERSON_NA…" at bounding box center [868, 351] width 388 height 53
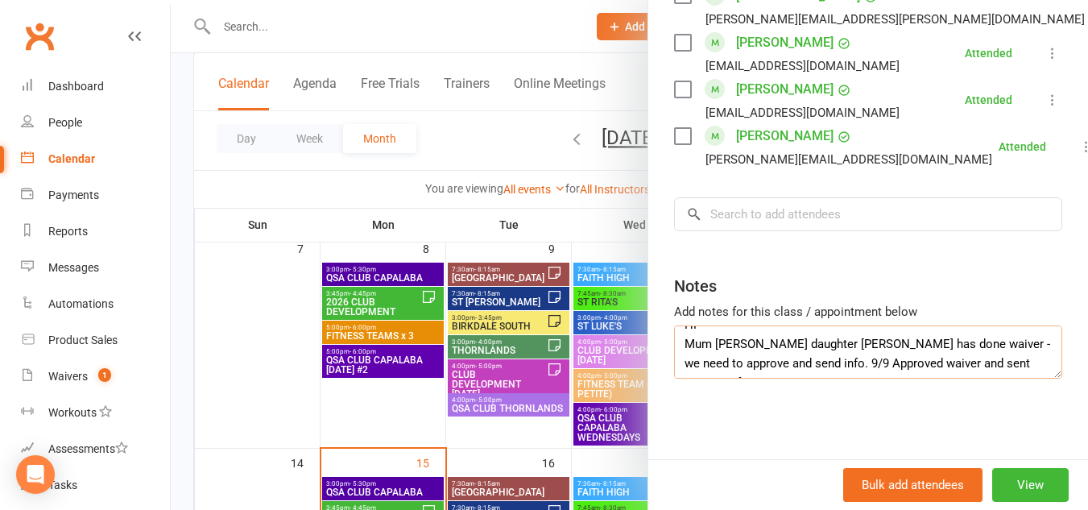
scroll to position [114, 0]
click at [952, 360] on textarea "COACHES - [PERSON_NAME] & [PERSON_NAME] *[PERSON_NAME] AWAY [DATE] - [PERSON_NA…" at bounding box center [868, 351] width 388 height 53
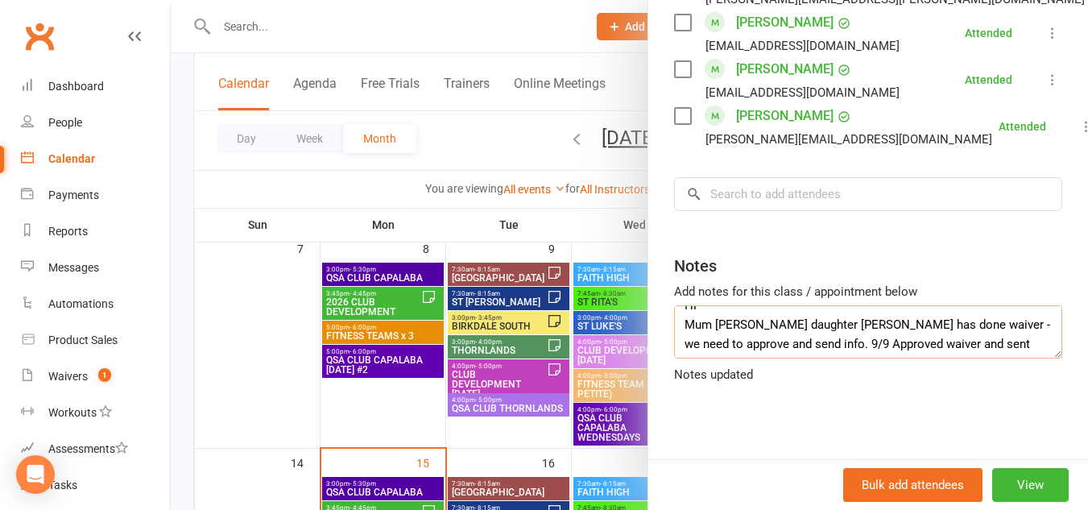
click at [739, 358] on textarea "COACHES - [PERSON_NAME] & [PERSON_NAME] *[PERSON_NAME] AWAY [DATE] - [PERSON_NA…" at bounding box center [868, 331] width 388 height 53
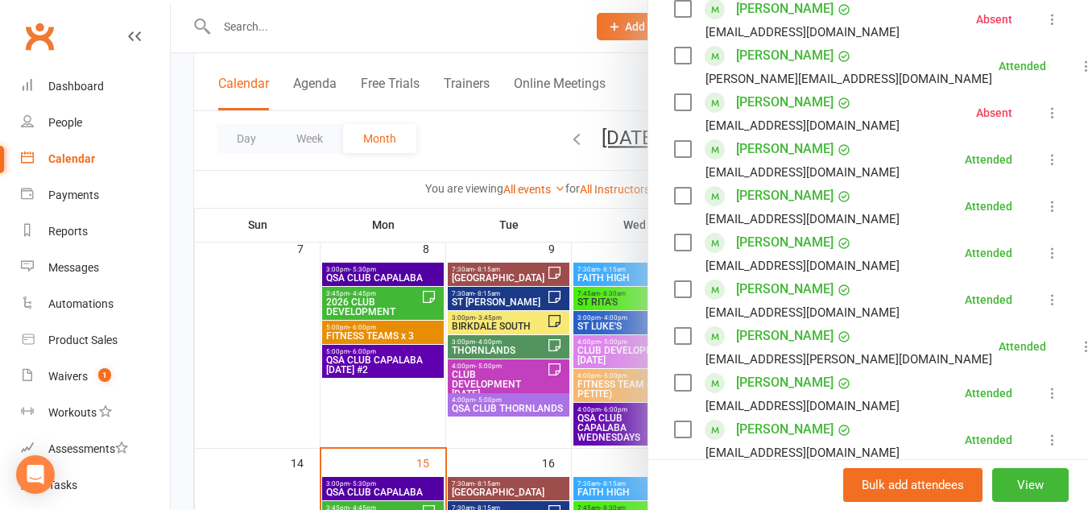
scroll to position [0, 0]
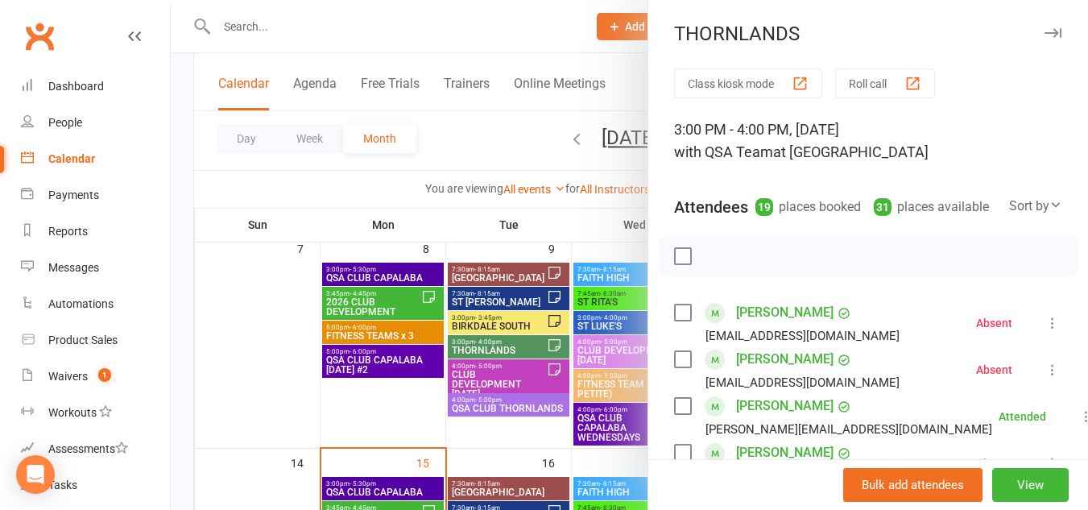
type textarea "COACHES - [PERSON_NAME] & [PERSON_NAME] *[PERSON_NAME] AWAY [DATE] - [PERSON_NA…"
click at [1045, 35] on icon "button" at bounding box center [1053, 33] width 17 height 10
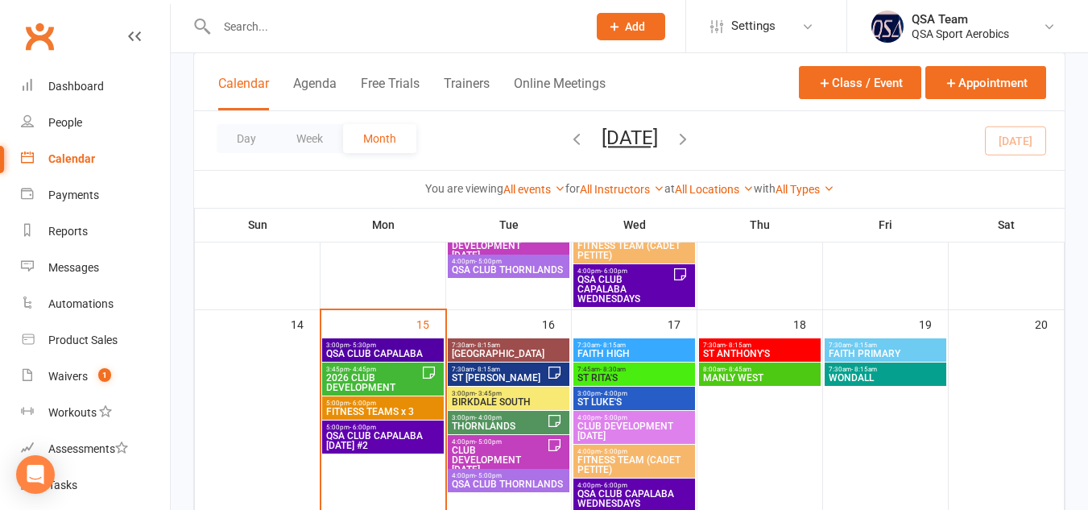
scroll to position [462, 0]
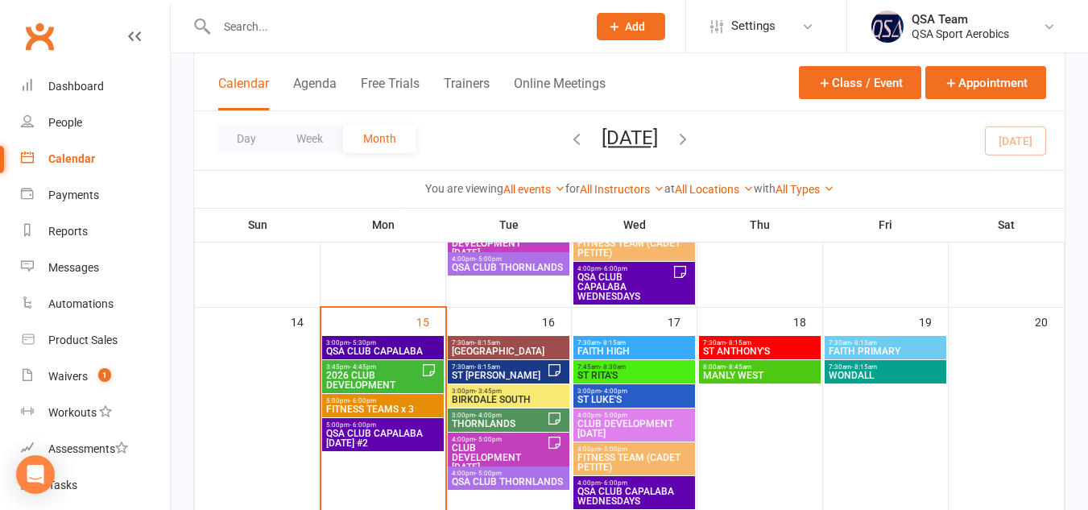
click at [508, 425] on span "THORNLANDS" at bounding box center [499, 424] width 96 height 10
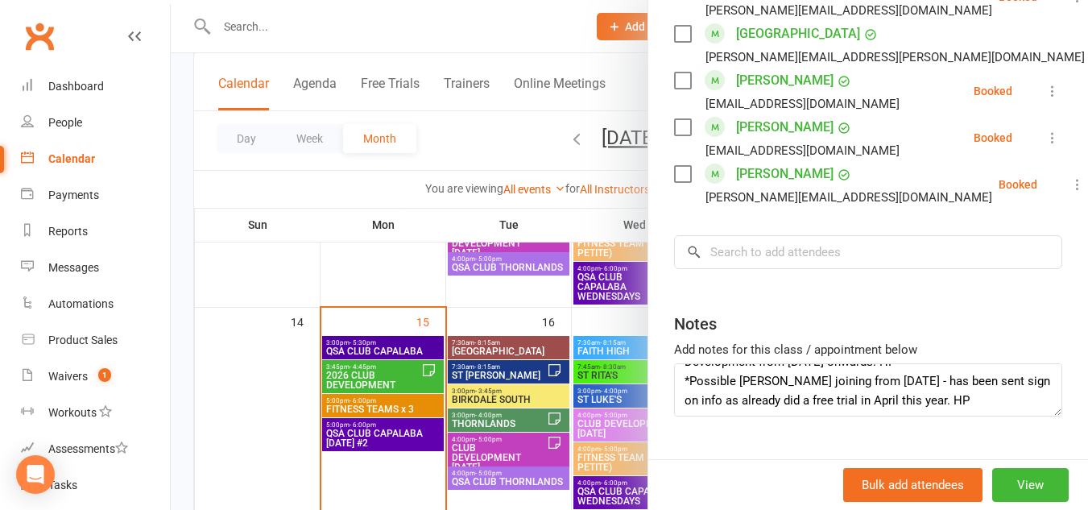
scroll to position [97, 0]
click at [984, 416] on textarea "[PERSON_NAME] away NEW Trial [DATE] - [PERSON_NAME] - 11/9 Sent sign on info an…" at bounding box center [868, 389] width 388 height 53
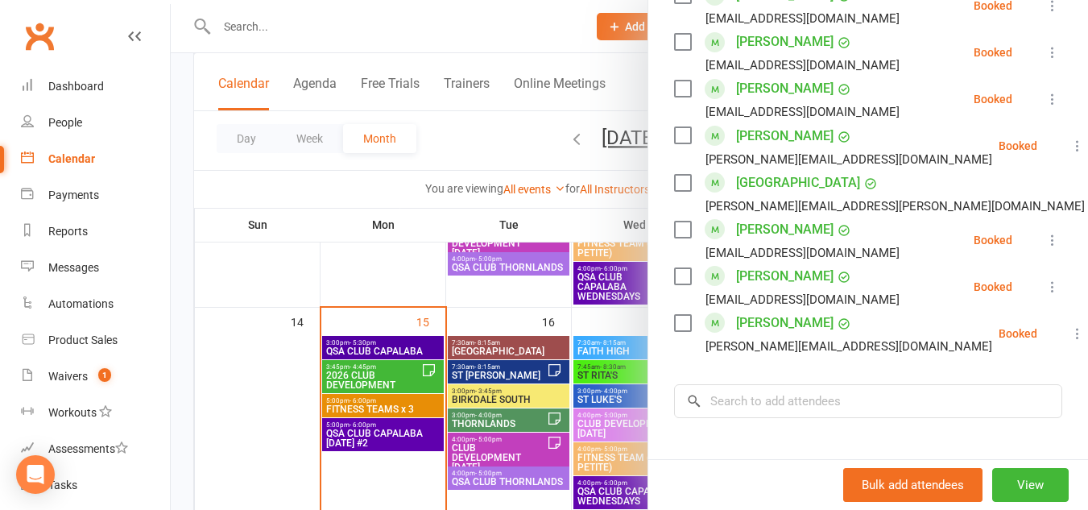
scroll to position [0, 0]
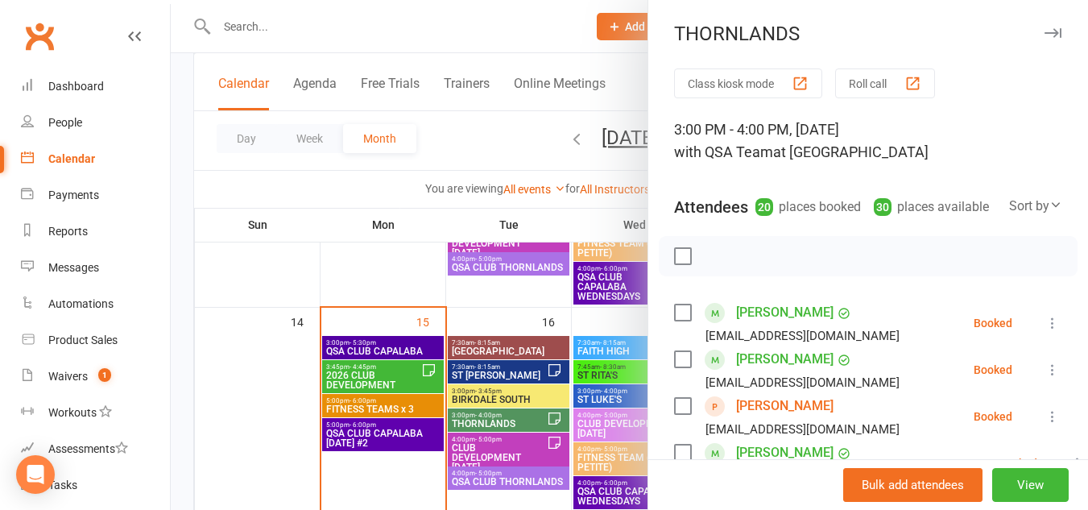
click at [1038, 31] on div "THORNLANDS" at bounding box center [868, 34] width 440 height 23
click at [1045, 35] on icon "button" at bounding box center [1053, 33] width 17 height 10
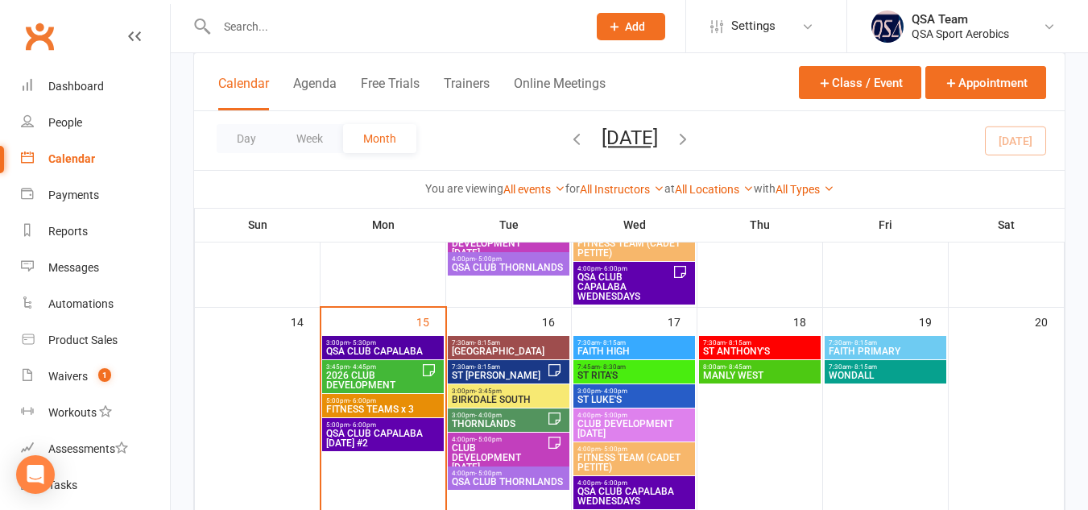
click at [486, 446] on span "CLUB DEVELOPMENT [DATE]" at bounding box center [499, 457] width 96 height 29
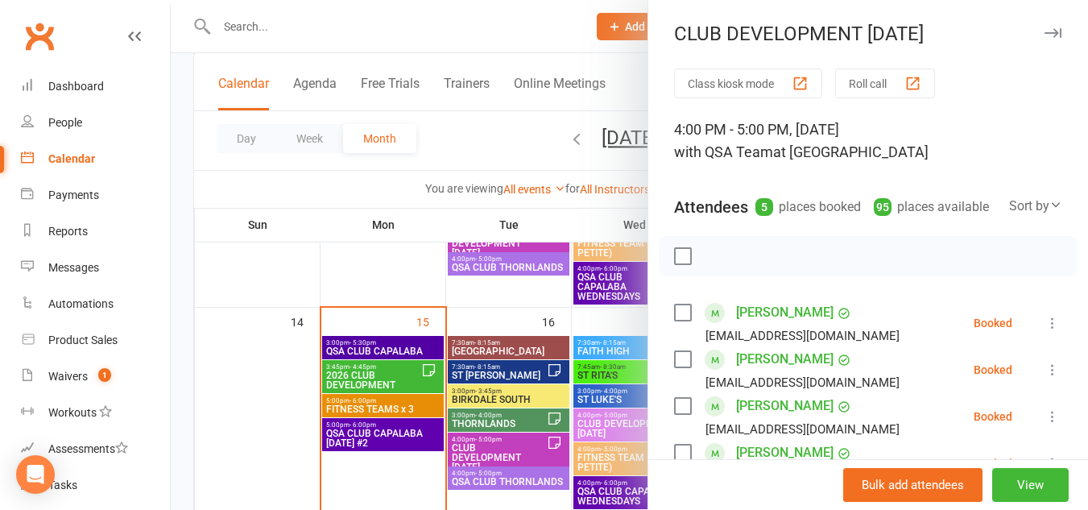
click at [1039, 34] on div "CLUB DEVELOPMENT [DATE]" at bounding box center [868, 34] width 440 height 23
click at [1045, 34] on icon "button" at bounding box center [1053, 33] width 17 height 10
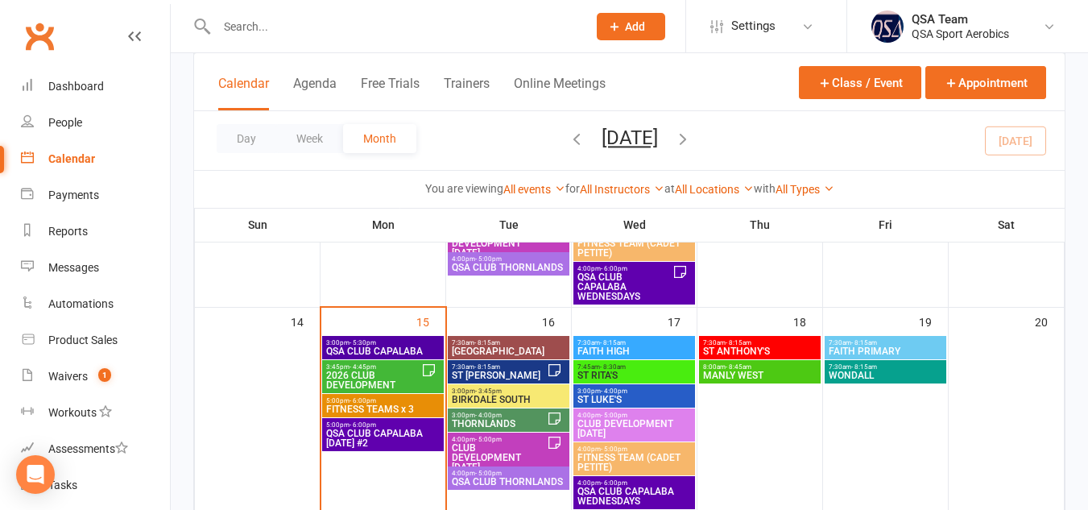
click at [692, 143] on icon "button" at bounding box center [683, 139] width 18 height 18
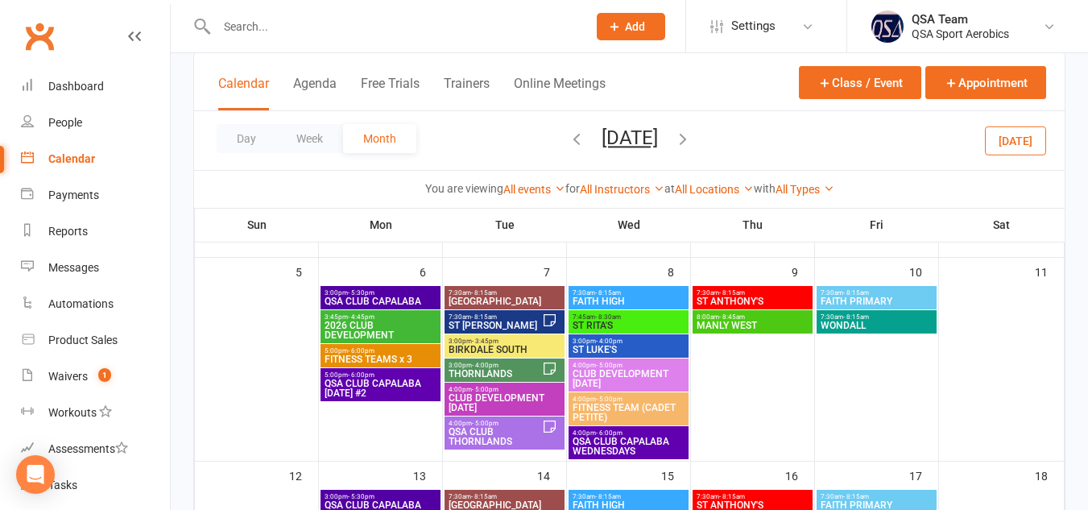
scroll to position [188, 0]
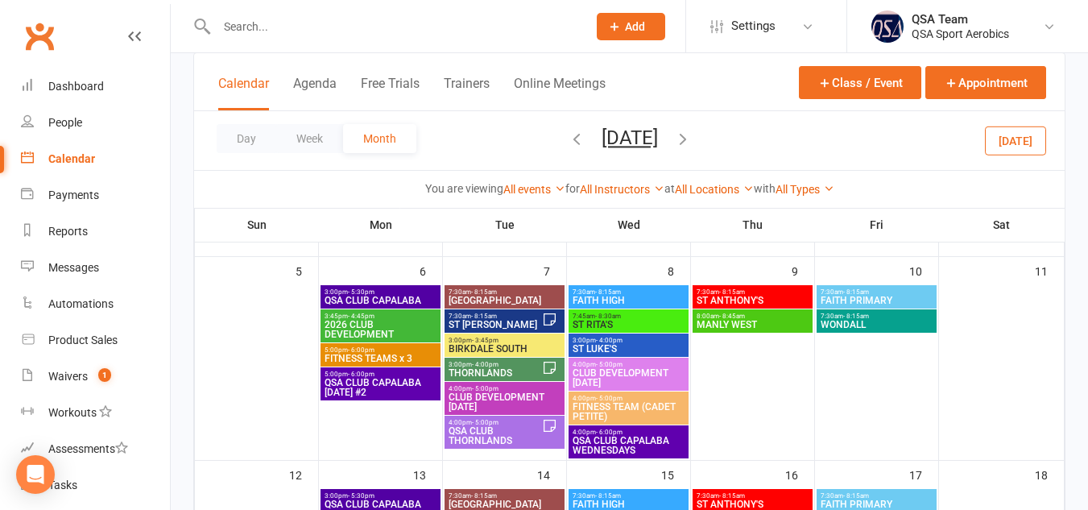
click at [494, 396] on span "CLUB DEVELOPMENT [DATE]" at bounding box center [505, 401] width 114 height 19
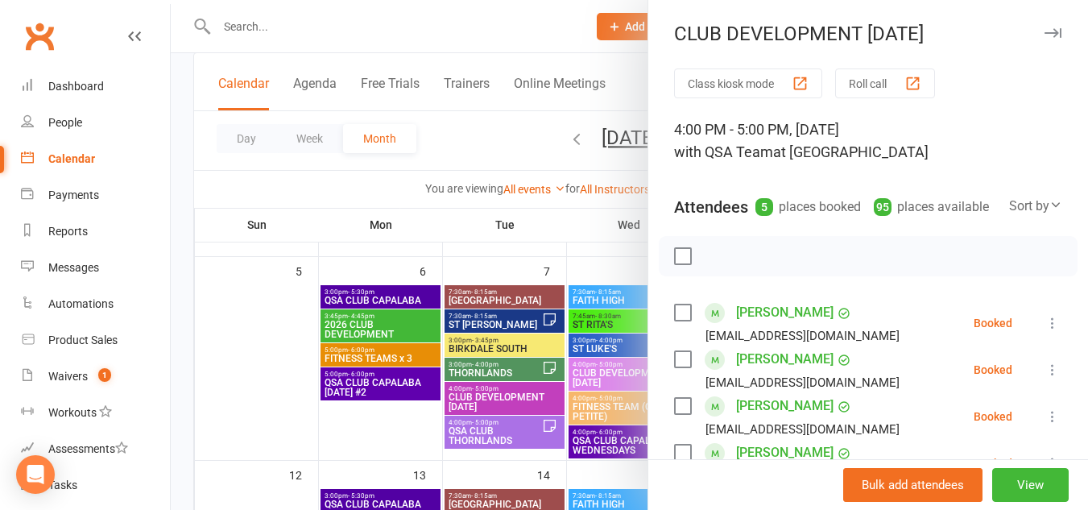
scroll to position [384, 0]
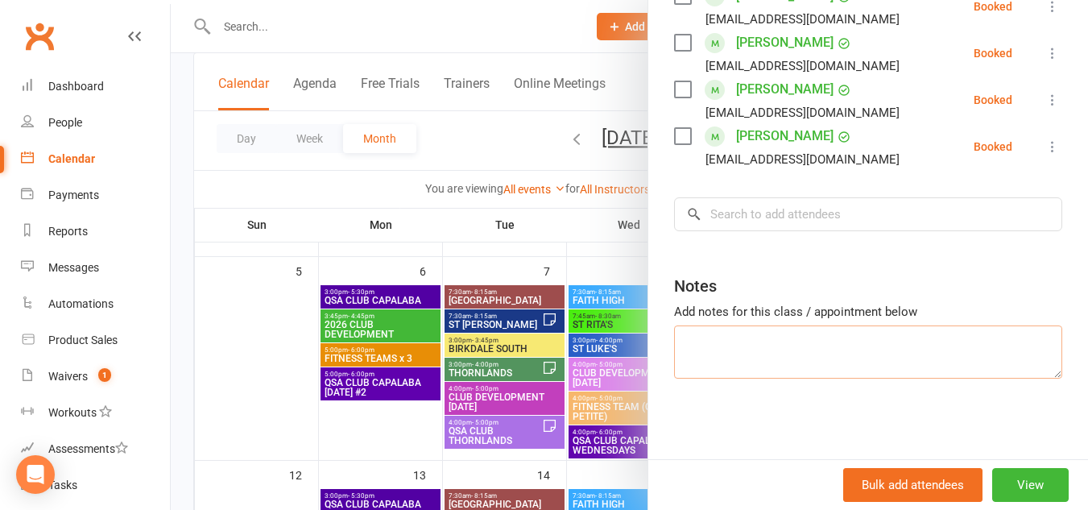
click at [850, 331] on textarea at bounding box center [868, 351] width 388 height 53
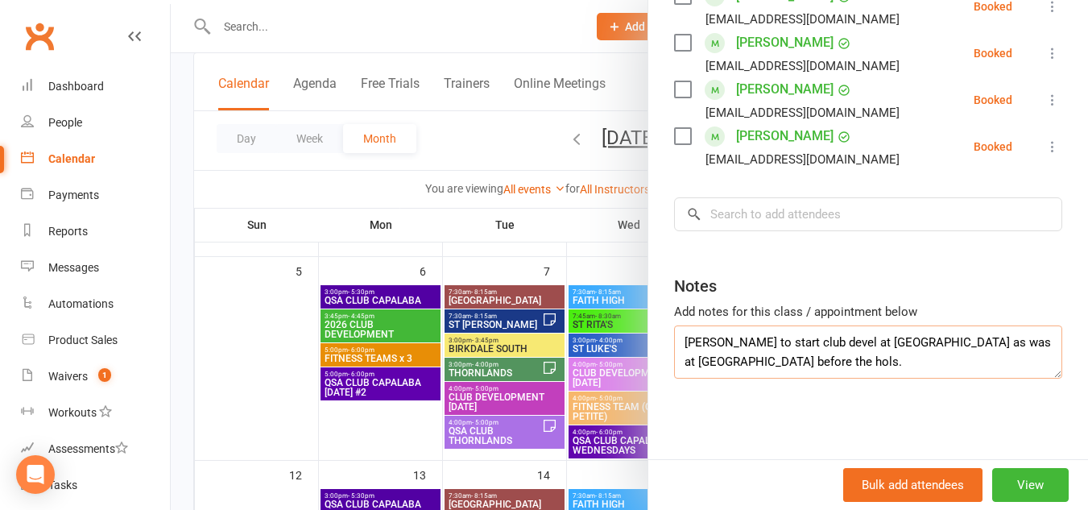
click at [680, 340] on textarea "[PERSON_NAME] to start club devel at [GEOGRAPHIC_DATA] as was at [GEOGRAPHIC_DA…" at bounding box center [868, 351] width 388 height 53
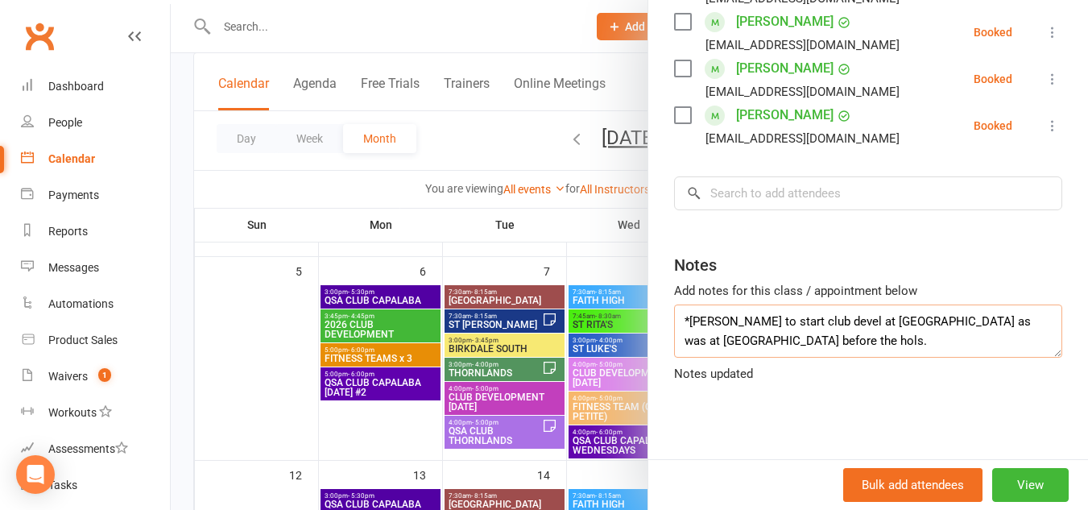
click at [764, 340] on textarea "*[PERSON_NAME] to start club devel at [GEOGRAPHIC_DATA] as was at [GEOGRAPHIC_D…" at bounding box center [868, 330] width 388 height 53
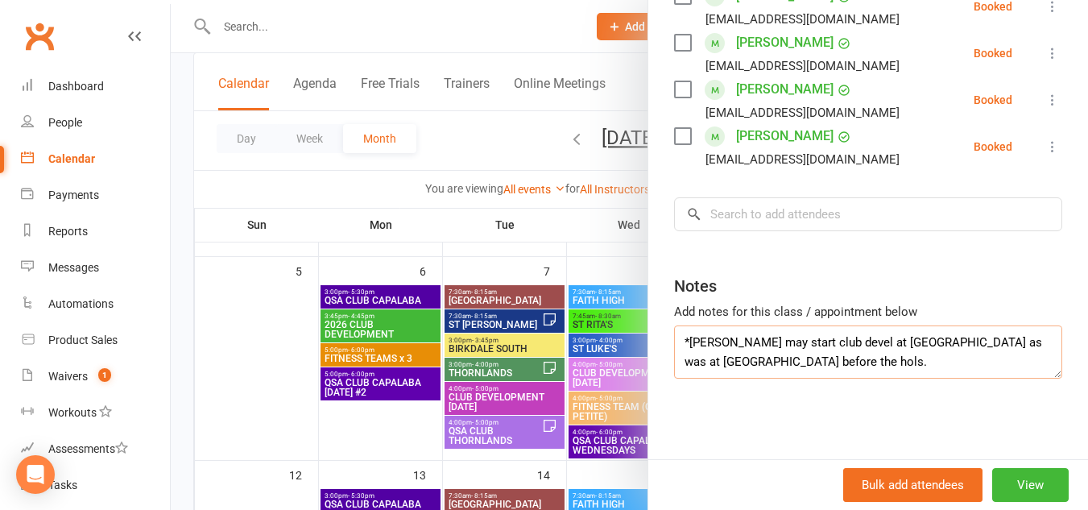
click at [936, 342] on textarea "*[PERSON_NAME] may start club devel at [GEOGRAPHIC_DATA] as was at [GEOGRAPHIC_…" at bounding box center [868, 351] width 388 height 53
click at [768, 359] on textarea "*[PERSON_NAME] may start club devel at [GEOGRAPHIC_DATA] in term 4, as was at […" at bounding box center [868, 351] width 388 height 53
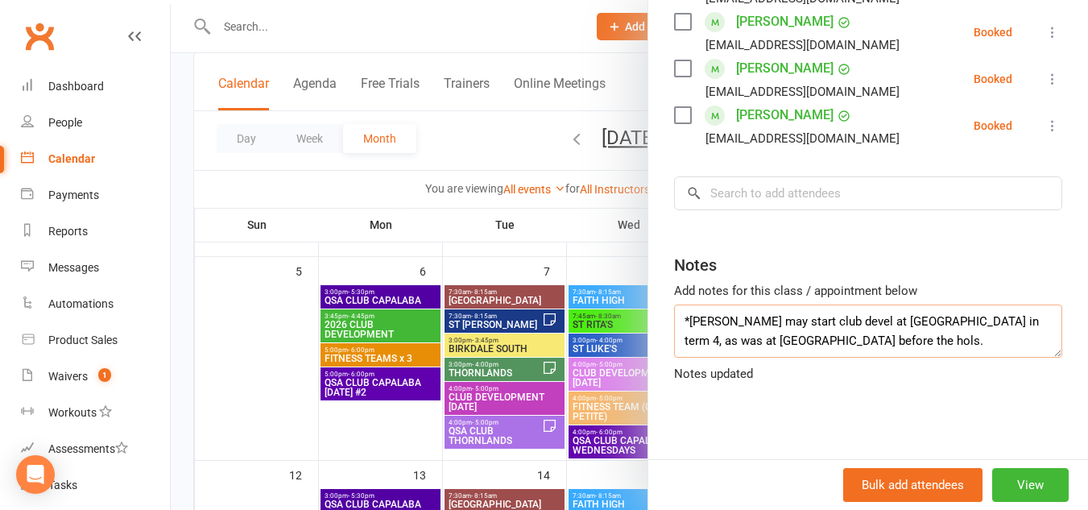
click at [847, 358] on textarea "*[PERSON_NAME] may start club devel at [GEOGRAPHIC_DATA] in term 4, as was at […" at bounding box center [868, 330] width 388 height 53
click at [872, 358] on textarea "*[PERSON_NAME] may start club devel at [GEOGRAPHIC_DATA] in term 4, as was at […" at bounding box center [868, 330] width 388 height 53
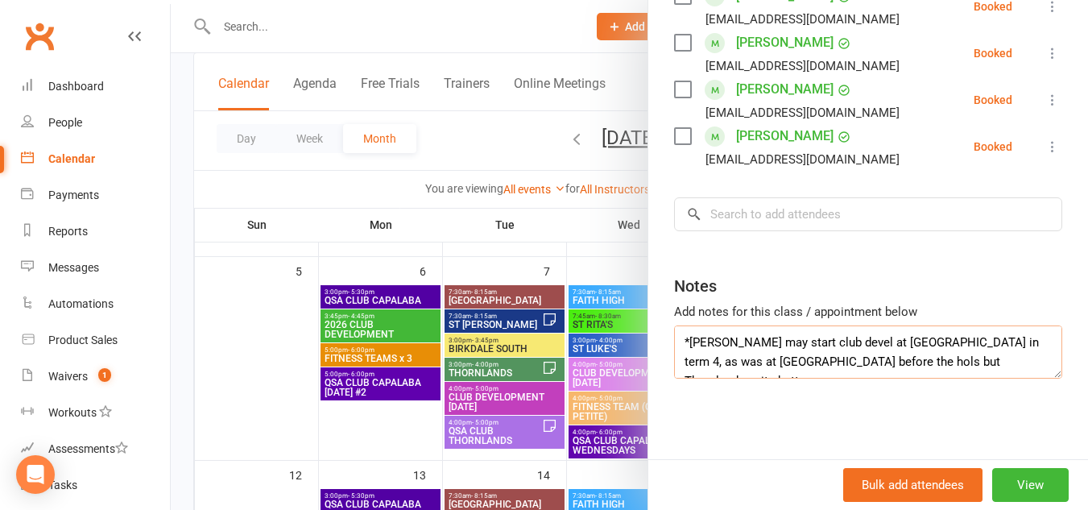
click at [883, 342] on textarea "*[PERSON_NAME] may start club devel at [GEOGRAPHIC_DATA] in term 4, as was at […" at bounding box center [868, 351] width 388 height 53
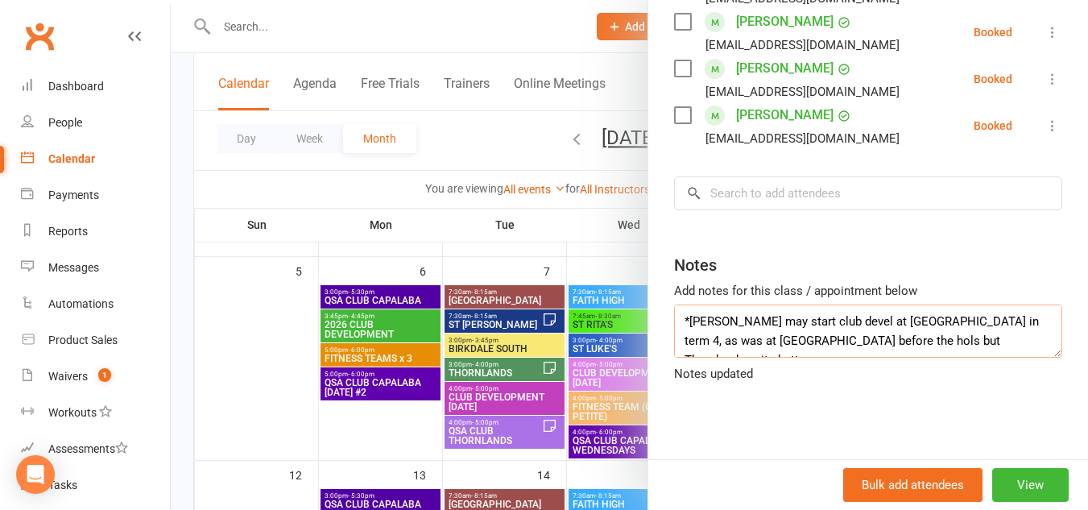
scroll to position [0, 0]
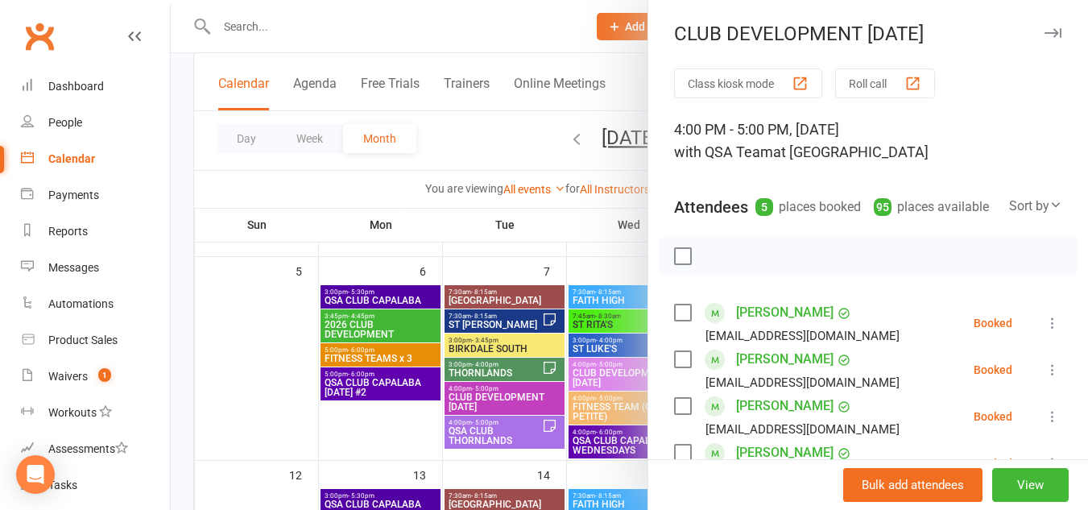
type textarea "*[PERSON_NAME] may start club devel at [GEOGRAPHIC_DATA] in term 4, as was at […"
click at [1045, 29] on icon "button" at bounding box center [1053, 33] width 17 height 10
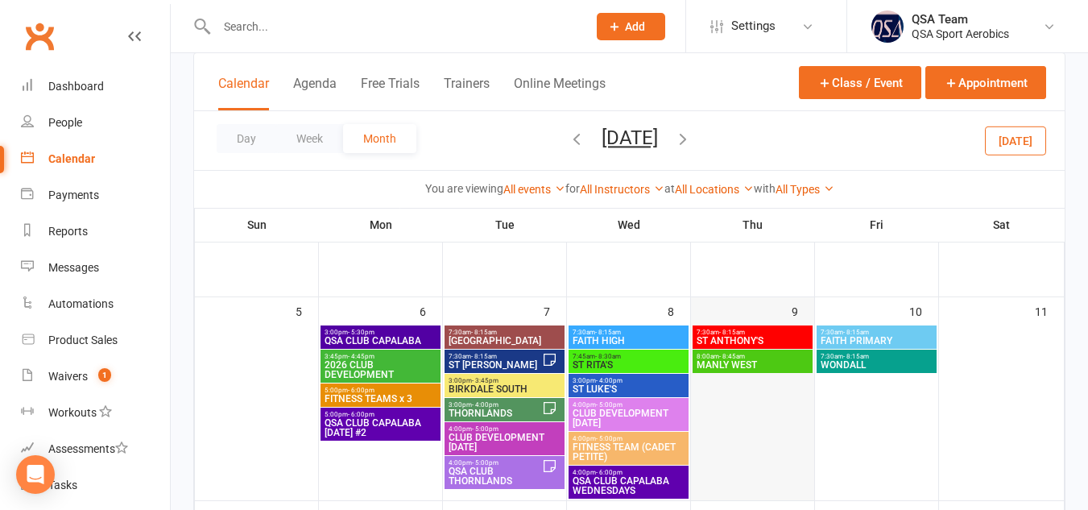
scroll to position [147, 0]
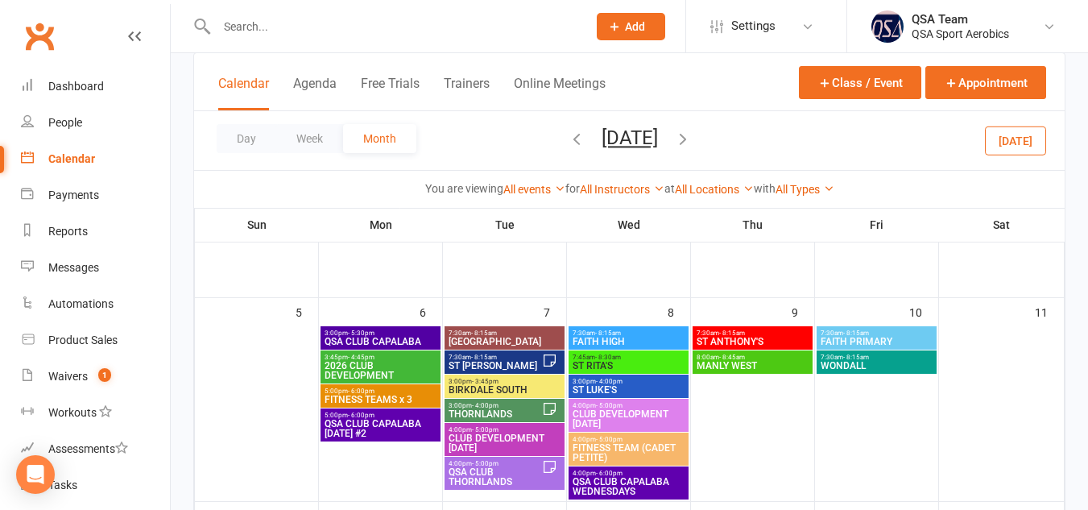
click at [483, 470] on span "QSA CLUB THORNLANDS" at bounding box center [495, 476] width 94 height 19
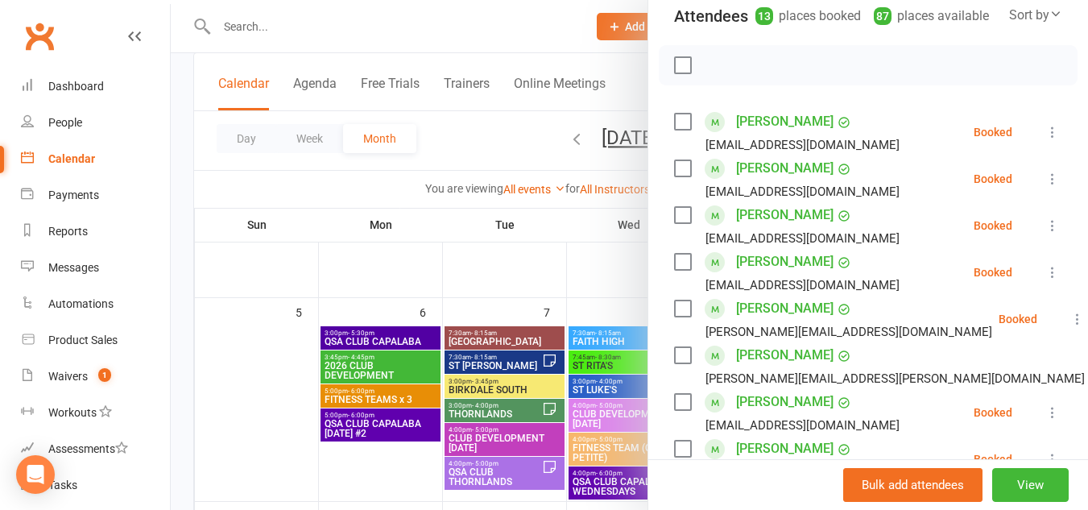
scroll to position [0, 0]
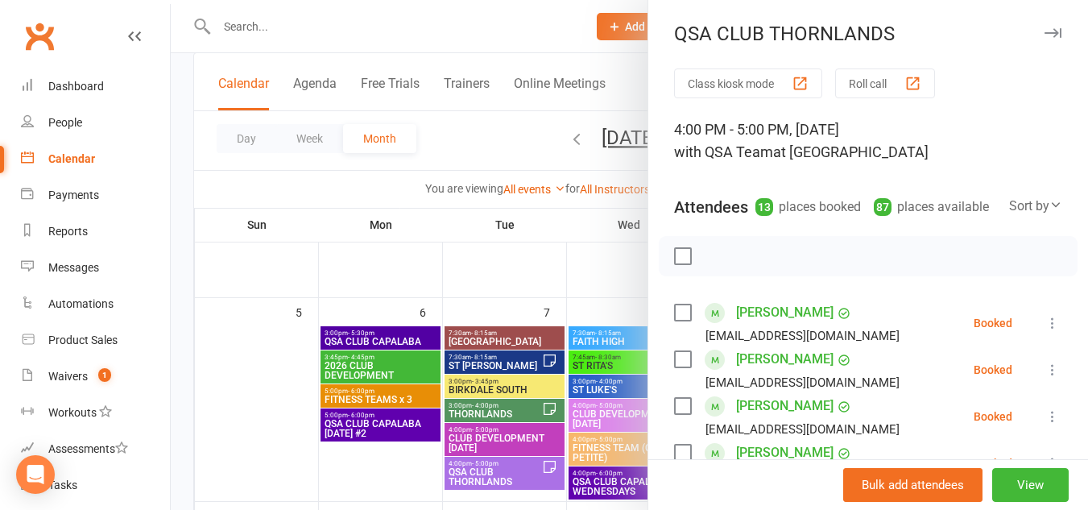
click at [1045, 34] on icon "button" at bounding box center [1053, 33] width 17 height 10
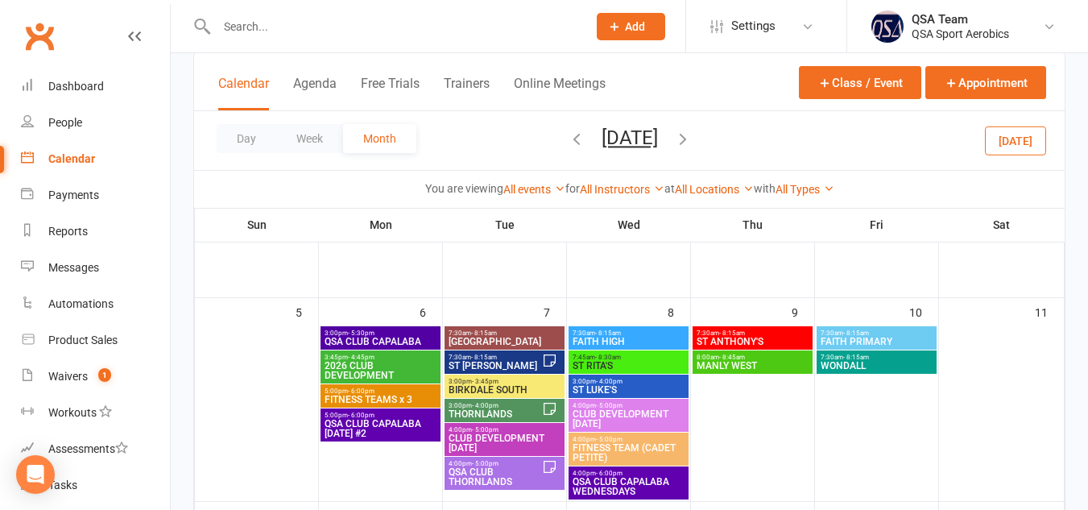
click at [568, 137] on icon "button" at bounding box center [577, 139] width 18 height 18
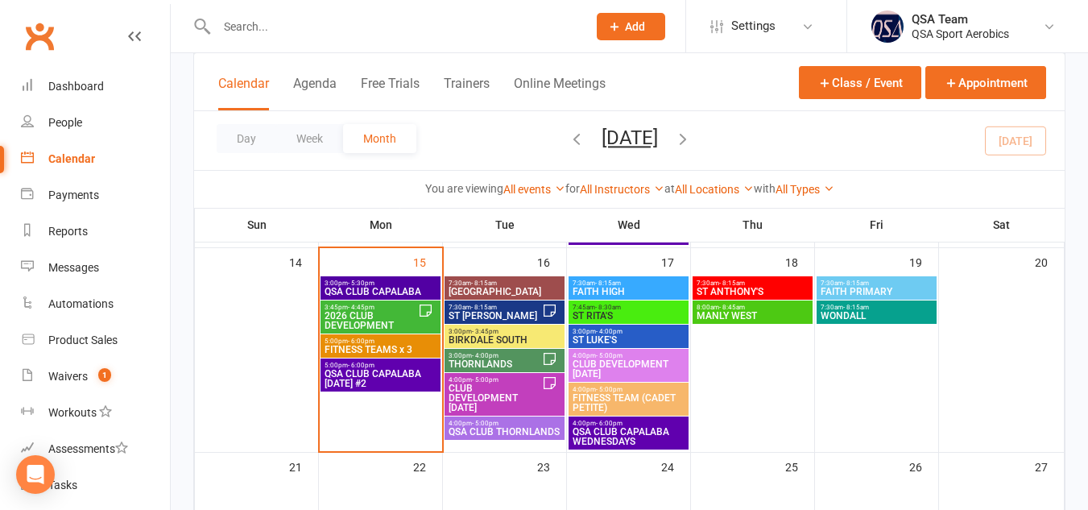
scroll to position [521, 0]
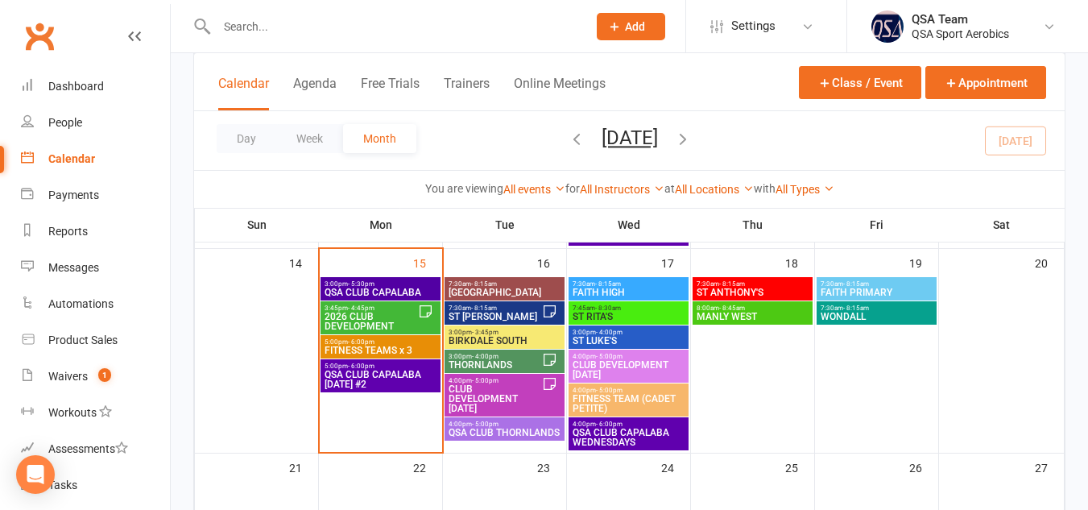
click at [492, 429] on span "QSA CLUB THORNLANDS" at bounding box center [505, 433] width 114 height 10
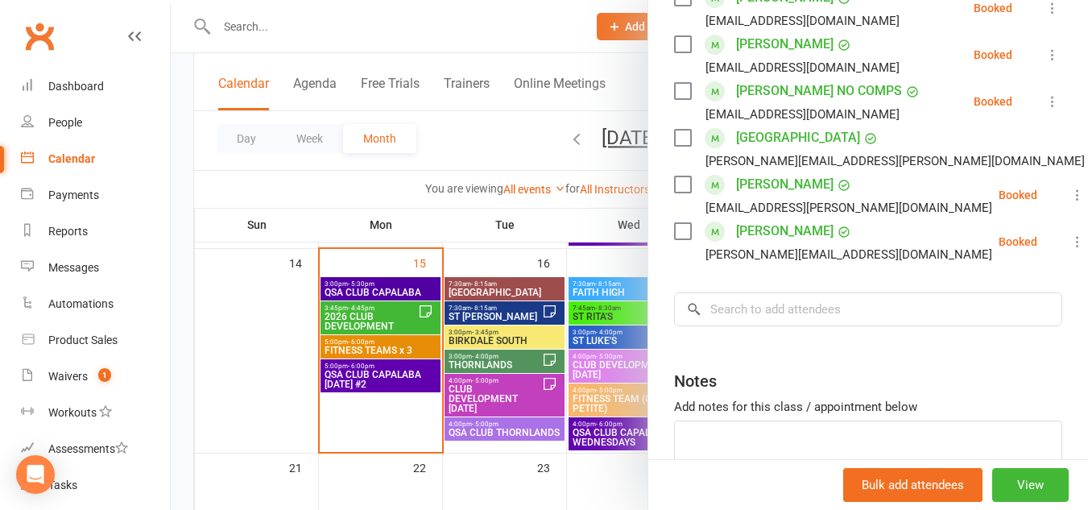
scroll to position [805, 0]
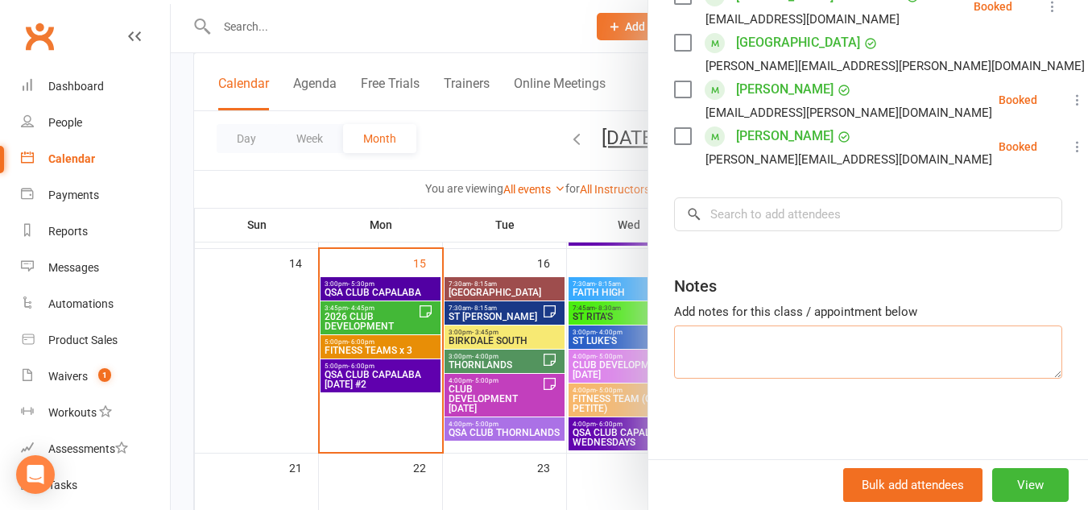
click at [826, 345] on textarea at bounding box center [868, 351] width 388 height 53
type textarea "L"
type textarea "K"
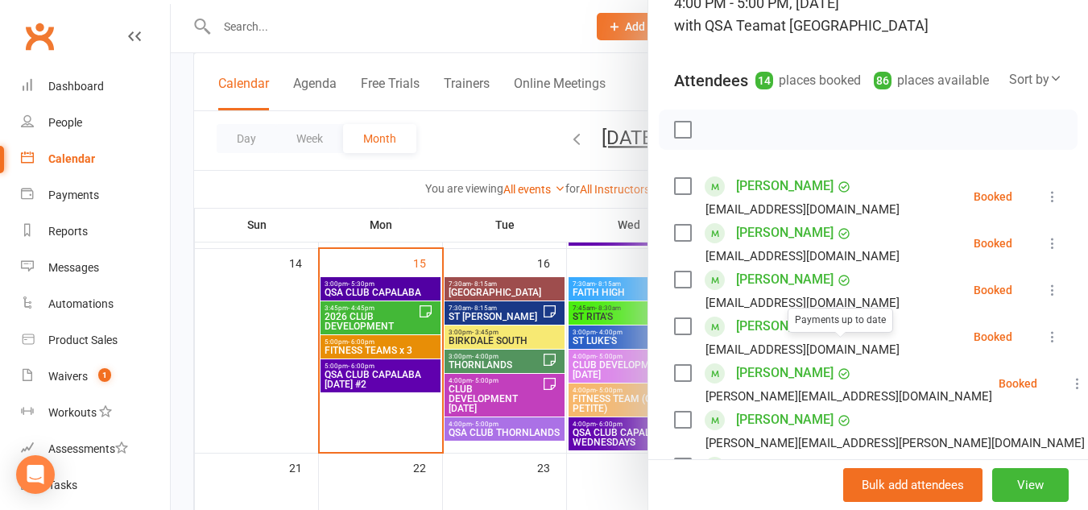
scroll to position [0, 0]
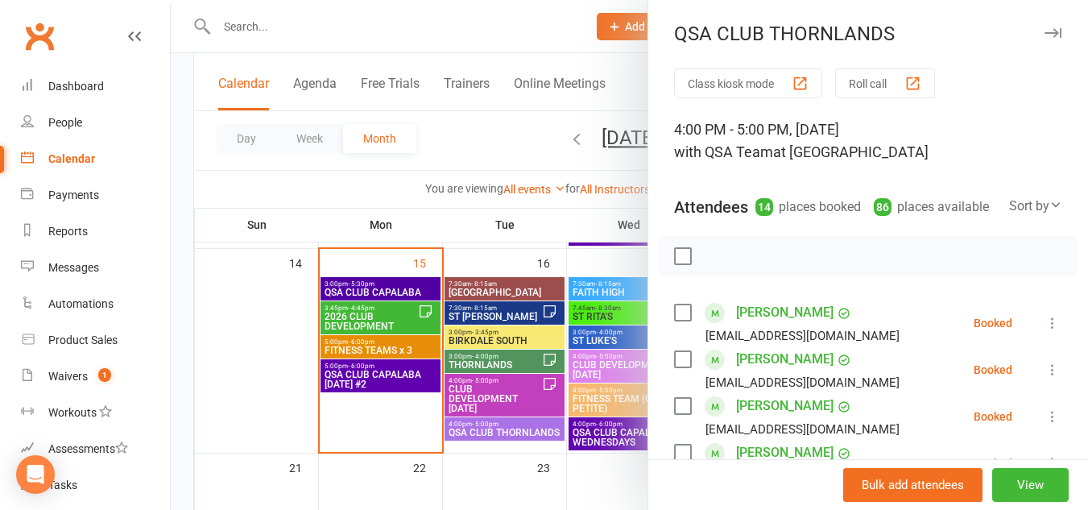
click at [1045, 33] on icon "button" at bounding box center [1053, 33] width 17 height 10
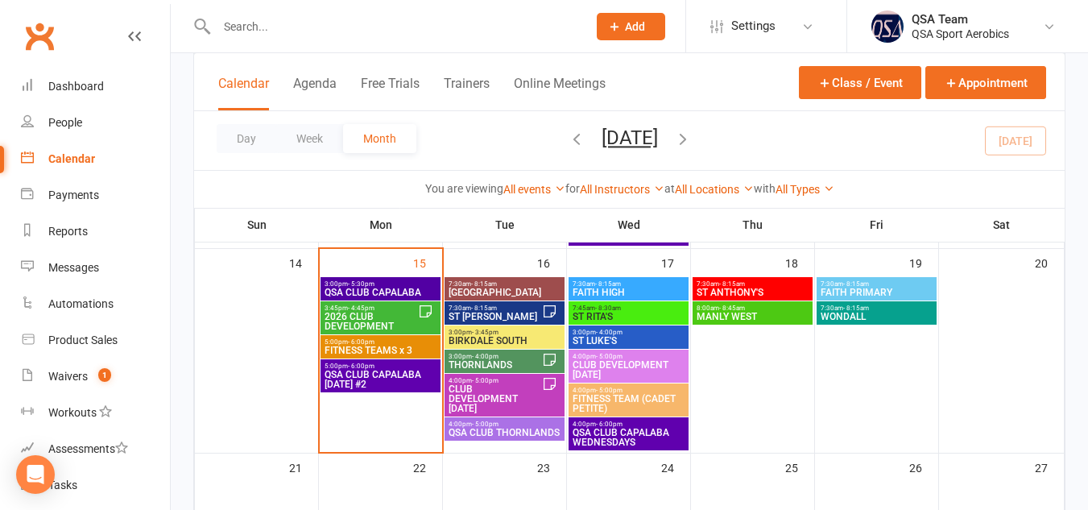
click at [528, 429] on span "QSA CLUB THORNLANDS" at bounding box center [505, 433] width 114 height 10
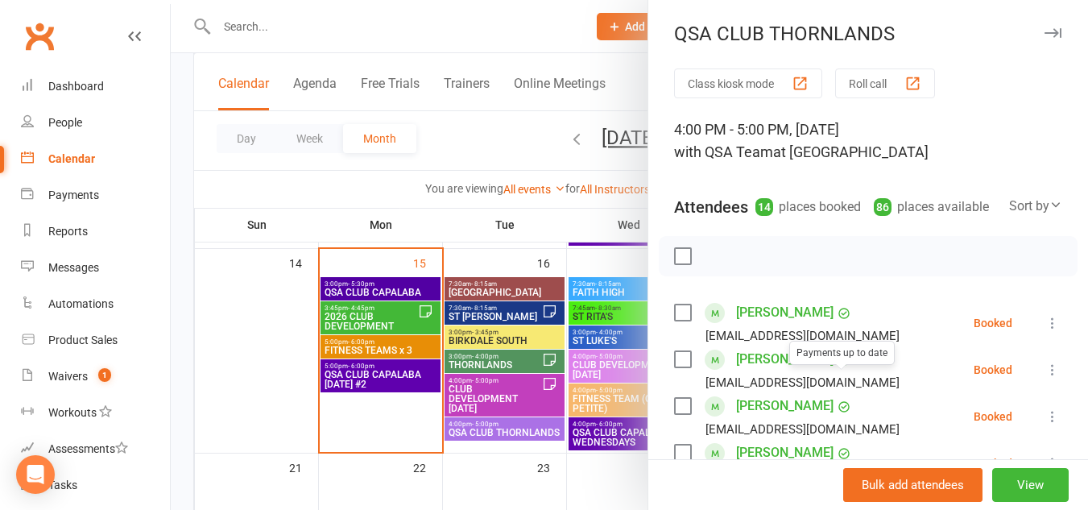
scroll to position [805, 0]
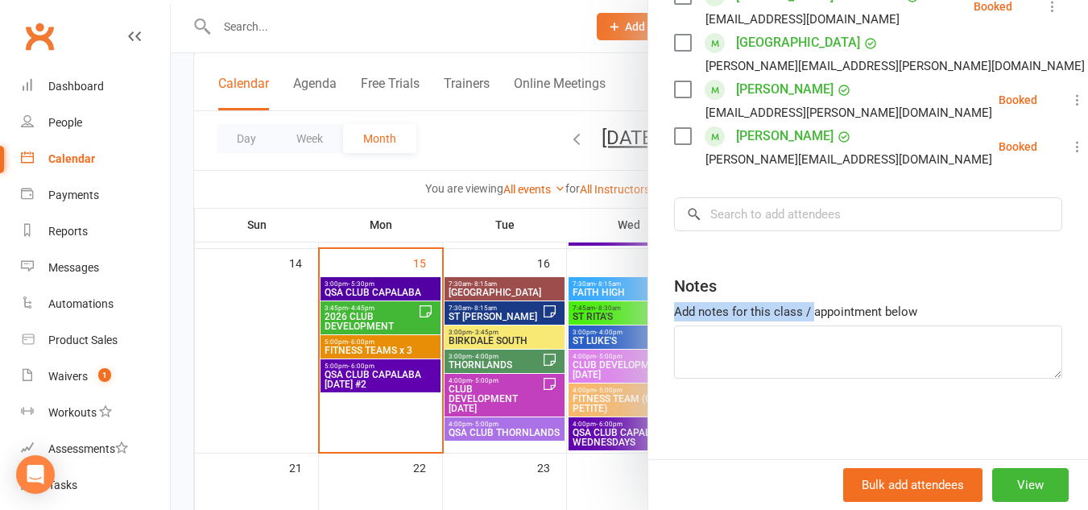
drag, startPoint x: 806, startPoint y: 318, endPoint x: 804, endPoint y: 329, distance: 10.7
click at [804, 329] on div "Notes Add notes for this class / appointment below" at bounding box center [868, 321] width 388 height 116
click at [806, 342] on textarea at bounding box center [868, 351] width 388 height 53
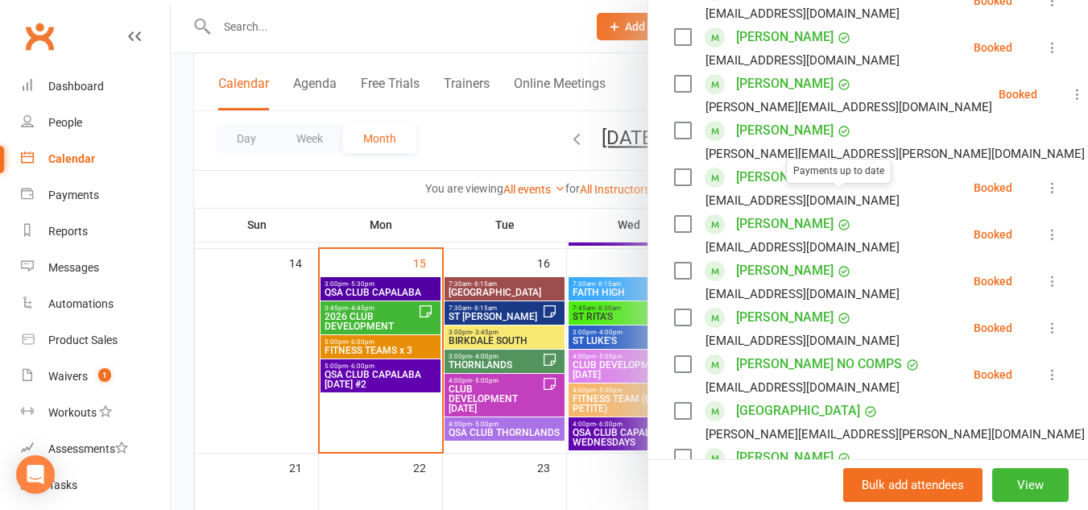
scroll to position [0, 0]
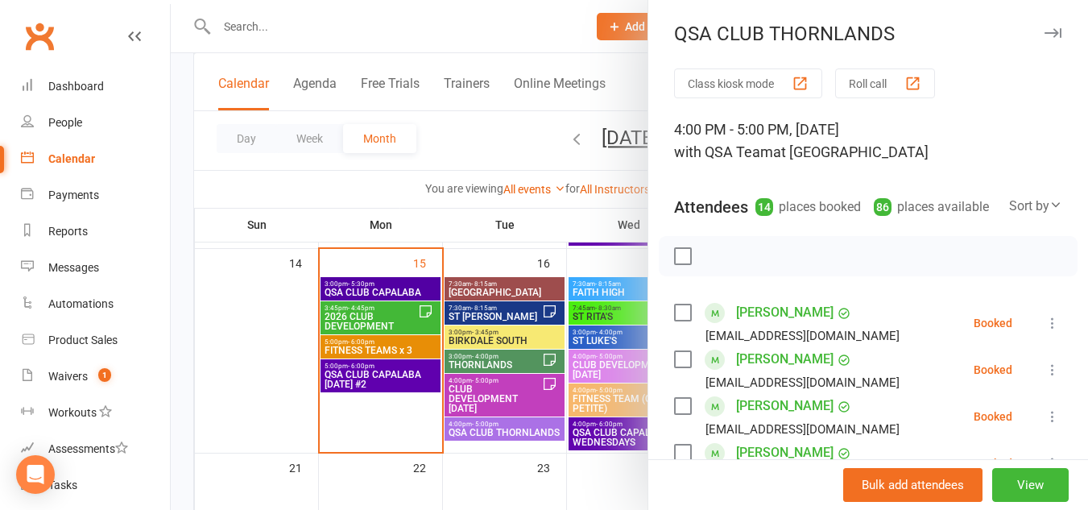
type textarea "*Need to make sure [PERSON_NAME] and [PERSON_NAME] have ending and transitions …"
click at [1043, 40] on button "button" at bounding box center [1052, 32] width 19 height 19
